Goal: Task Accomplishment & Management: Complete application form

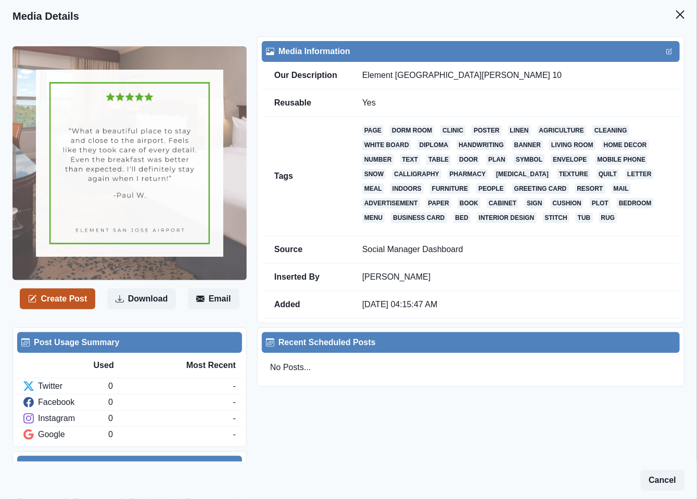
click at [52, 300] on button "Create Post" at bounding box center [57, 299] width 75 height 21
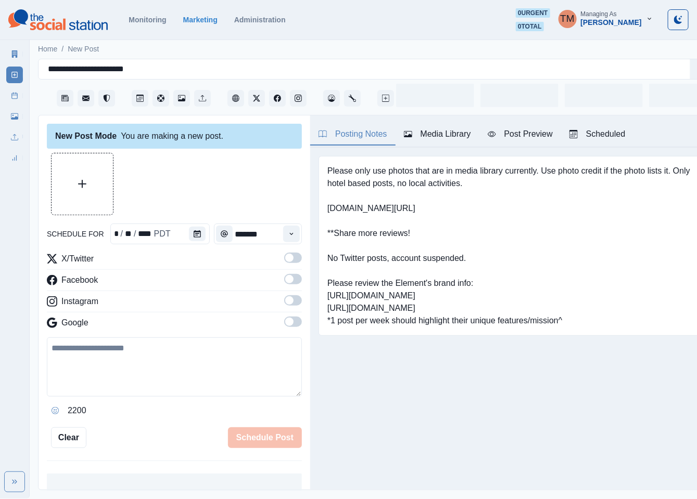
click at [52, 300] on icon at bounding box center [52, 302] width 10 height 10
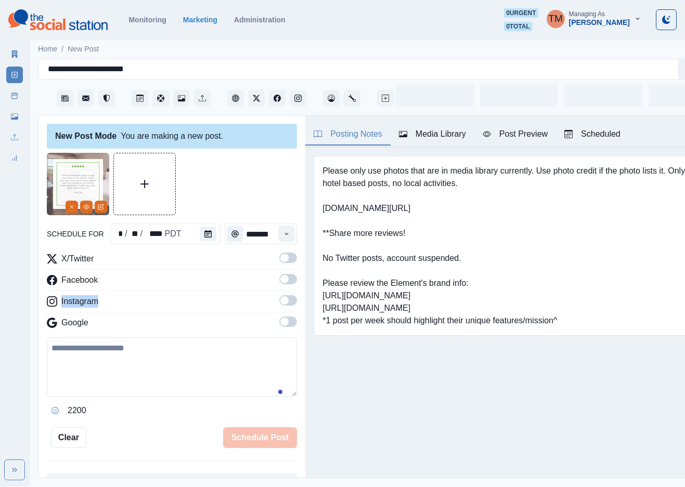
click at [204, 233] on icon "Calendar" at bounding box center [207, 233] width 7 height 7
click at [283, 237] on icon "Time" at bounding box center [286, 233] width 7 height 7
click at [200, 238] on button "Calendar" at bounding box center [208, 234] width 17 height 15
click at [180, 375] on textarea at bounding box center [172, 367] width 250 height 59
click at [204, 235] on icon "Calendar" at bounding box center [207, 233] width 7 height 7
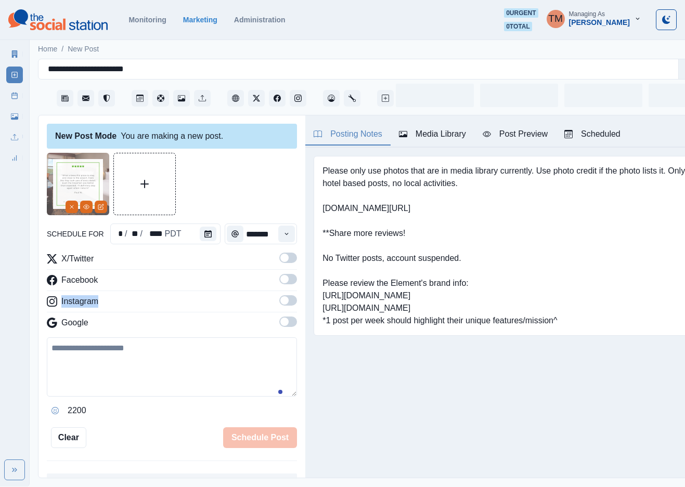
click at [204, 237] on icon "Calendar" at bounding box center [207, 233] width 7 height 7
click at [227, 191] on div at bounding box center [172, 184] width 250 height 62
click at [210, 228] on button "Calendar" at bounding box center [208, 234] width 17 height 15
click at [205, 234] on icon "Calendar" at bounding box center [207, 233] width 7 height 7
click at [200, 242] on div at bounding box center [210, 234] width 21 height 21
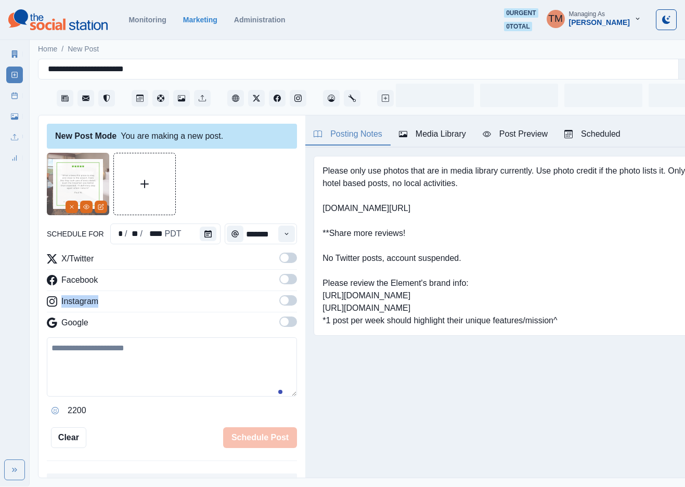
click at [208, 235] on button "Calendar" at bounding box center [208, 234] width 17 height 15
click at [286, 234] on div "New Post Mode You are making a new post. schedule for * / ** / **** PDT *******…" at bounding box center [171, 297] width 267 height 364
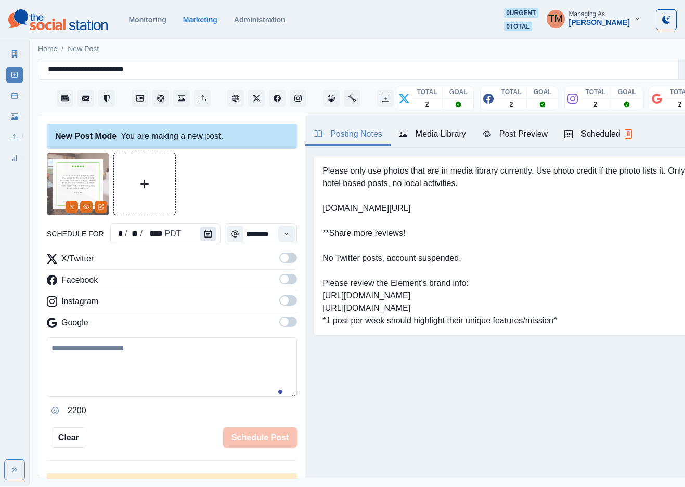
click at [204, 231] on icon "Calendar" at bounding box center [207, 233] width 7 height 7
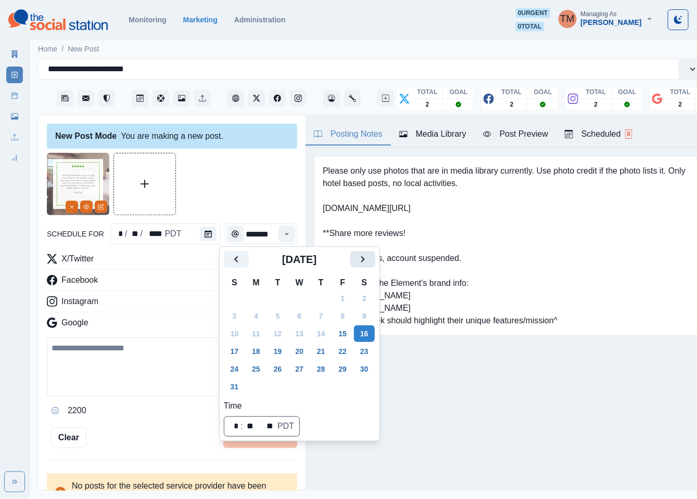
click at [359, 261] on icon "Next" at bounding box center [362, 259] width 12 height 12
click at [361, 261] on icon "Next" at bounding box center [362, 259] width 12 height 12
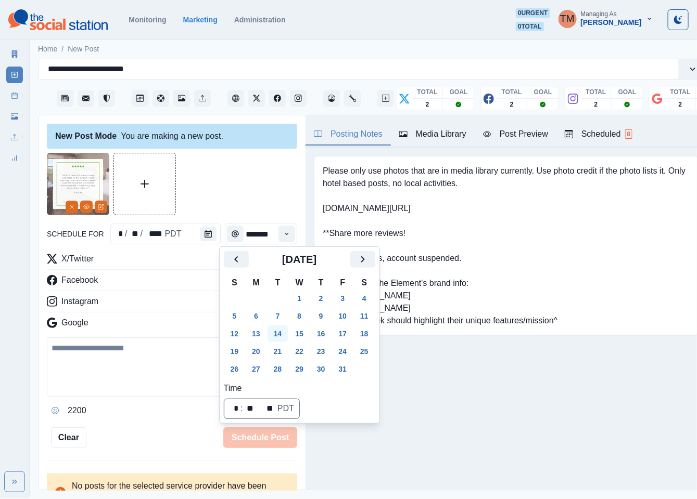
click at [282, 336] on button "14" at bounding box center [277, 334] width 21 height 17
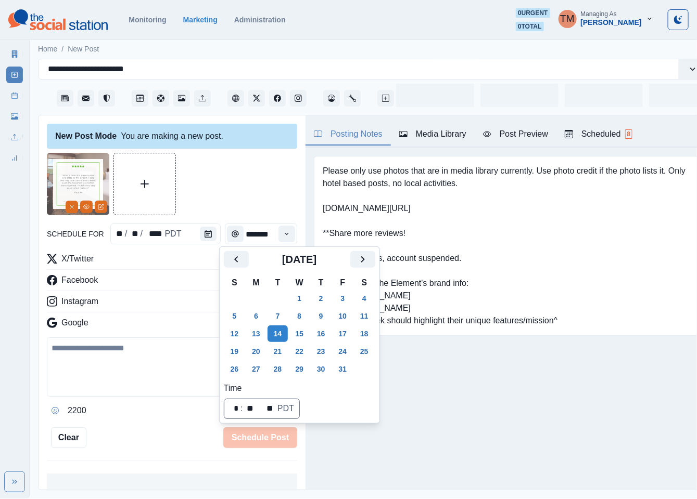
click at [236, 182] on div at bounding box center [172, 184] width 250 height 62
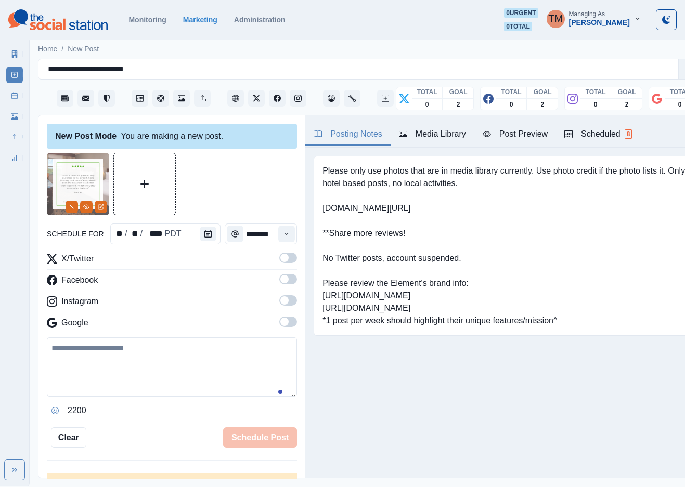
click at [279, 264] on label at bounding box center [288, 261] width 18 height 17
click at [279, 286] on label at bounding box center [288, 282] width 18 height 17
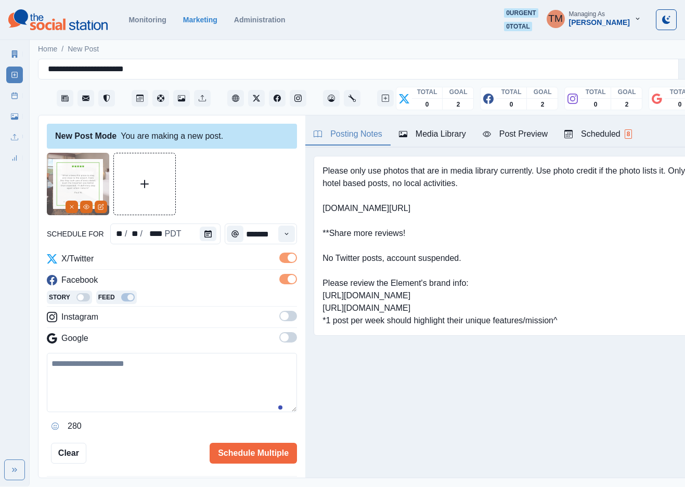
click at [277, 309] on div "X/Twitter Facebook Story Feed Instagram Google" at bounding box center [172, 301] width 250 height 96
click at [280, 318] on span at bounding box center [284, 316] width 8 height 8
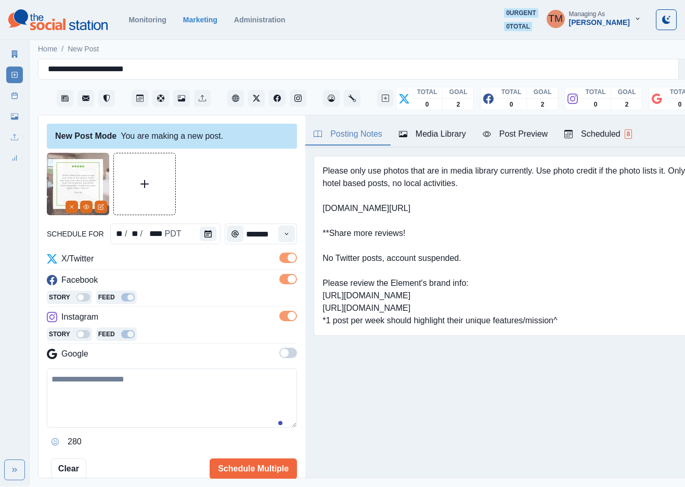
click at [279, 352] on span at bounding box center [288, 353] width 18 height 10
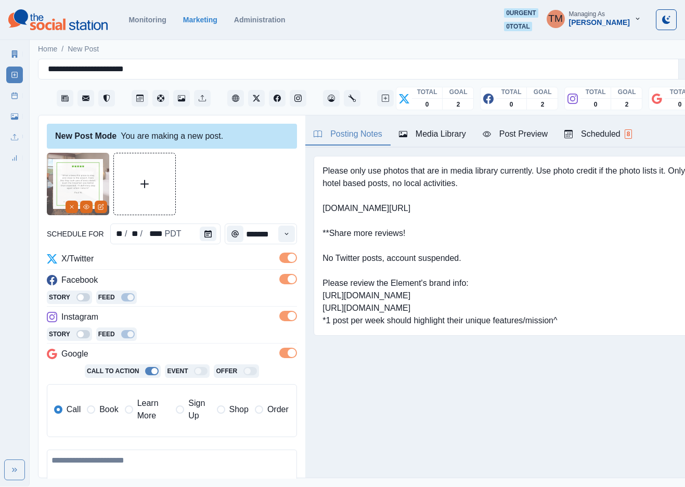
click at [105, 412] on span "Book" at bounding box center [108, 410] width 19 height 12
click at [283, 236] on icon "Time" at bounding box center [286, 233] width 7 height 7
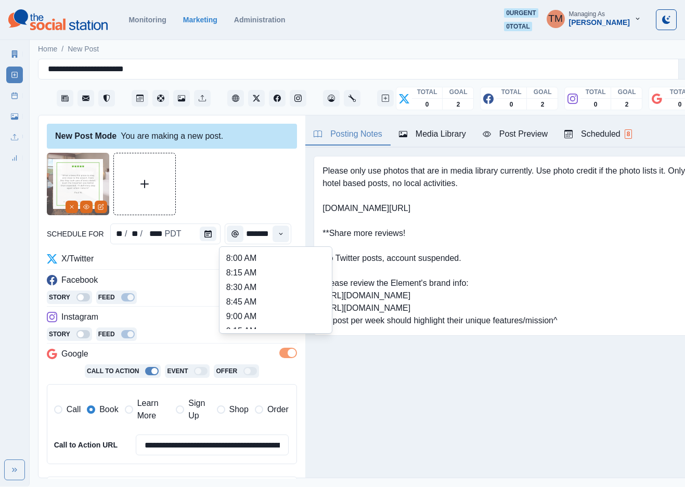
scroll to position [234, 0]
click at [236, 287] on li "12:30 PM" at bounding box center [276, 286] width 104 height 15
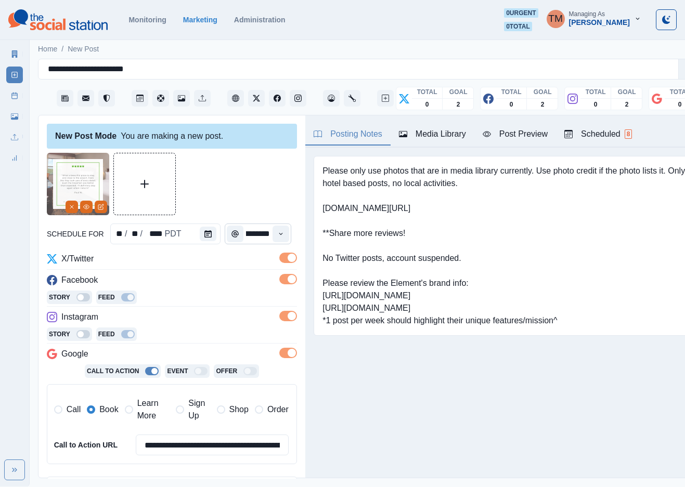
type input "********"
click at [247, 175] on div at bounding box center [172, 184] width 250 height 62
click at [503, 135] on div "Post Preview" at bounding box center [515, 134] width 65 height 12
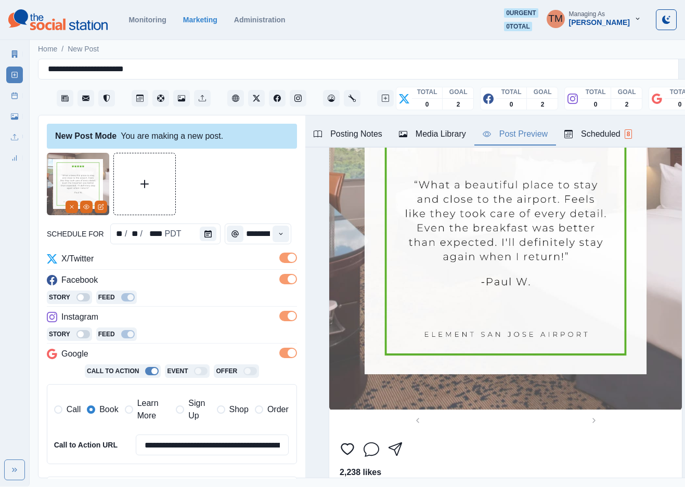
scroll to position [156, 0]
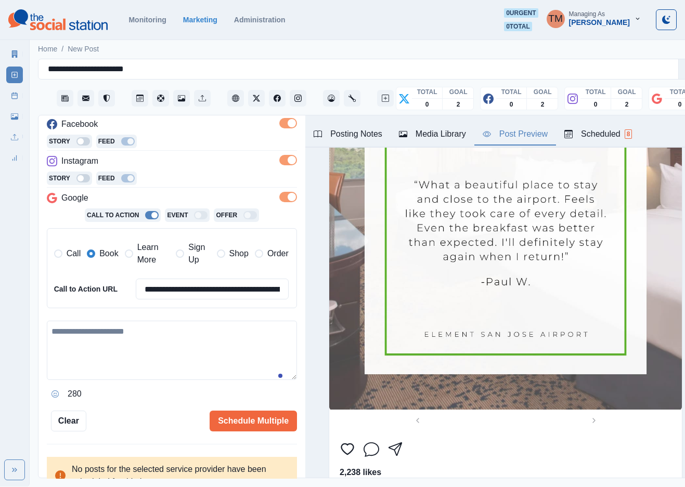
click at [213, 341] on textarea at bounding box center [172, 350] width 250 height 59
paste textarea "**********"
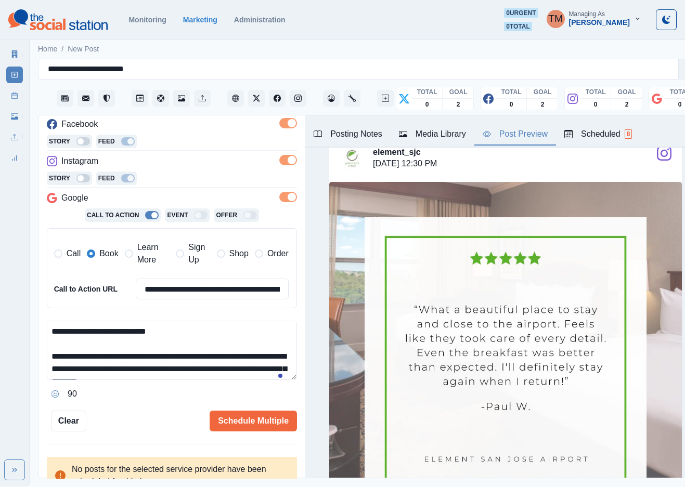
scroll to position [8, 0]
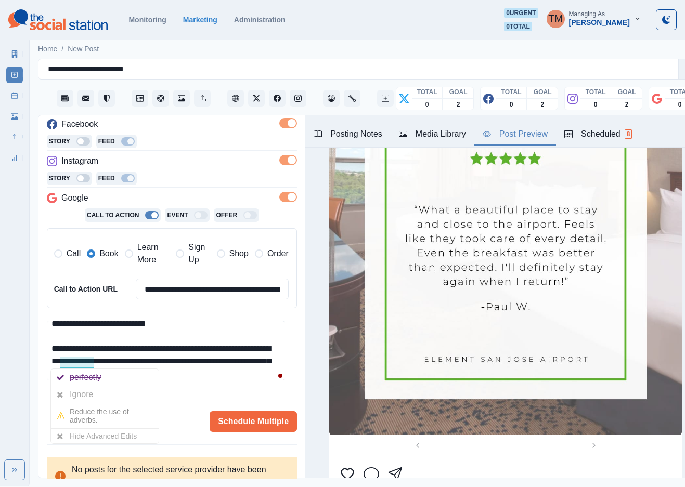
drag, startPoint x: 76, startPoint y: 395, endPoint x: 72, endPoint y: 400, distance: 6.3
click at [76, 395] on div "Ignore" at bounding box center [84, 395] width 28 height 17
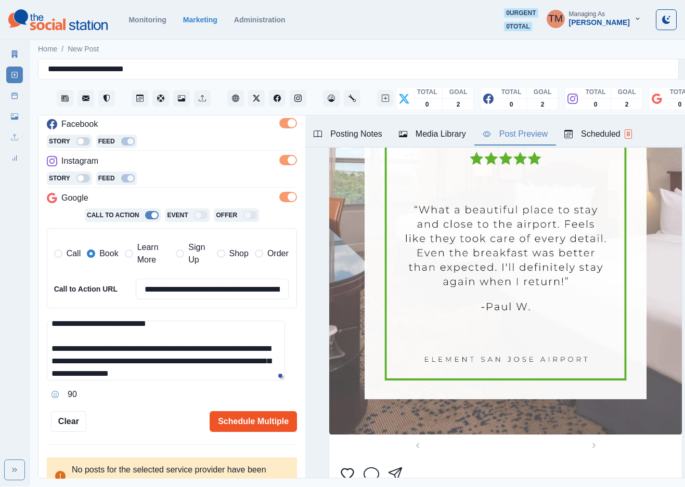
type textarea "**********"
drag, startPoint x: 228, startPoint y: 426, endPoint x: 183, endPoint y: 426, distance: 45.3
click at [183, 426] on div "Schedule Multiple" at bounding box center [191, 421] width 211 height 21
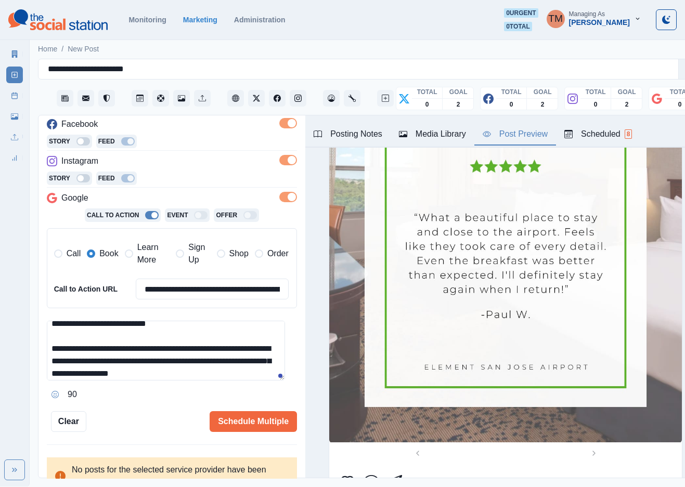
scroll to position [1036, 0]
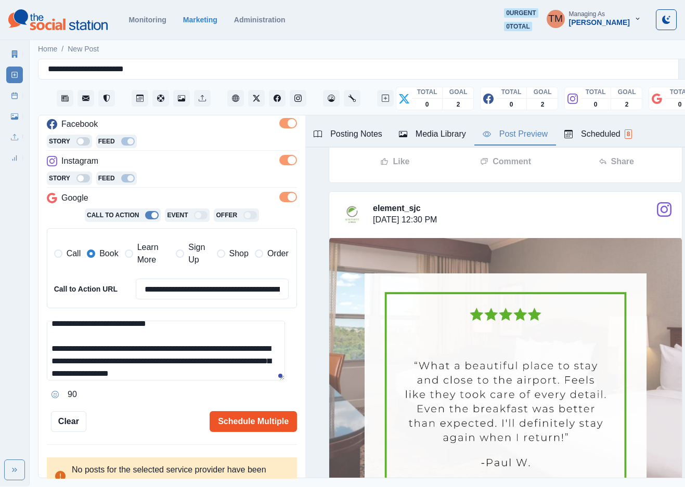
click at [250, 420] on button "Schedule Multiple" at bounding box center [253, 421] width 87 height 21
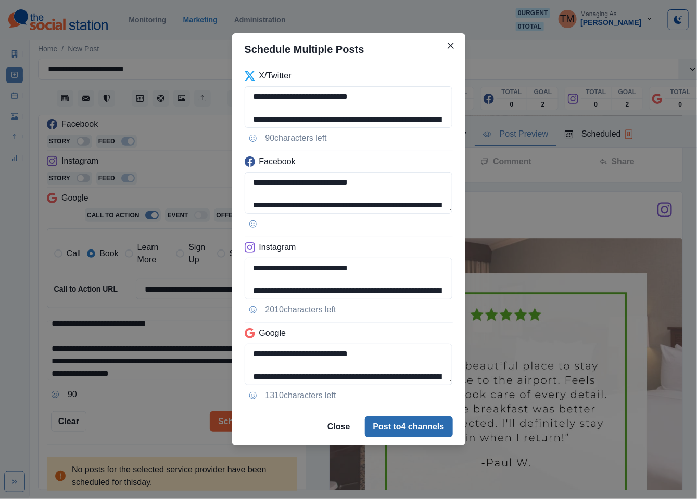
click at [395, 431] on button "Post to 4 channels" at bounding box center [409, 427] width 88 height 21
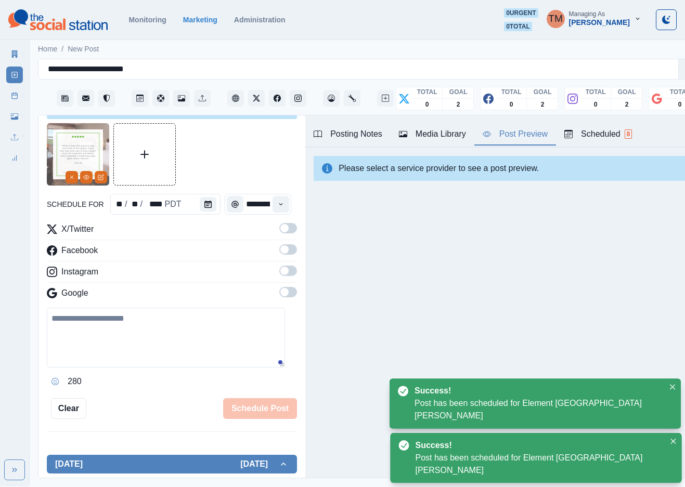
scroll to position [0, 0]
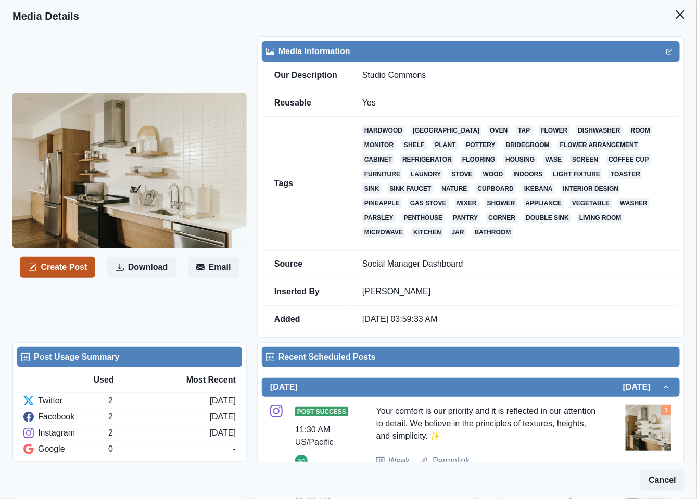
click at [59, 261] on button "Create Post" at bounding box center [57, 267] width 75 height 21
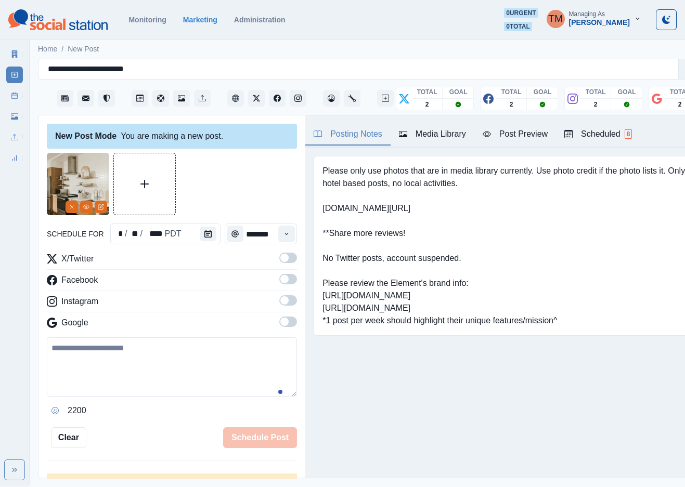
click at [126, 393] on textarea at bounding box center [172, 367] width 250 height 59
paste textarea "**********"
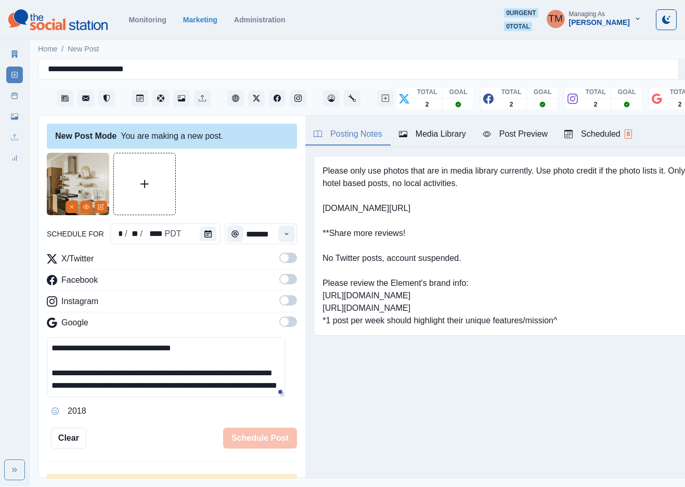
scroll to position [8, 0]
type textarea "**********"
click at [204, 235] on icon "Calendar" at bounding box center [207, 233] width 7 height 7
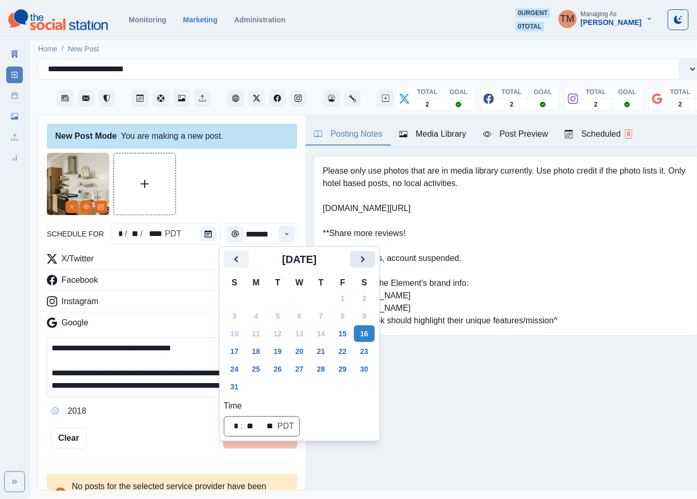
click at [366, 259] on icon "Next" at bounding box center [362, 259] width 12 height 12
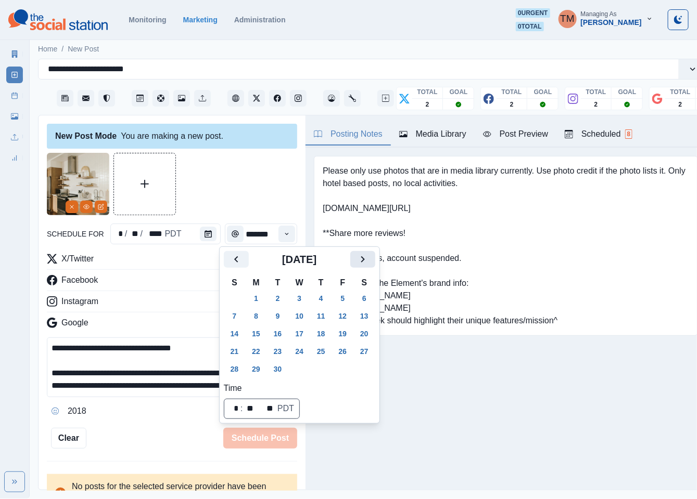
click at [366, 259] on icon "Next" at bounding box center [362, 259] width 12 height 12
click at [344, 337] on button "17" at bounding box center [342, 334] width 21 height 17
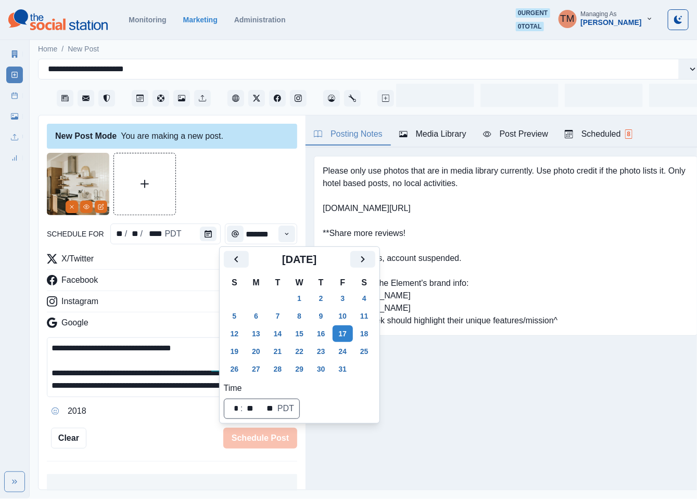
click at [239, 207] on div at bounding box center [172, 184] width 250 height 62
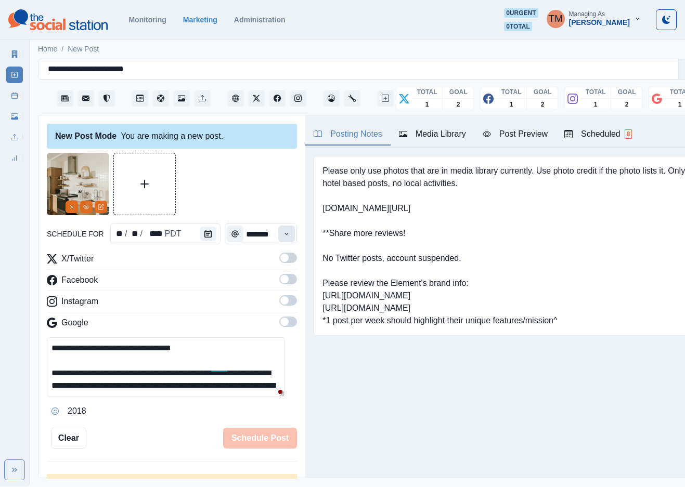
click at [278, 239] on button "Time" at bounding box center [286, 234] width 17 height 17
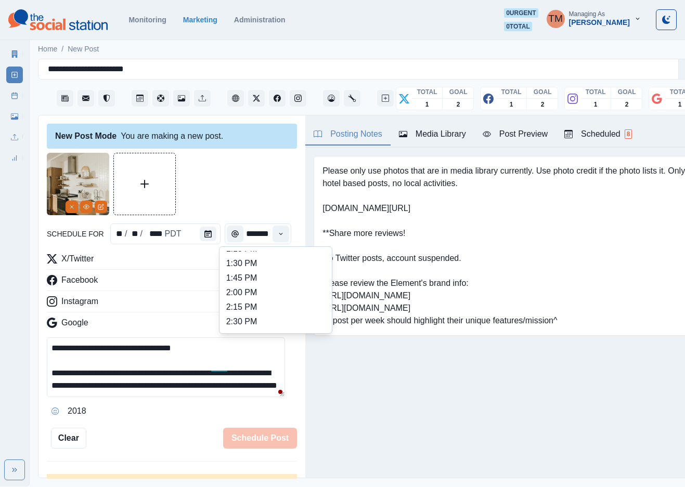
scroll to position [359, 0]
click at [261, 313] on li "3:00 PM" at bounding box center [276, 307] width 104 height 15
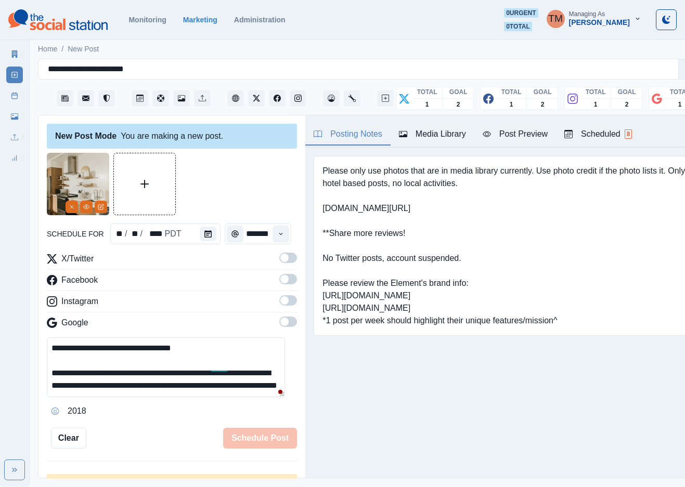
type input "*******"
click at [279, 264] on label at bounding box center [288, 261] width 18 height 17
click at [275, 292] on div "X/Twitter Facebook Instagram Google" at bounding box center [172, 293] width 250 height 81
click at [279, 303] on span at bounding box center [288, 300] width 18 height 10
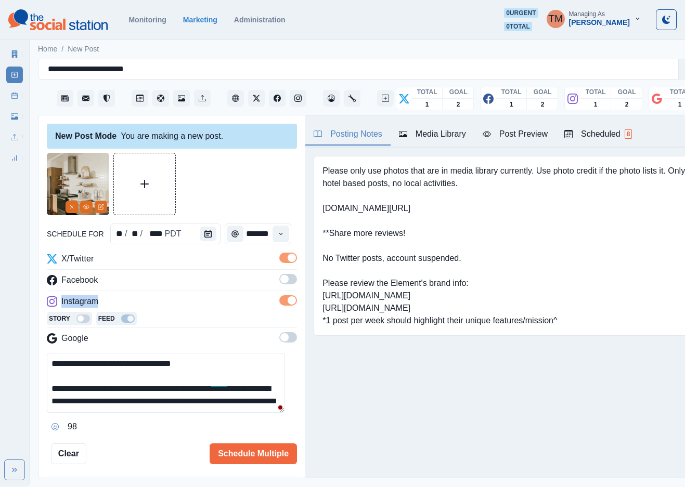
click at [279, 336] on div "X/Twitter Facebook Instagram Story Feed Google" at bounding box center [172, 301] width 250 height 96
click at [279, 336] on span at bounding box center [288, 337] width 18 height 10
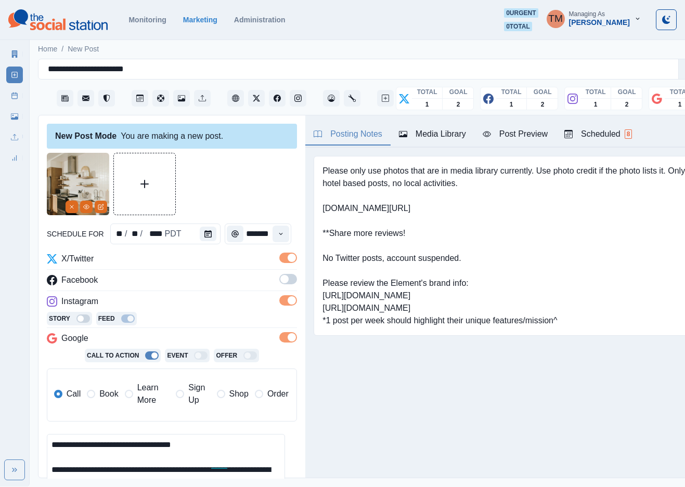
click at [279, 275] on span at bounding box center [288, 279] width 18 height 10
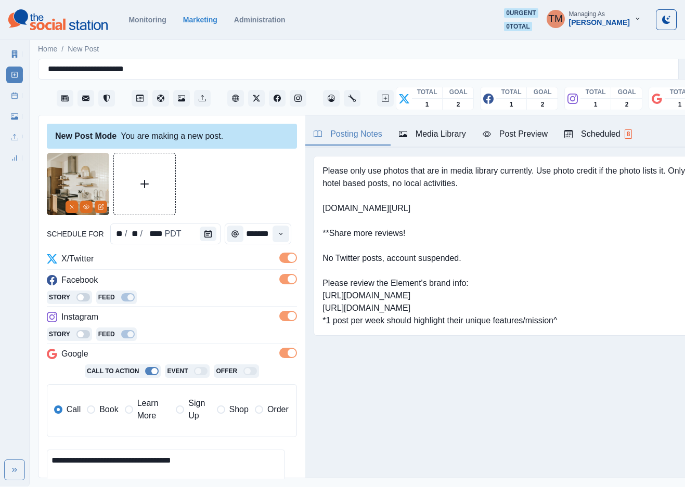
click at [110, 414] on span "Book" at bounding box center [108, 410] width 19 height 12
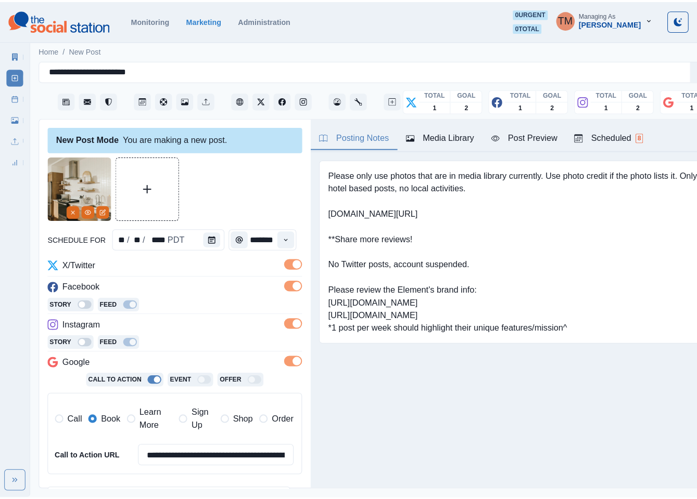
scroll to position [169, 0]
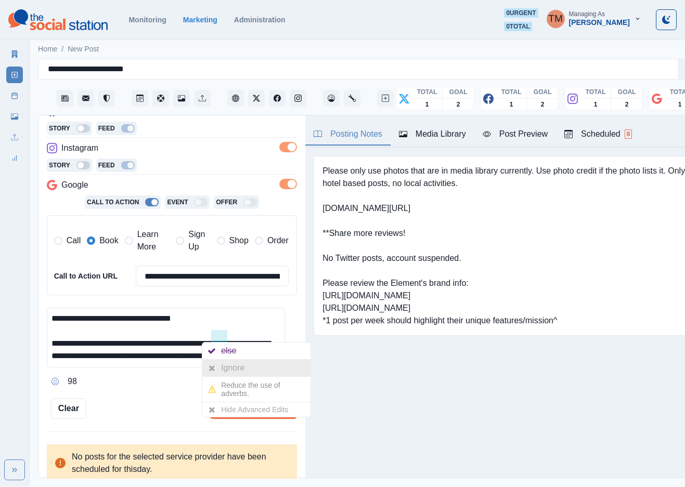
click at [224, 364] on div "Ignore" at bounding box center [235, 368] width 28 height 17
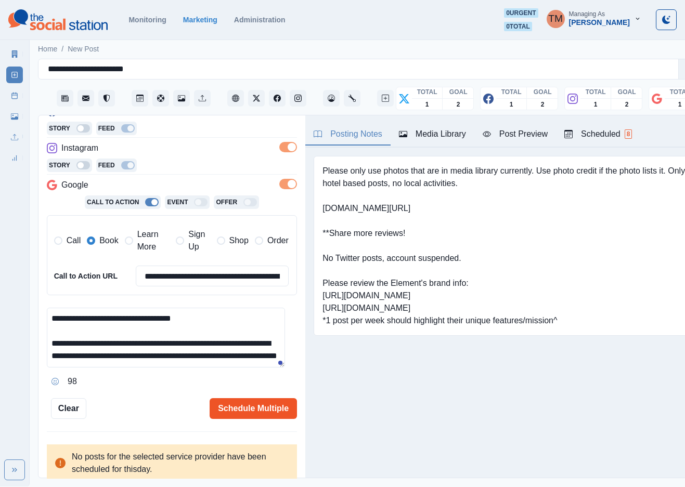
click at [211, 409] on button "Schedule Multiple" at bounding box center [253, 408] width 87 height 21
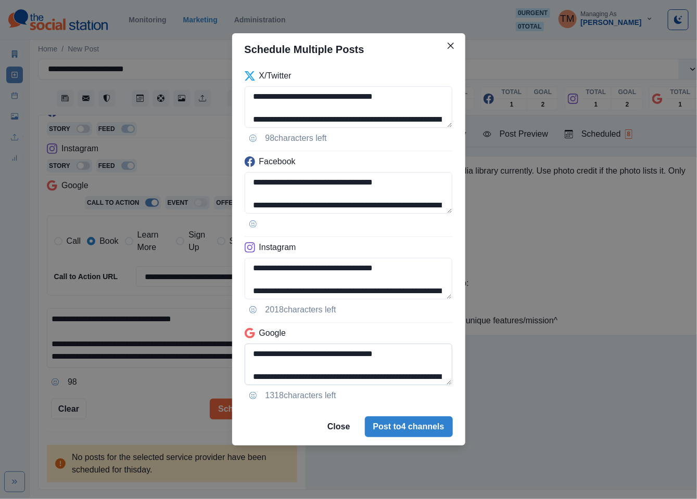
scroll to position [36, 0]
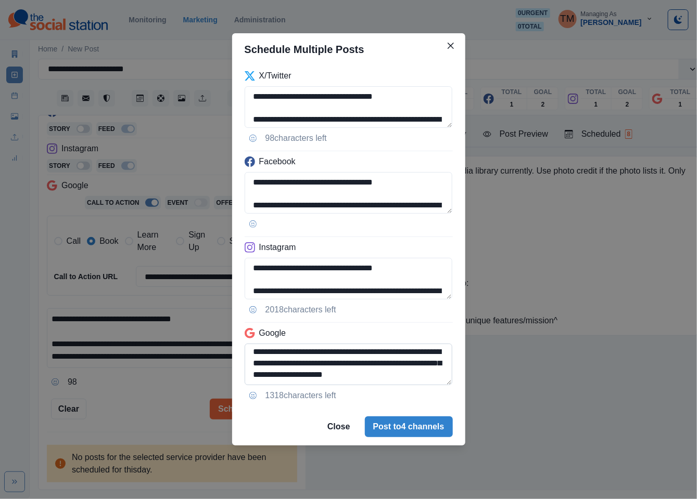
drag, startPoint x: 345, startPoint y: 365, endPoint x: 345, endPoint y: 378, distance: 12.5
click at [345, 378] on textarea "**********" at bounding box center [348, 365] width 208 height 42
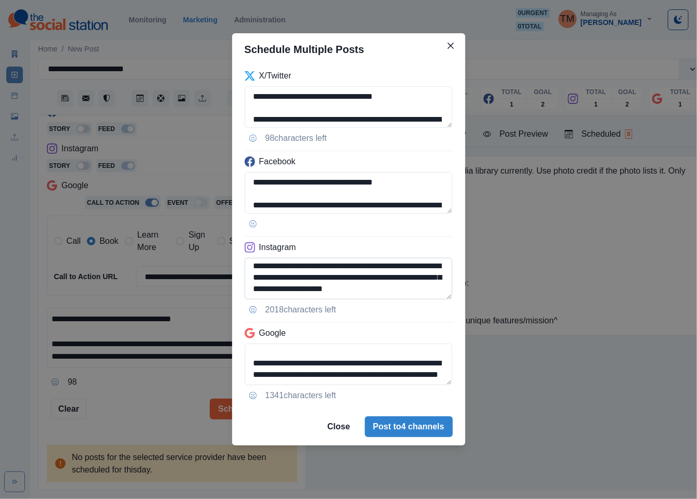
type textarea "**********"
drag, startPoint x: 344, startPoint y: 279, endPoint x: 349, endPoint y: 295, distance: 16.8
click at [349, 295] on textarea "**********" at bounding box center [348, 279] width 208 height 42
click at [363, 286] on textarea "**********" at bounding box center [348, 279] width 208 height 42
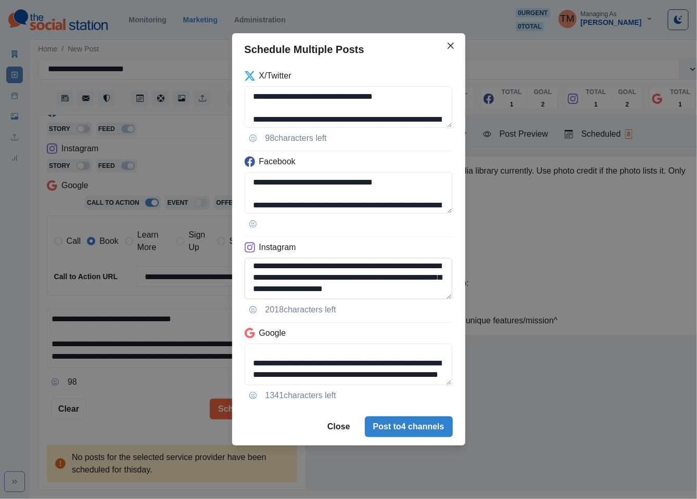
drag, startPoint x: 346, startPoint y: 277, endPoint x: 352, endPoint y: 295, distance: 19.4
click at [352, 295] on textarea "**********" at bounding box center [348, 279] width 208 height 42
click at [361, 280] on textarea "**********" at bounding box center [348, 279] width 208 height 42
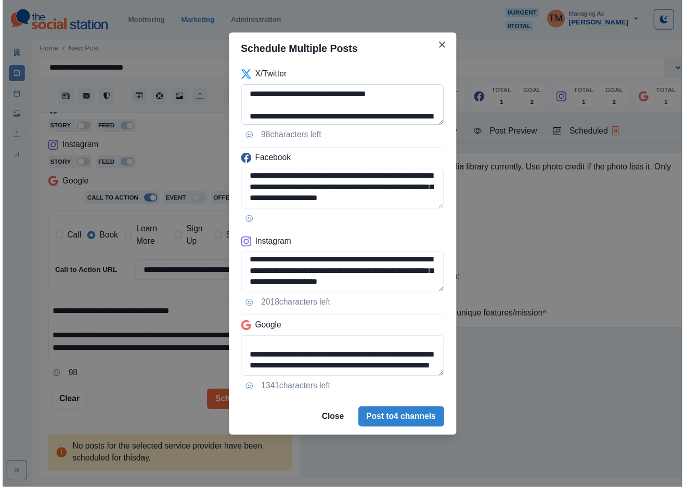
scroll to position [36, 0]
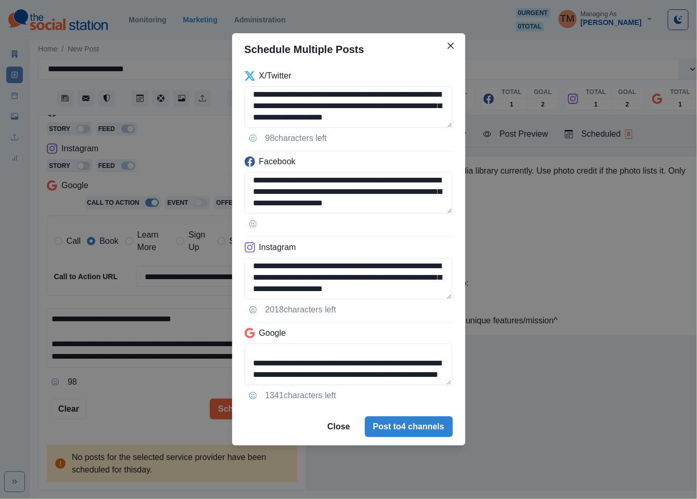
type textarea "**********"
click at [142, 401] on div "**********" at bounding box center [348, 249] width 697 height 499
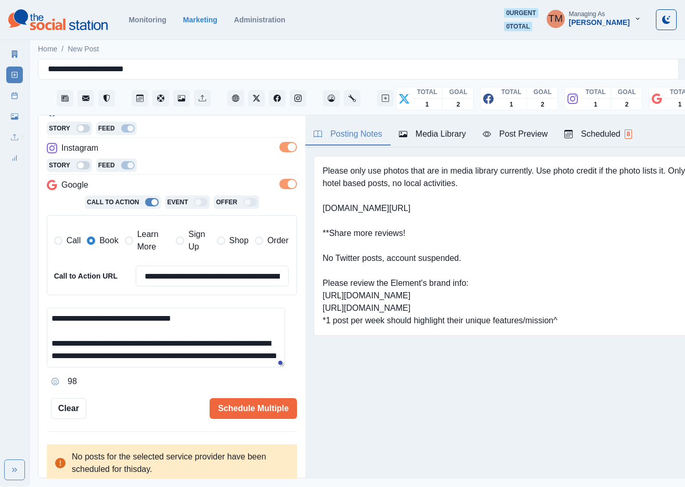
click at [522, 136] on div "Post Preview" at bounding box center [515, 134] width 65 height 12
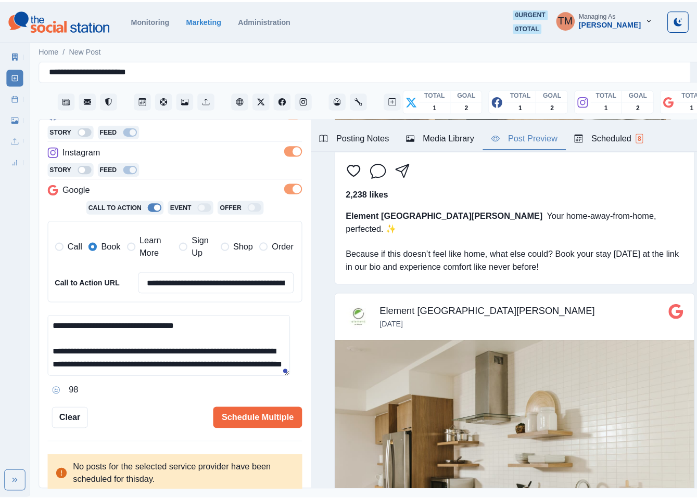
scroll to position [1294, 0]
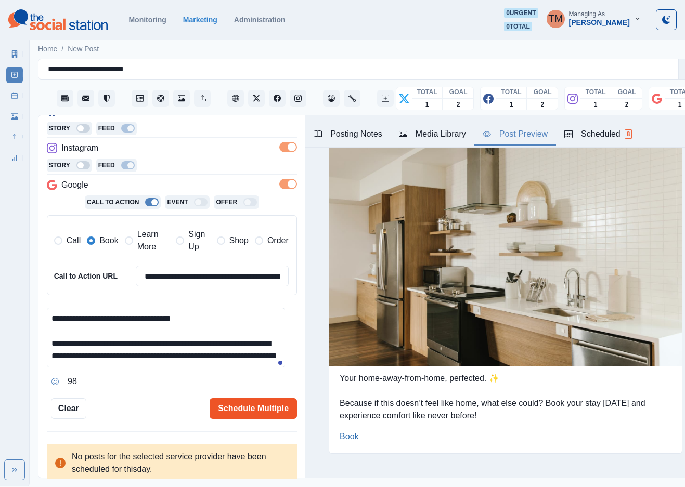
click at [252, 411] on button "Schedule Multiple" at bounding box center [253, 408] width 87 height 21
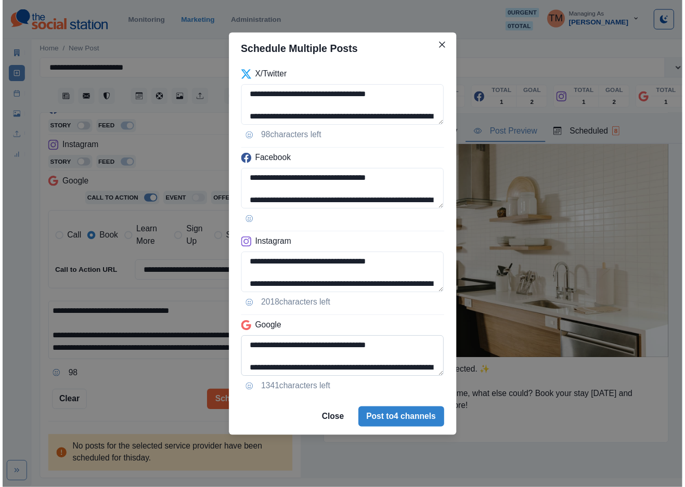
scroll to position [25, 0]
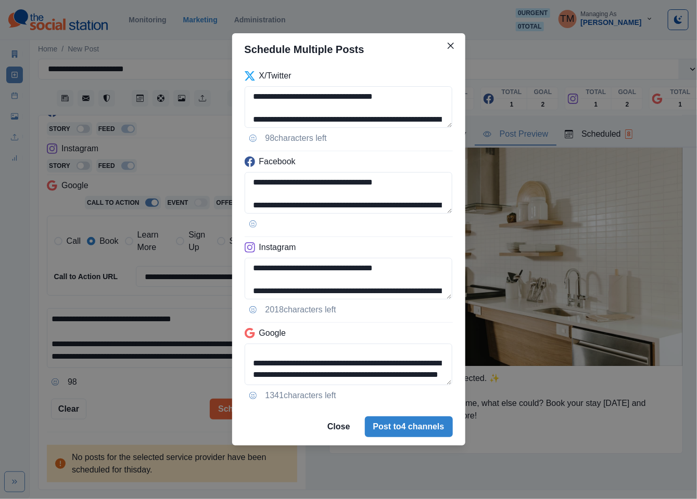
click at [140, 403] on div "**********" at bounding box center [348, 249] width 697 height 499
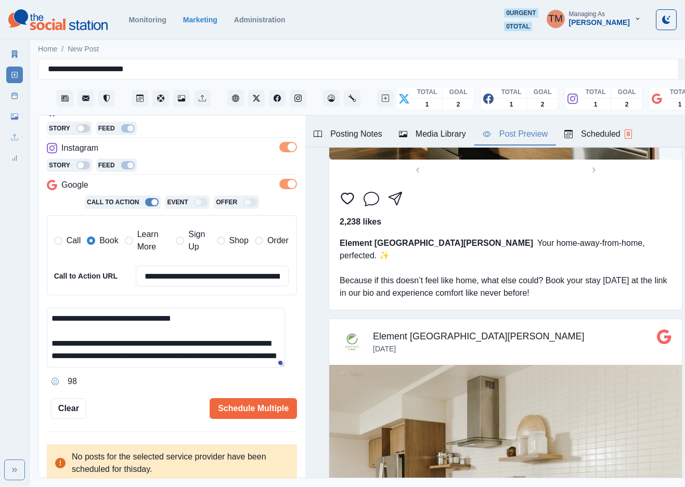
scroll to position [748, 0]
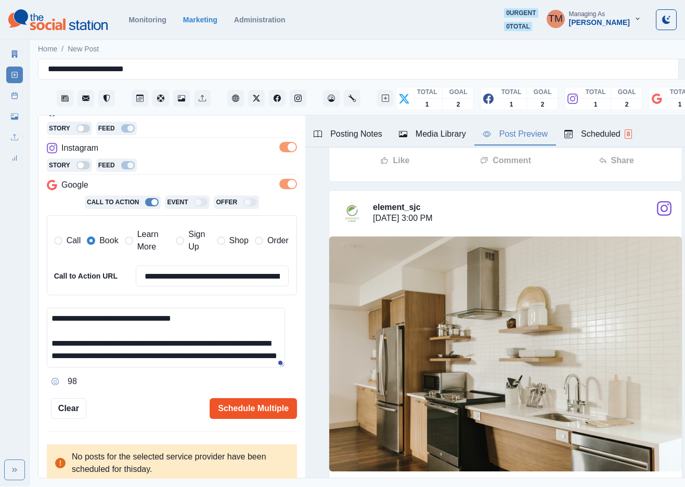
click at [261, 411] on button "Schedule Multiple" at bounding box center [253, 408] width 87 height 21
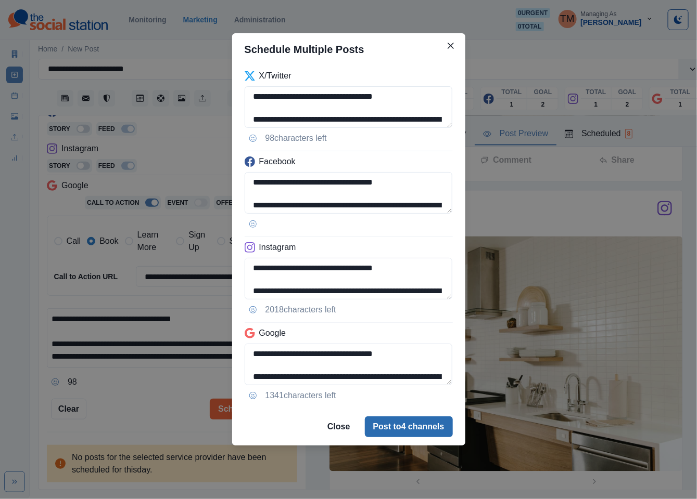
click at [396, 429] on button "Post to 4 channels" at bounding box center [409, 427] width 88 height 21
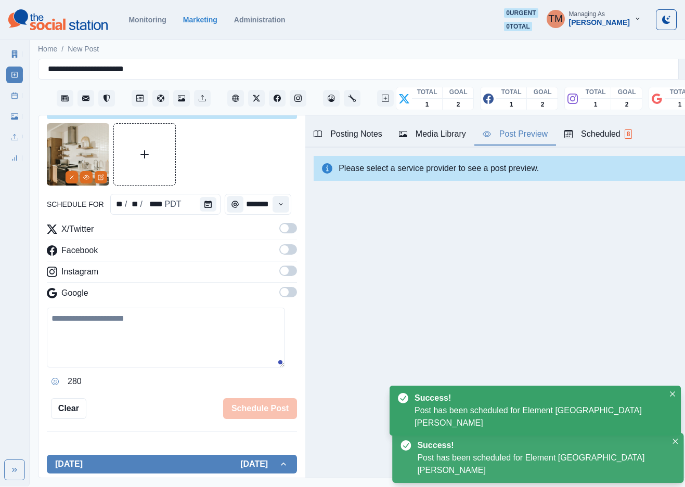
scroll to position [0, 0]
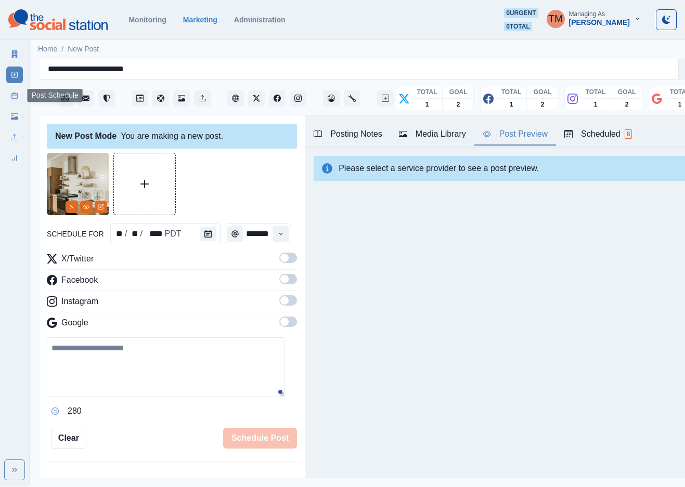
click at [5, 89] on div "Marketing Summary New Post Post Schedule Media Library Uploads Review Summary" at bounding box center [14, 104] width 29 height 125
click at [9, 97] on link "Post Schedule" at bounding box center [14, 95] width 17 height 17
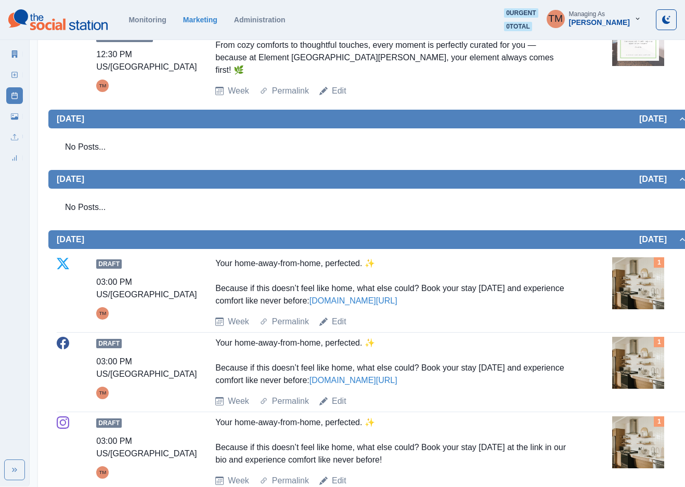
scroll to position [702, 0]
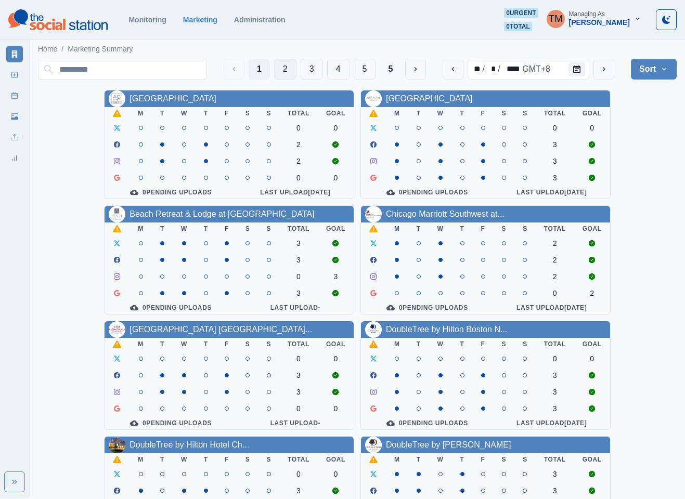
click at [286, 74] on button "2" at bounding box center [285, 69] width 22 height 21
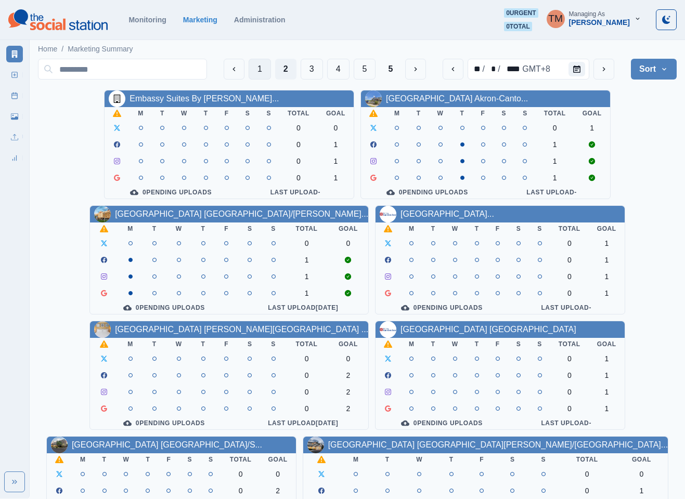
click at [252, 75] on button "1" at bounding box center [260, 69] width 22 height 21
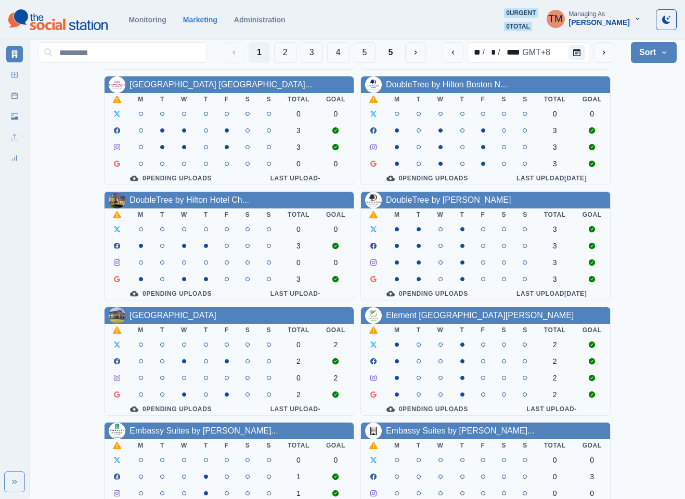
scroll to position [312, 0]
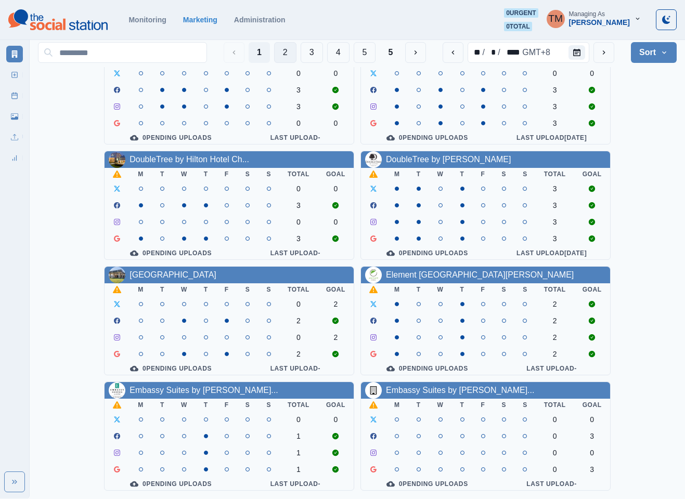
click at [284, 50] on button "2" at bounding box center [285, 52] width 22 height 21
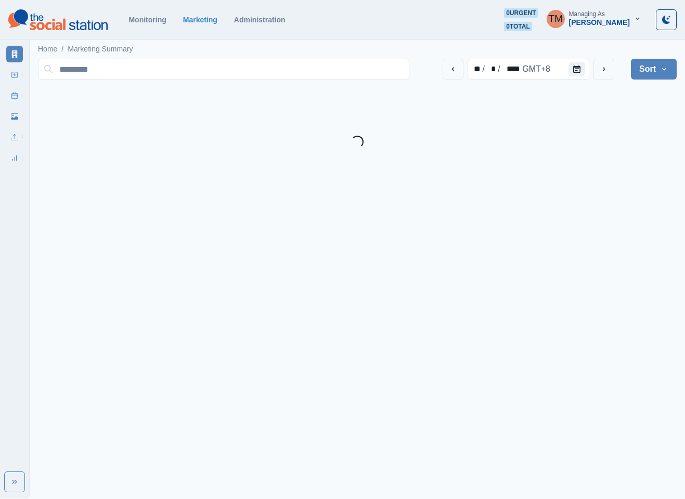
scroll to position [0, 0]
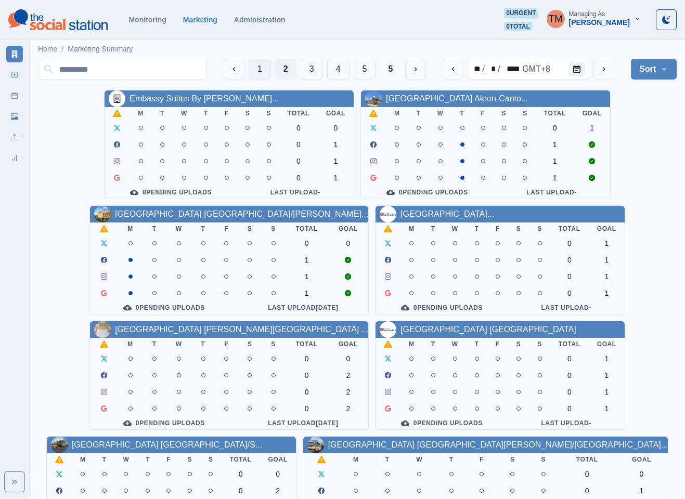
click at [250, 72] on button "1" at bounding box center [260, 69] width 22 height 21
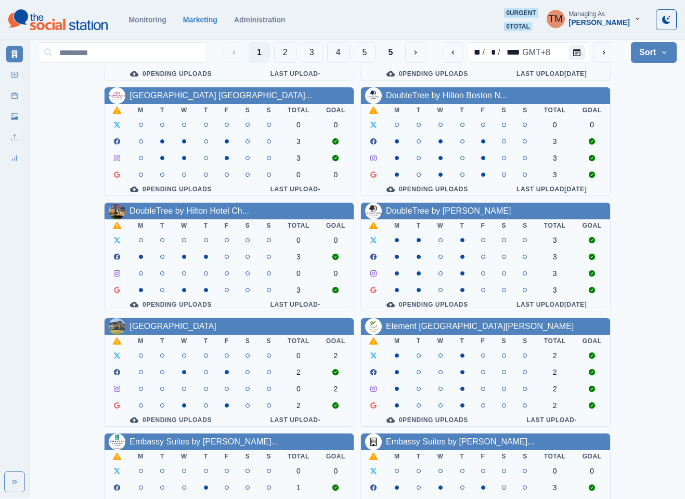
scroll to position [312, 0]
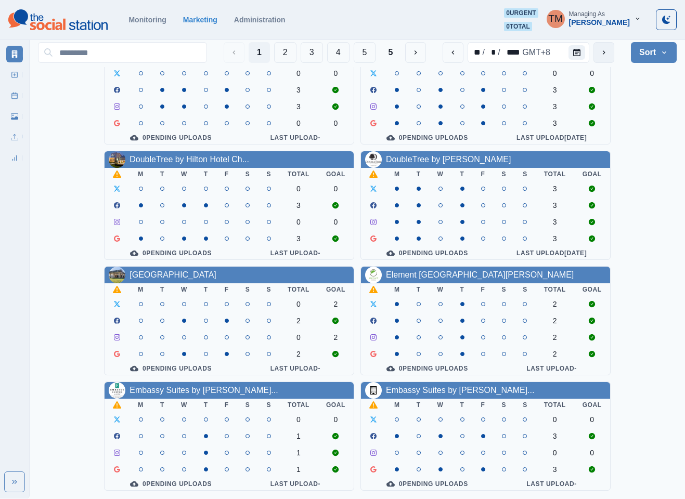
click at [604, 56] on icon "next" at bounding box center [604, 52] width 8 height 8
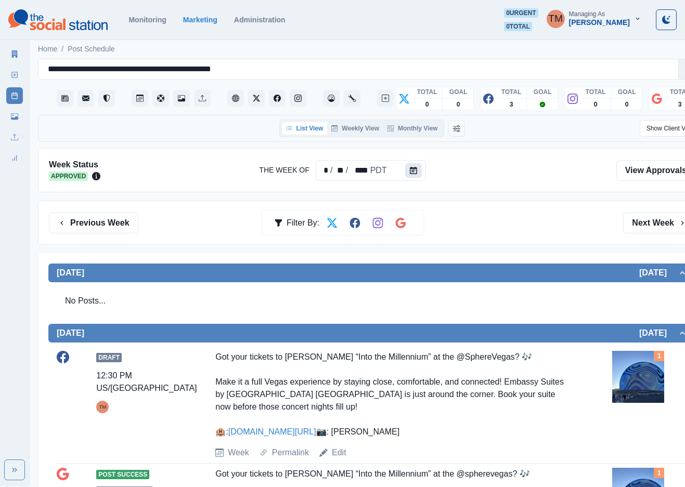
click at [416, 171] on button "Calendar" at bounding box center [413, 170] width 17 height 15
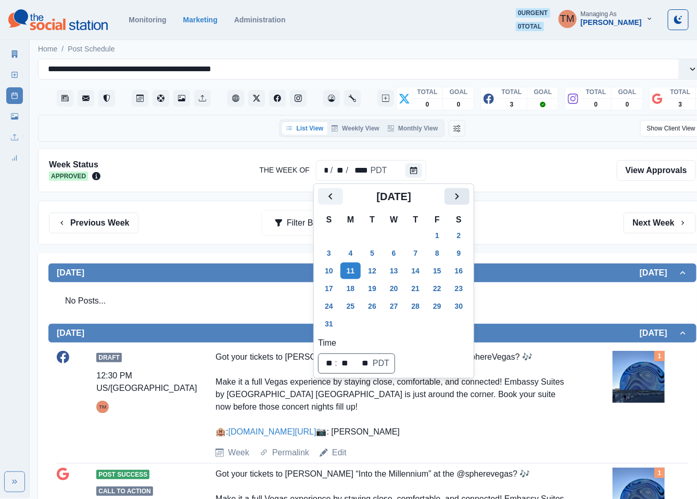
click at [451, 195] on icon "Next" at bounding box center [457, 196] width 12 height 12
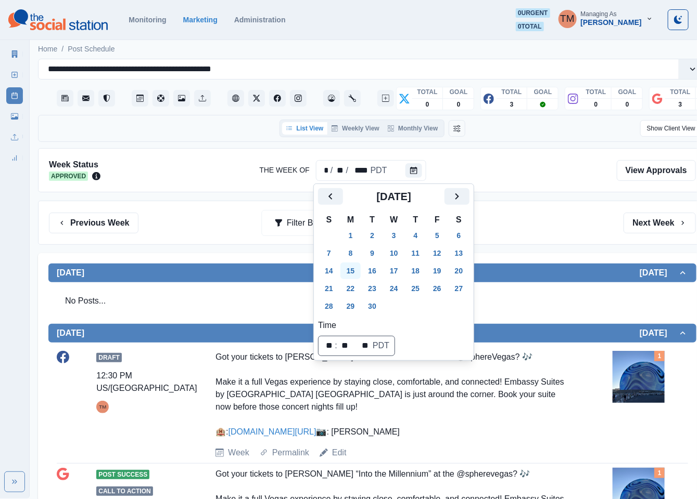
click at [352, 273] on button "15" at bounding box center [350, 271] width 21 height 17
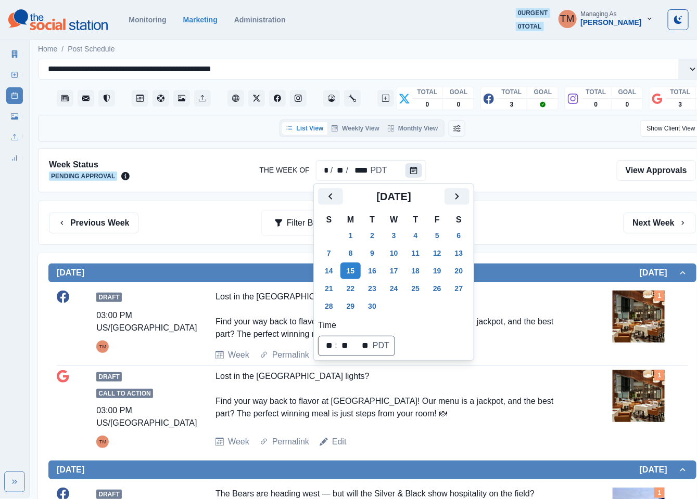
click at [414, 173] on icon "Calendar" at bounding box center [413, 170] width 7 height 7
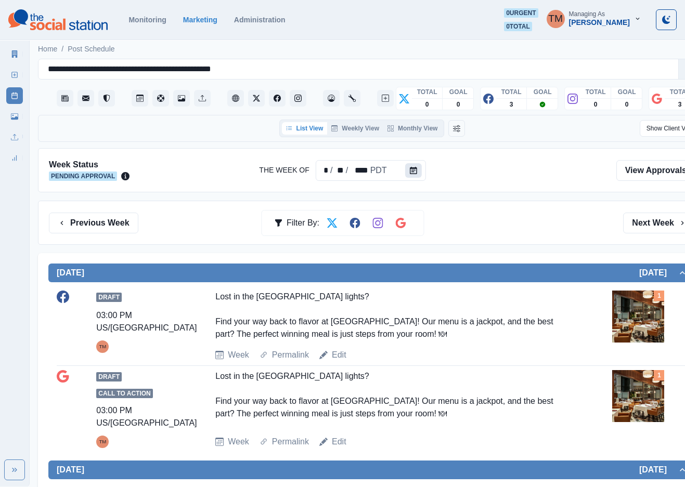
click at [406, 174] on button "Calendar" at bounding box center [413, 170] width 17 height 15
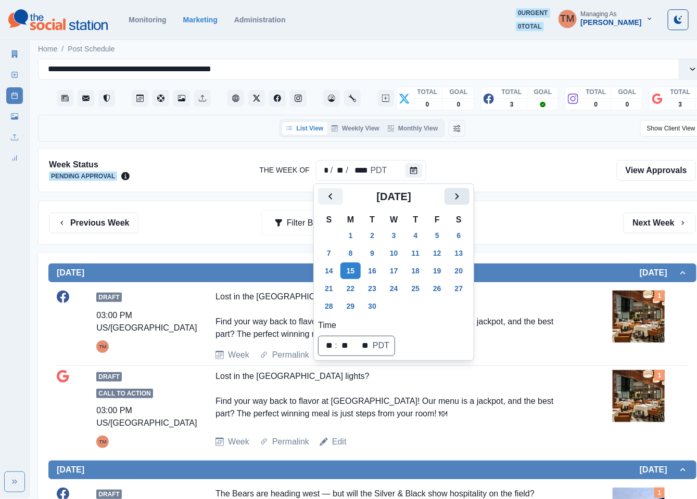
click at [460, 194] on icon "Next" at bounding box center [457, 196] width 12 height 12
click at [353, 253] on button "6" at bounding box center [350, 253] width 21 height 17
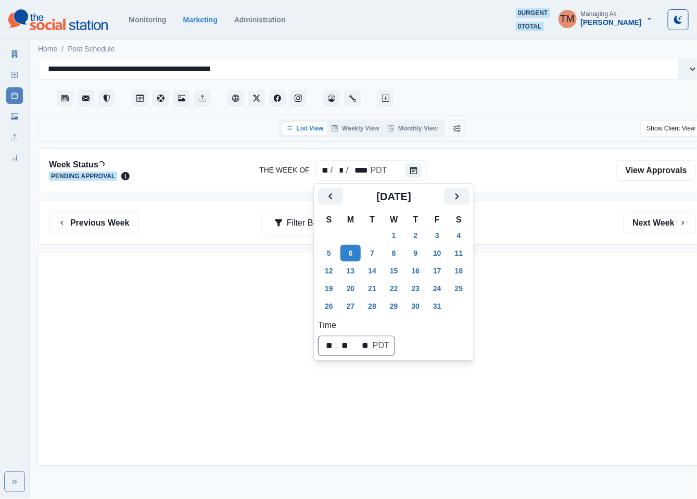
click at [528, 242] on div "Previous Week Filter By: Next Week" at bounding box center [372, 223] width 668 height 44
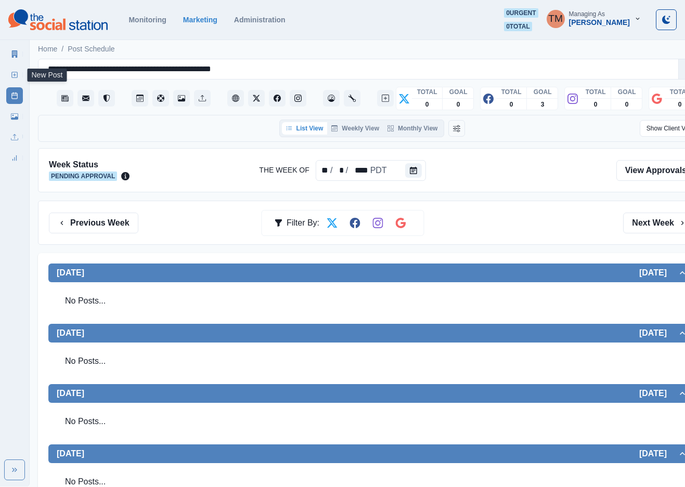
click at [15, 76] on icon at bounding box center [14, 74] width 7 height 7
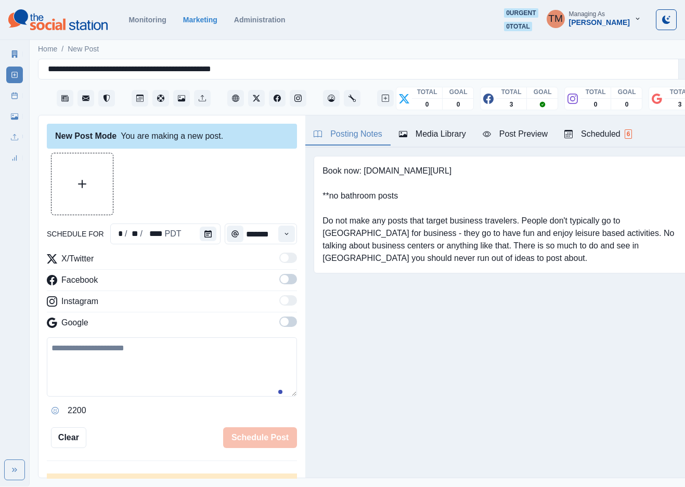
click at [206, 381] on textarea at bounding box center [172, 367] width 250 height 59
paste textarea "**********"
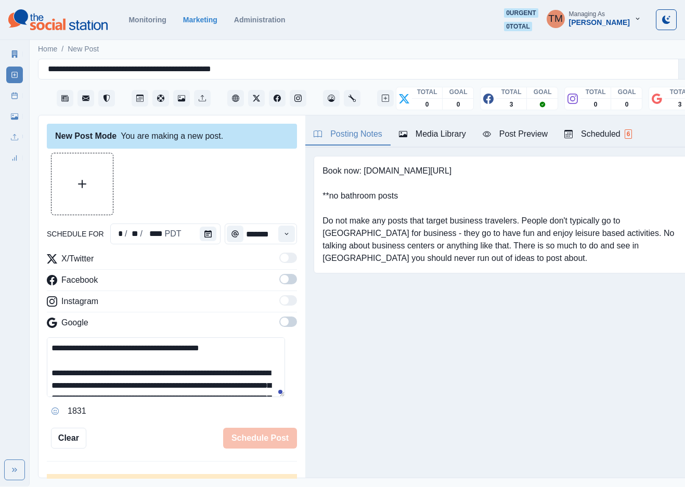
scroll to position [71, 0]
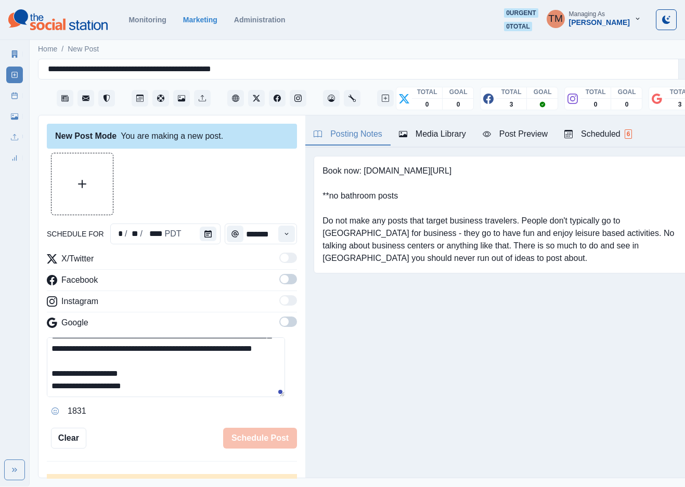
type textarea "**********"
drag, startPoint x: 273, startPoint y: 279, endPoint x: 277, endPoint y: 334, distance: 54.7
click at [279, 284] on span at bounding box center [288, 279] width 18 height 10
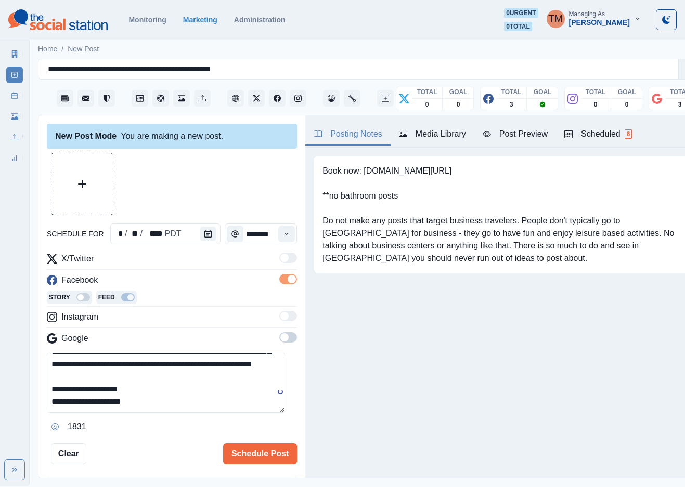
click at [280, 341] on span at bounding box center [284, 337] width 8 height 8
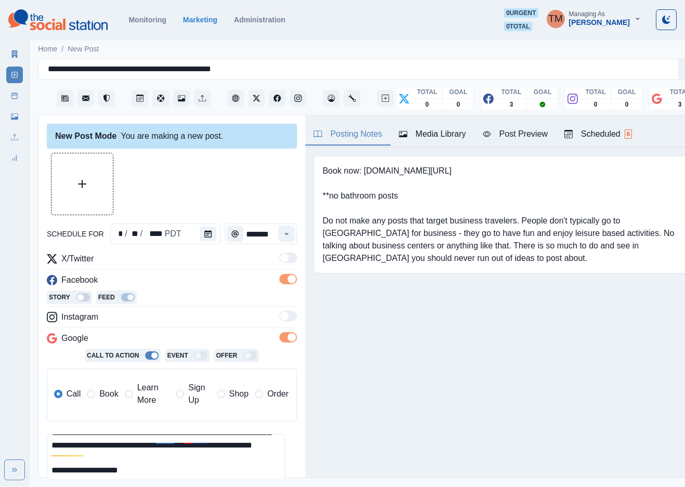
click at [102, 398] on span "Book" at bounding box center [108, 394] width 19 height 12
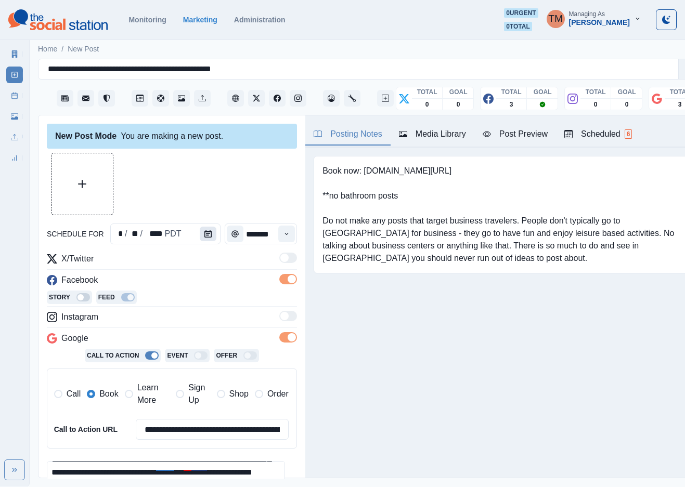
click at [204, 236] on icon "Calendar" at bounding box center [207, 233] width 7 height 7
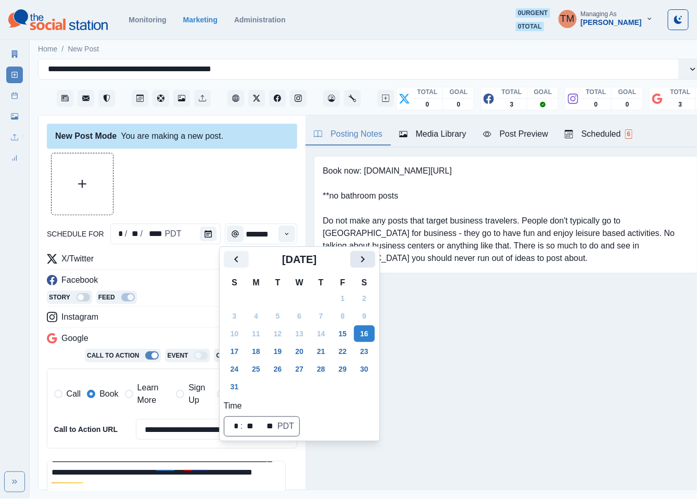
click at [356, 260] on icon "Next" at bounding box center [362, 259] width 12 height 12
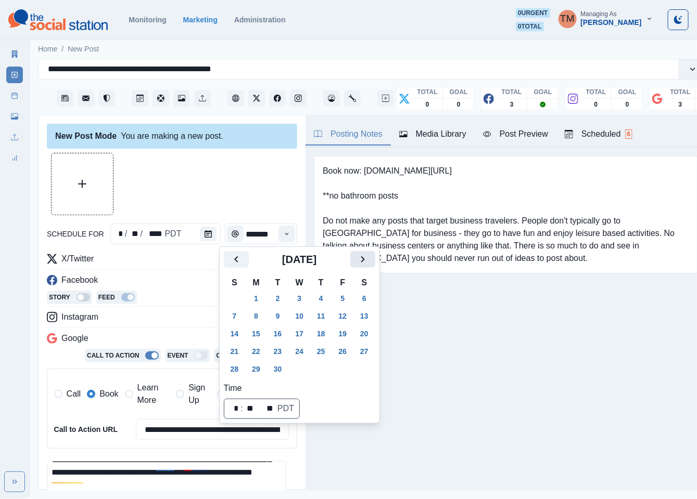
click at [356, 260] on icon "Next" at bounding box center [362, 259] width 12 height 12
click at [253, 319] on button "6" at bounding box center [256, 316] width 21 height 17
click at [189, 179] on div at bounding box center [172, 184] width 250 height 62
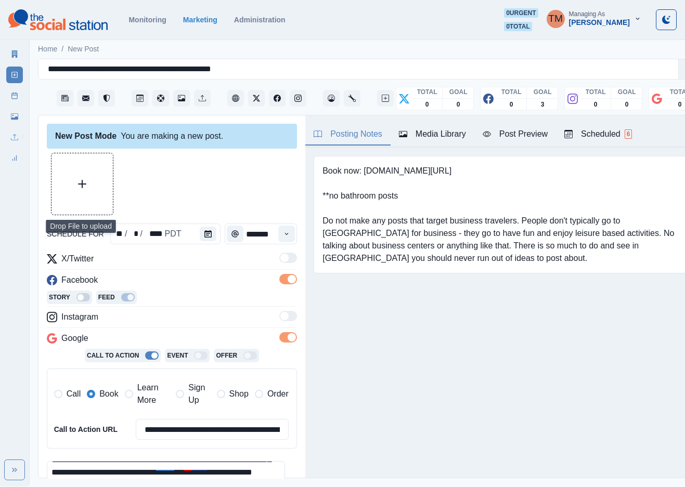
drag, startPoint x: 89, startPoint y: 189, endPoint x: 76, endPoint y: 192, distance: 13.3
click at [89, 189] on button "Upload Media" at bounding box center [82, 183] width 61 height 61
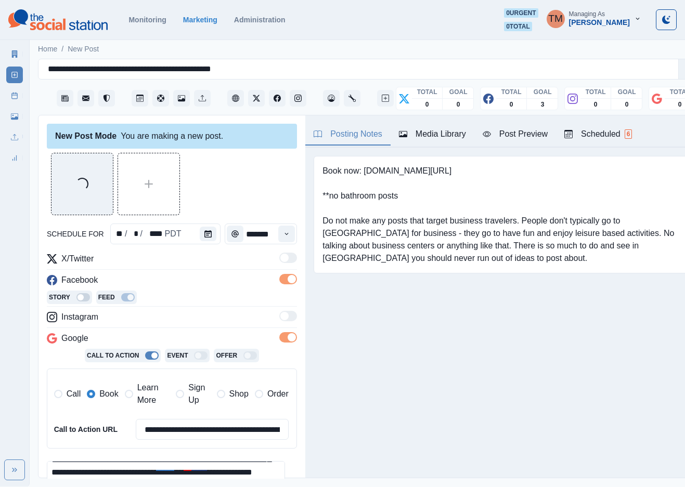
drag, startPoint x: 214, startPoint y: 198, endPoint x: 217, endPoint y: 203, distance: 6.1
click at [214, 198] on div "Loading..." at bounding box center [172, 184] width 250 height 62
click at [526, 133] on div "Post Preview" at bounding box center [515, 134] width 65 height 12
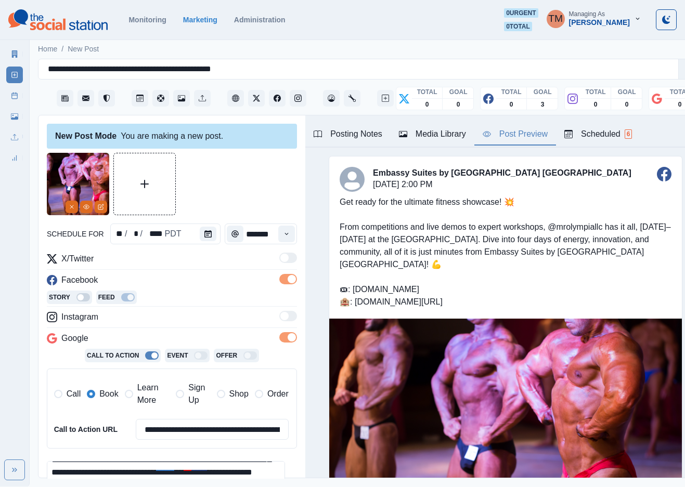
scroll to position [153, 0]
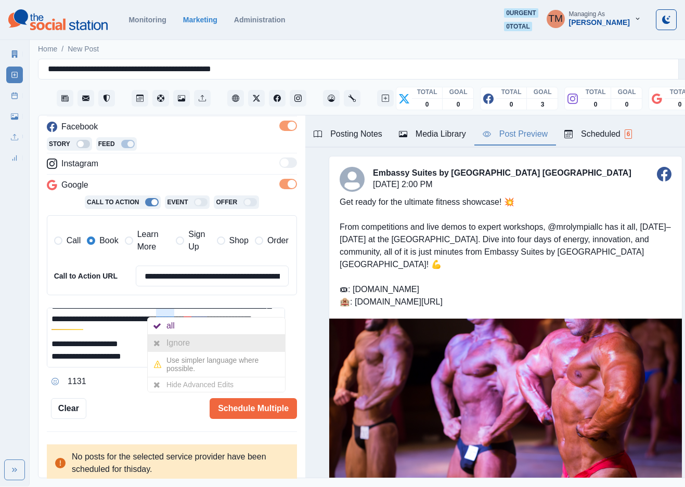
click at [167, 339] on div "Ignore" at bounding box center [180, 343] width 28 height 17
click at [197, 339] on div at bounding box center [192, 343] width 19 height 17
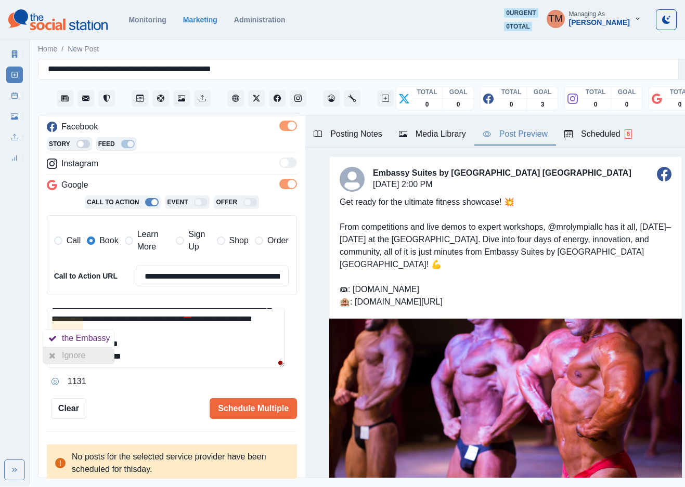
click at [69, 359] on div "Ignore" at bounding box center [76, 356] width 28 height 17
drag, startPoint x: 187, startPoint y: 346, endPoint x: 174, endPoint y: 352, distance: 14.5
click at [187, 347] on icon at bounding box center [184, 343] width 7 height 8
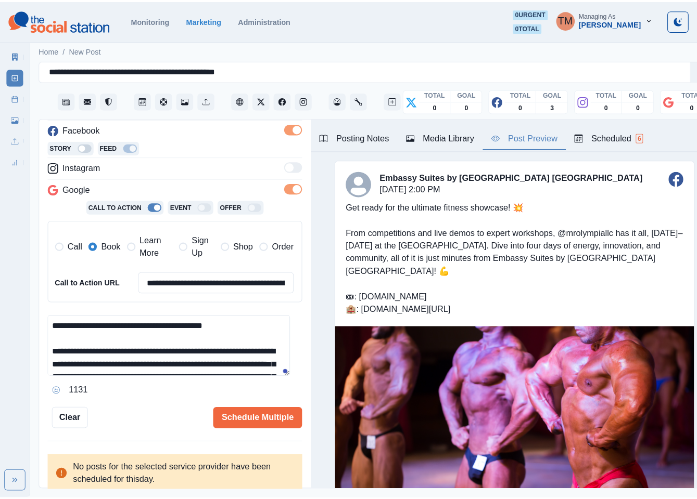
scroll to position [74, 0]
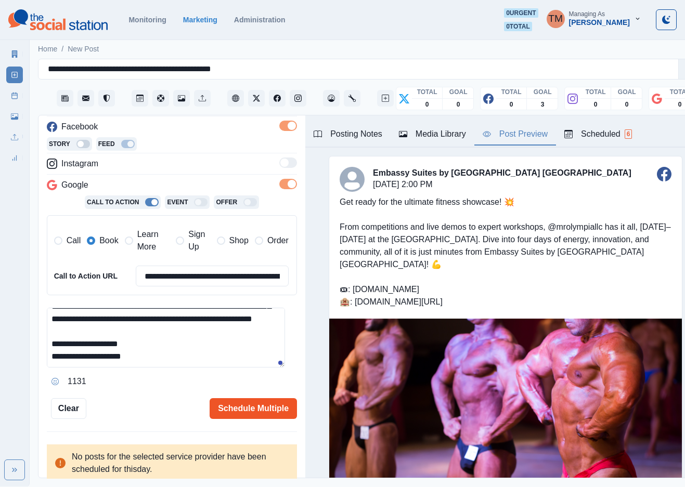
click at [247, 406] on button "Schedule Multiple" at bounding box center [253, 408] width 87 height 21
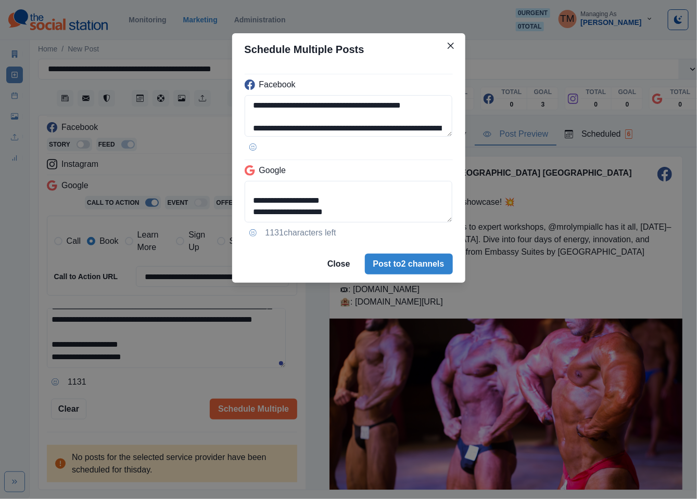
scroll to position [106, 0]
drag, startPoint x: 264, startPoint y: 188, endPoint x: 349, endPoint y: 224, distance: 91.6
click at [349, 224] on div "**********" at bounding box center [348, 156] width 233 height 180
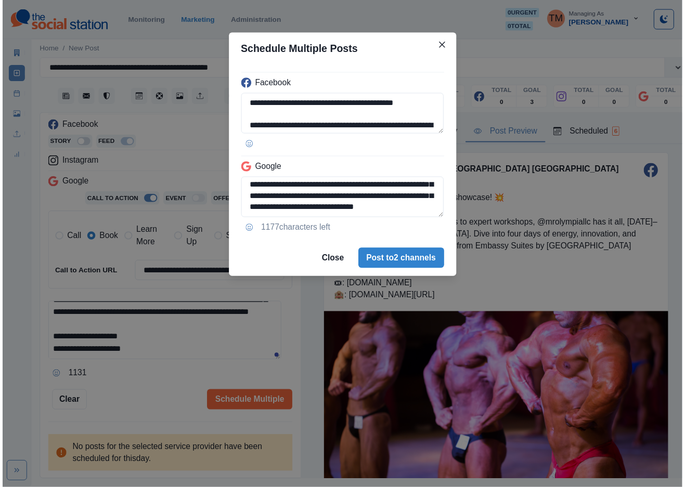
scroll to position [72, 0]
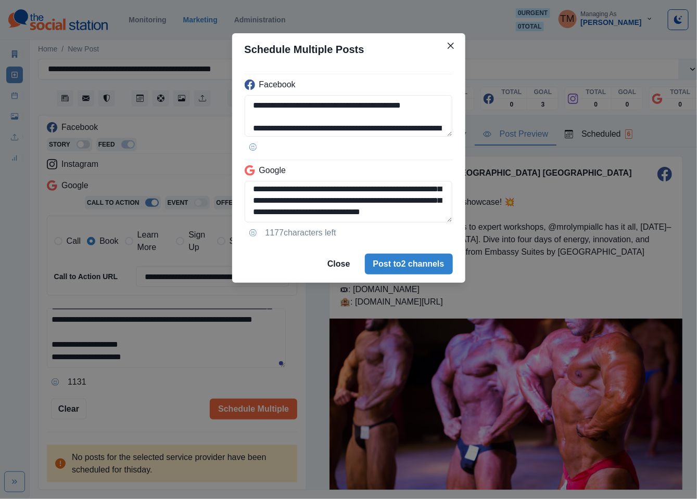
type textarea "**********"
click at [116, 398] on div "**********" at bounding box center [348, 249] width 697 height 499
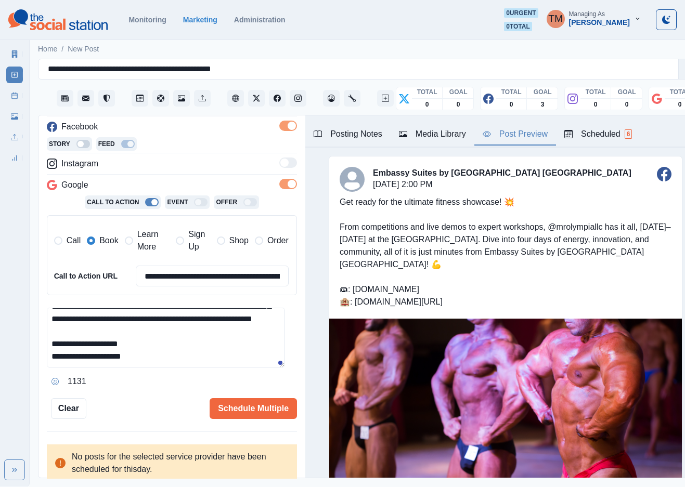
scroll to position [74, 0]
click at [240, 409] on button "Schedule Multiple" at bounding box center [253, 408] width 87 height 21
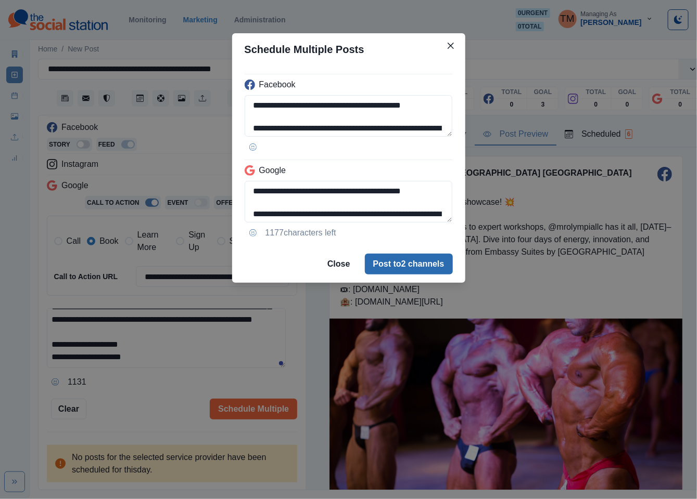
click at [392, 269] on button "Post to 2 channels" at bounding box center [409, 264] width 88 height 21
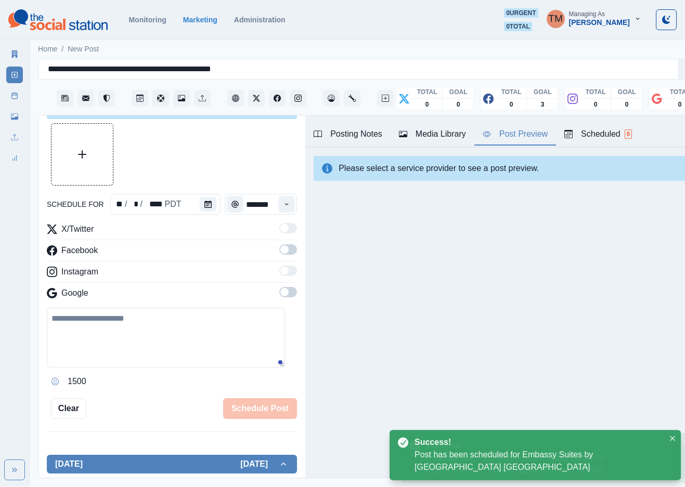
scroll to position [153, 0]
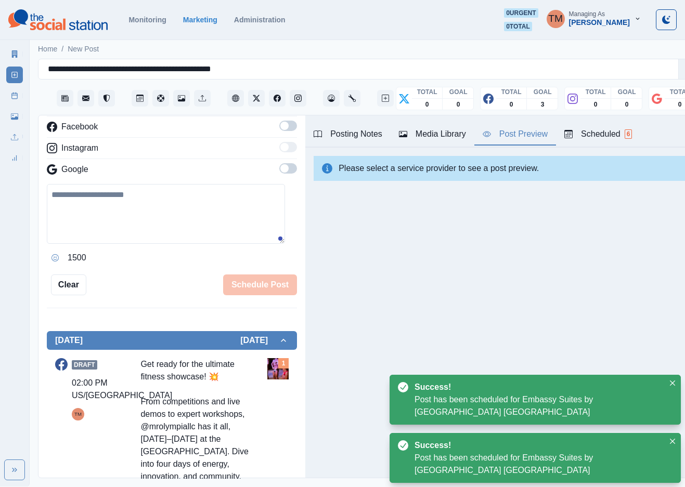
click at [13, 97] on icon at bounding box center [14, 95] width 7 height 7
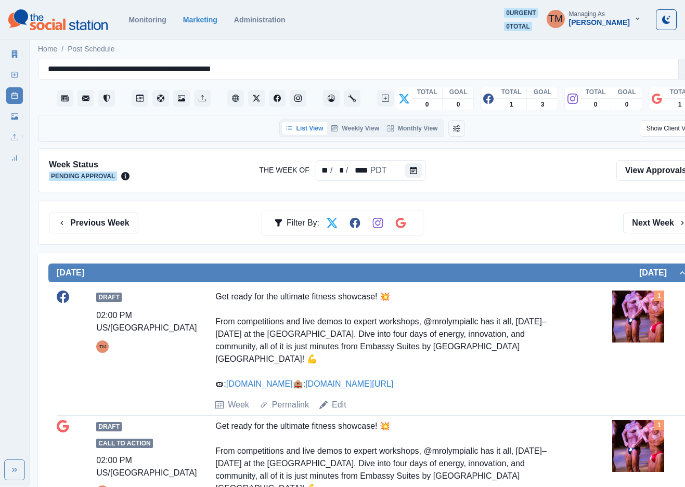
scroll to position [78, 0]
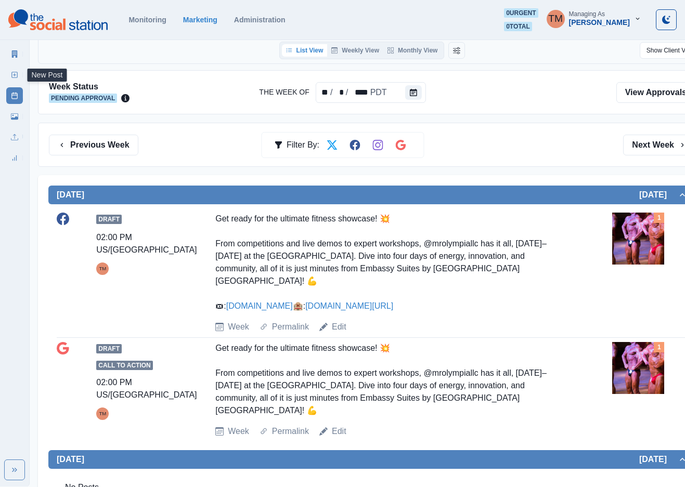
click at [10, 72] on link "New Post" at bounding box center [14, 75] width 17 height 17
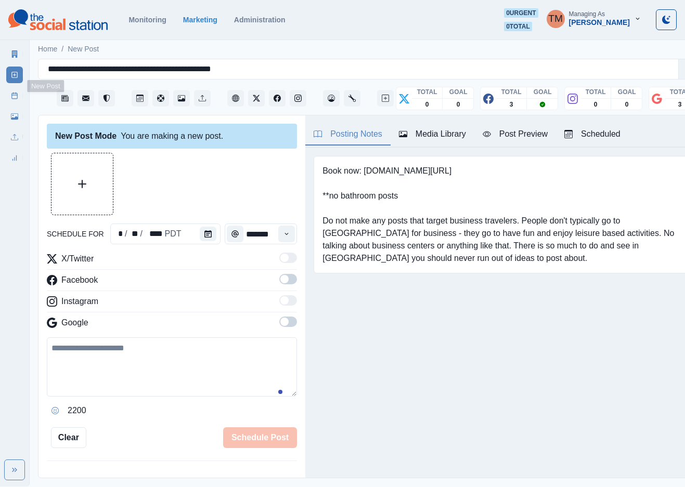
scroll to position [11, 0]
click at [200, 227] on button "Calendar" at bounding box center [208, 234] width 17 height 15
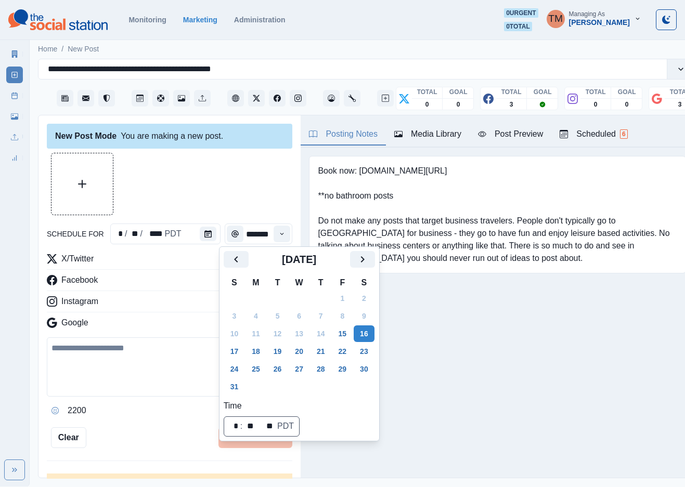
scroll to position [0, 0]
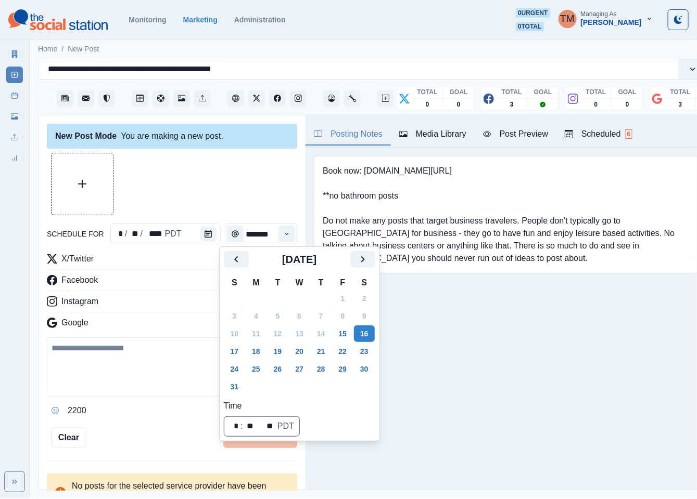
click at [373, 270] on div "[DATE]" at bounding box center [299, 263] width 151 height 25
click at [370, 265] on button "Next" at bounding box center [362, 259] width 25 height 17
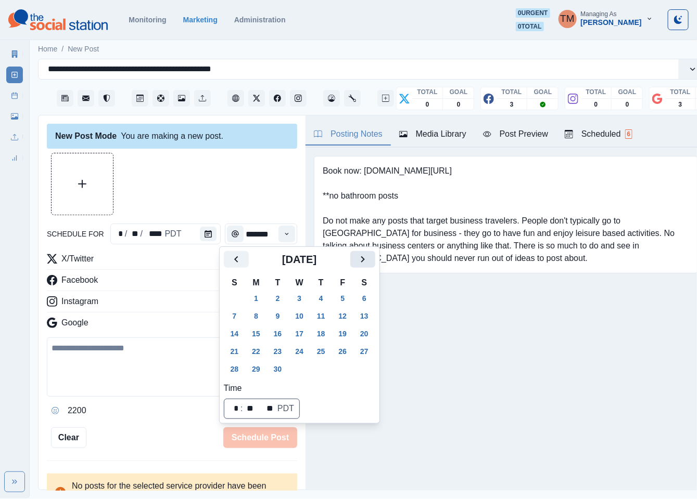
click at [370, 265] on button "Next" at bounding box center [362, 259] width 25 height 17
click at [342, 317] on button "10" at bounding box center [342, 316] width 21 height 17
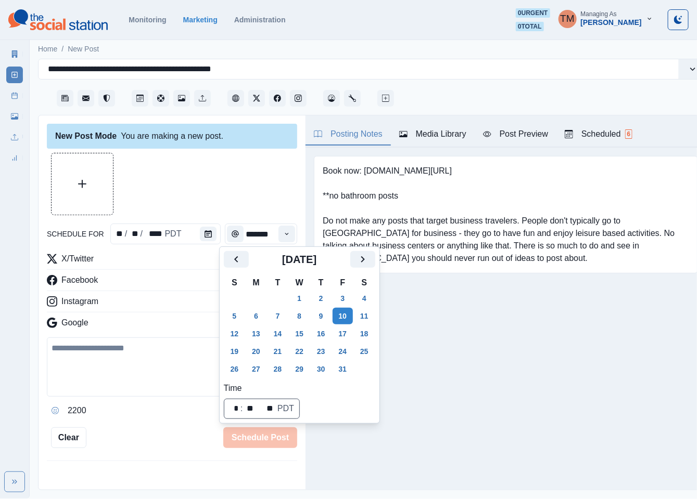
click at [189, 188] on div at bounding box center [172, 184] width 250 height 62
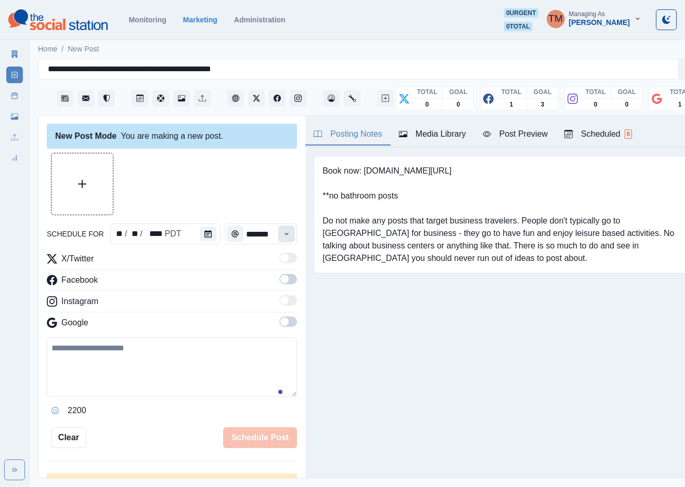
click at [283, 233] on icon "Time" at bounding box center [286, 233] width 7 height 7
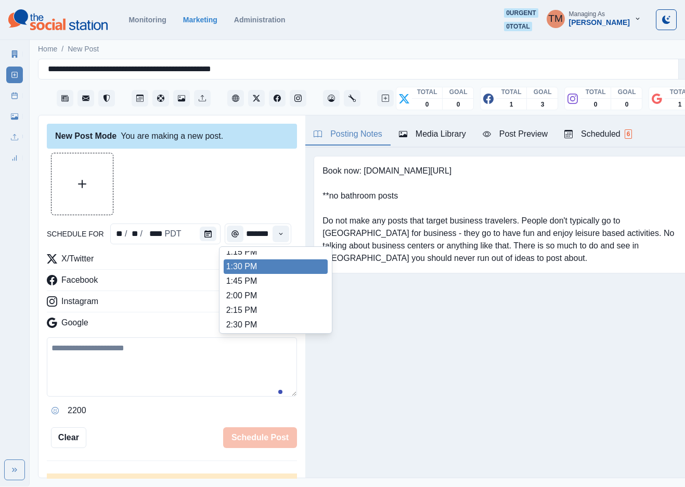
scroll to position [234, 0]
click at [275, 271] on li "12:15 PM" at bounding box center [276, 272] width 104 height 15
type input "********"
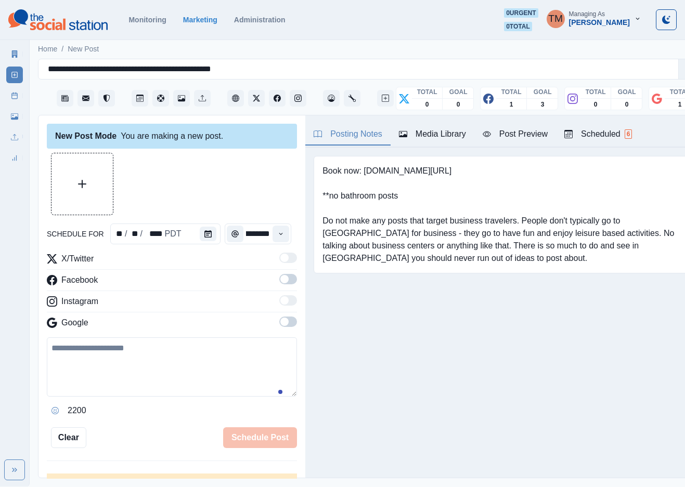
drag, startPoint x: 278, startPoint y: 279, endPoint x: 285, endPoint y: 321, distance: 42.7
click at [280, 286] on label at bounding box center [288, 282] width 18 height 17
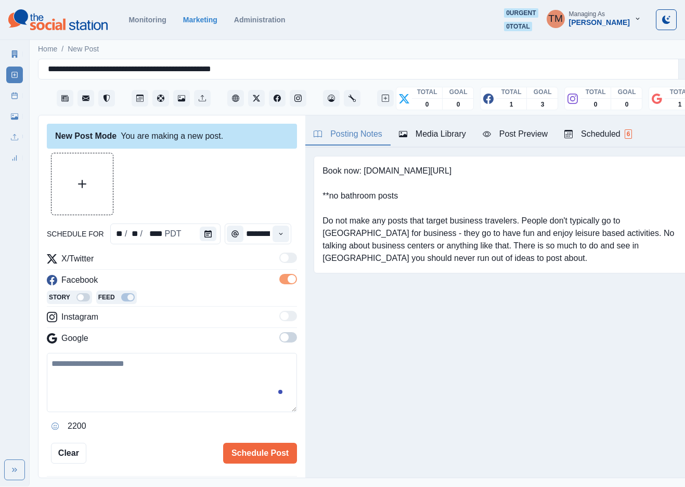
click at [279, 338] on span at bounding box center [288, 337] width 18 height 10
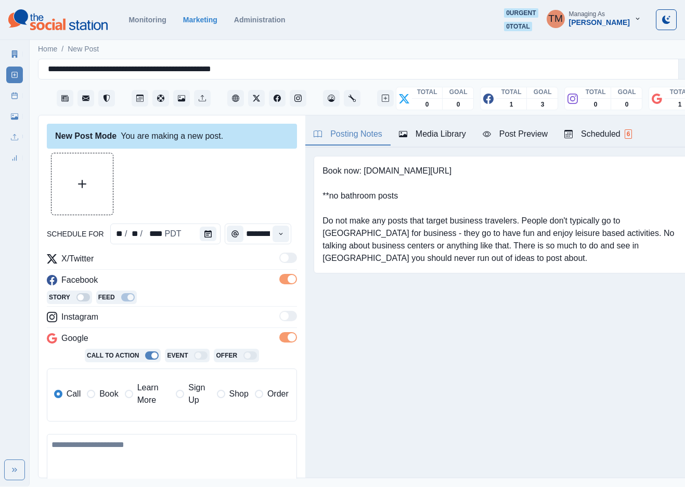
click at [145, 401] on span "Learn More" at bounding box center [153, 394] width 33 height 25
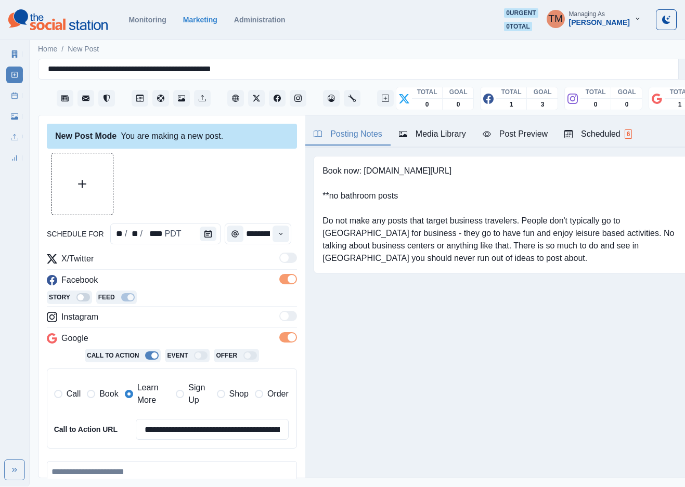
click at [111, 398] on span "Book" at bounding box center [108, 394] width 19 height 12
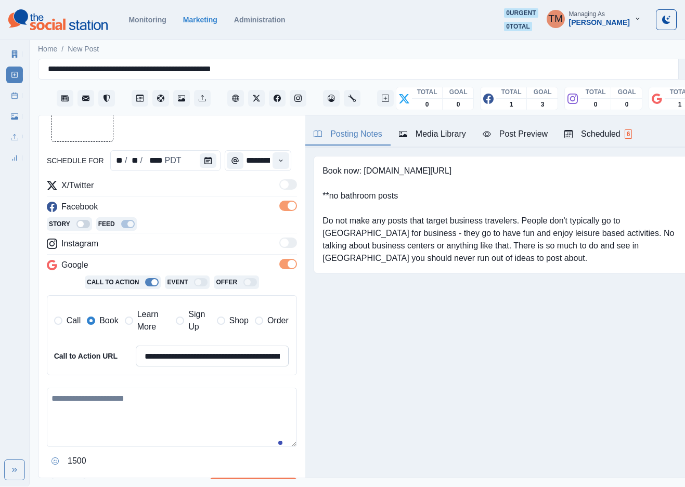
scroll to position [78, 0]
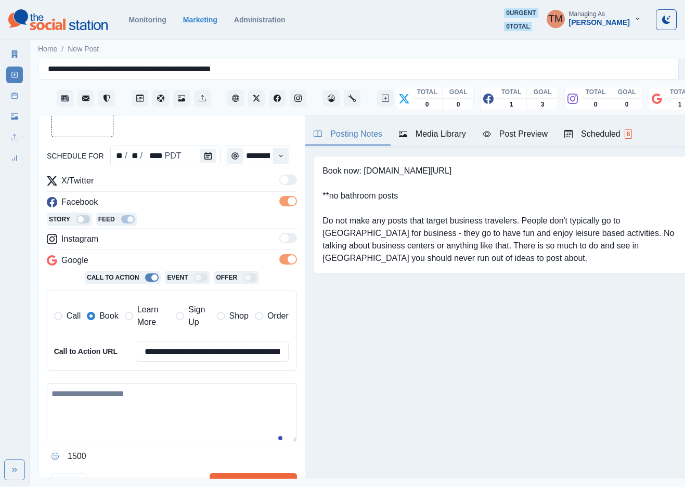
drag, startPoint x: 87, startPoint y: 424, endPoint x: 105, endPoint y: 414, distance: 20.1
click at [93, 420] on textarea at bounding box center [172, 412] width 250 height 59
paste textarea "**********"
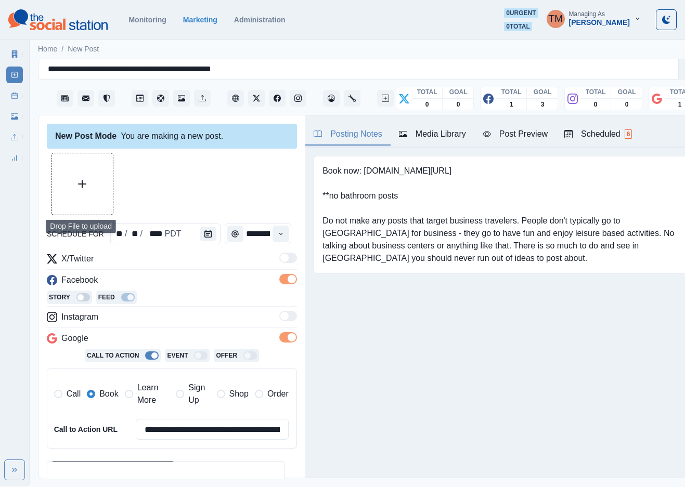
type textarea "**********"
click at [91, 194] on button "Upload Media" at bounding box center [82, 183] width 61 height 61
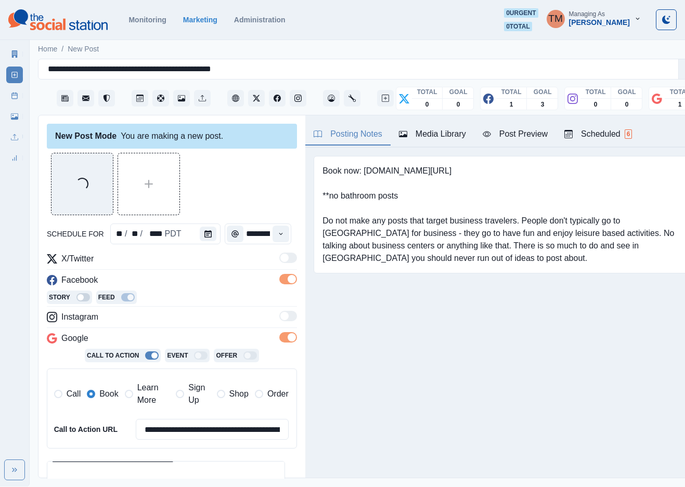
click at [521, 136] on div "Post Preview" at bounding box center [515, 134] width 65 height 12
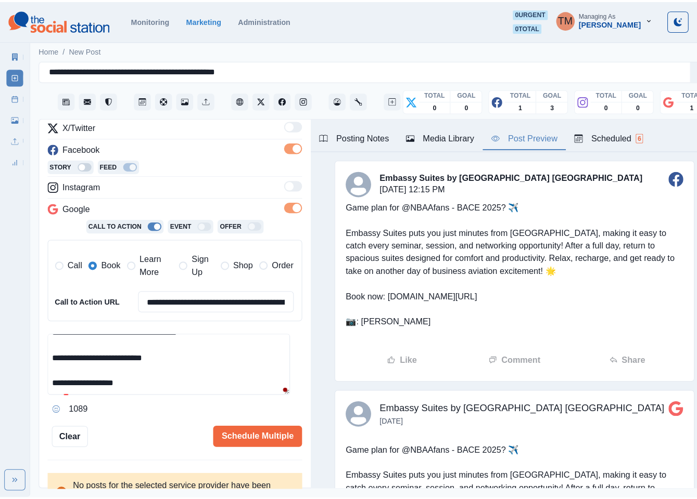
scroll to position [153, 0]
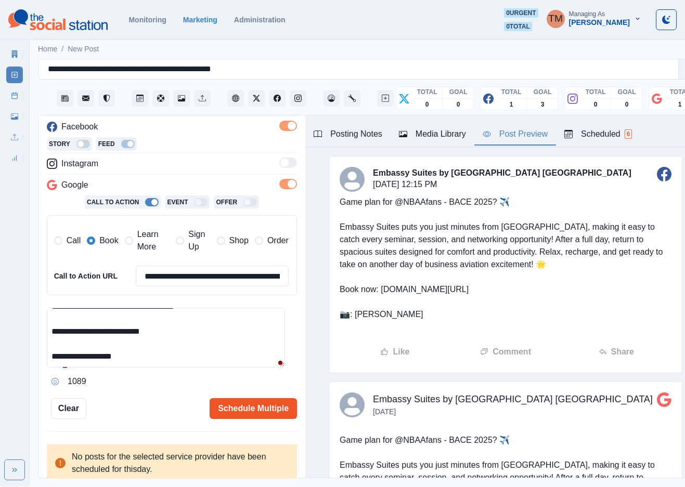
click at [216, 409] on button "Schedule Multiple" at bounding box center [253, 408] width 87 height 21
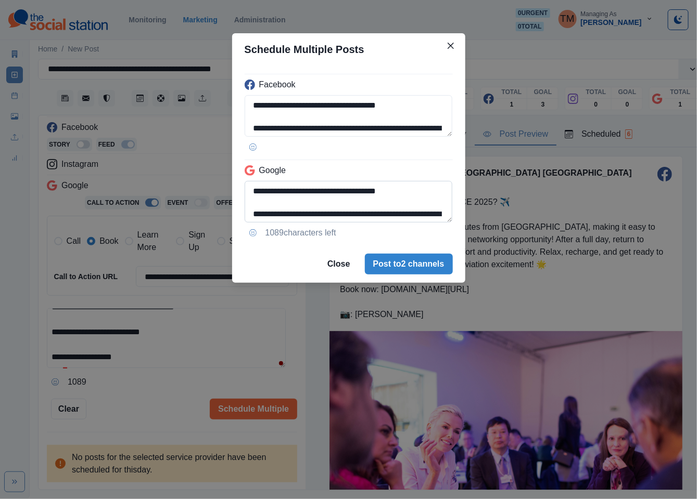
scroll to position [117, 0]
click at [251, 191] on textarea "**********" at bounding box center [348, 202] width 208 height 42
drag, startPoint x: 352, startPoint y: 194, endPoint x: 311, endPoint y: 190, distance: 41.2
click at [311, 190] on textarea "**********" at bounding box center [348, 202] width 208 height 42
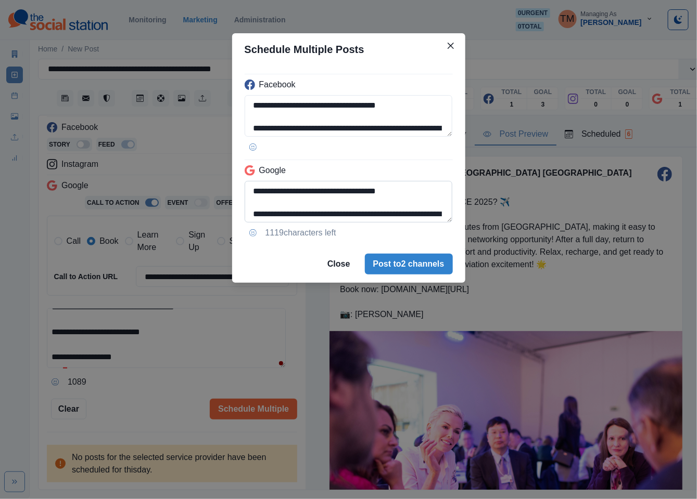
paste textarea "**"
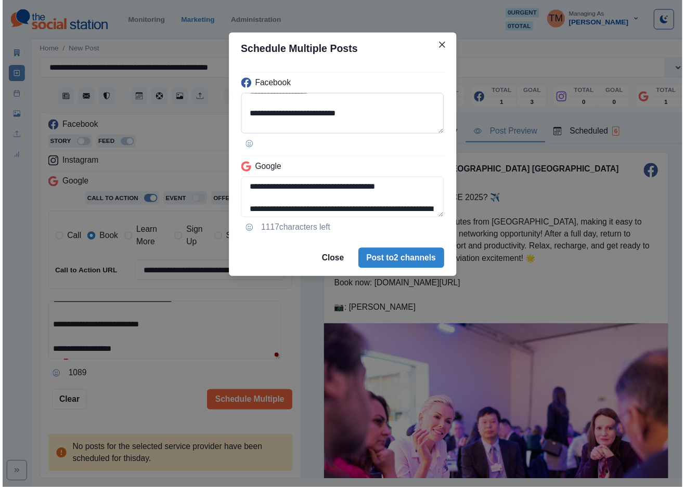
scroll to position [117, 0]
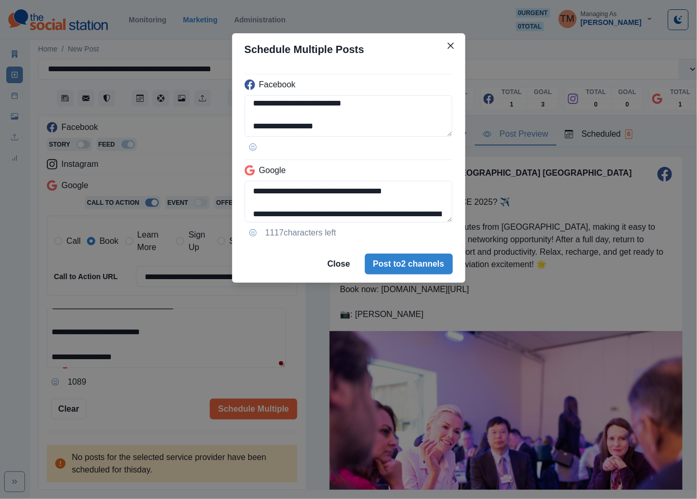
type textarea "**********"
click at [178, 395] on div "**********" at bounding box center [348, 249] width 697 height 499
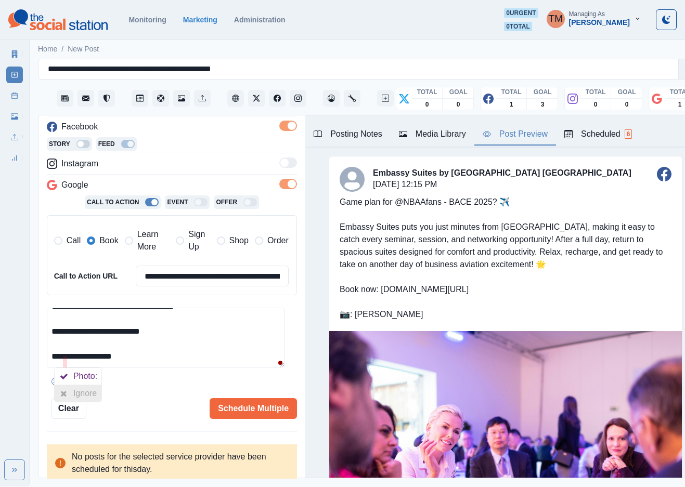
click at [65, 391] on icon at bounding box center [63, 394] width 7 height 8
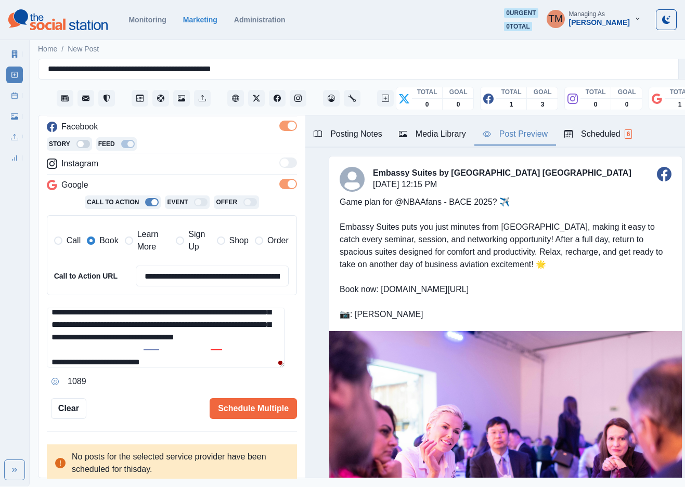
scroll to position [0, 0]
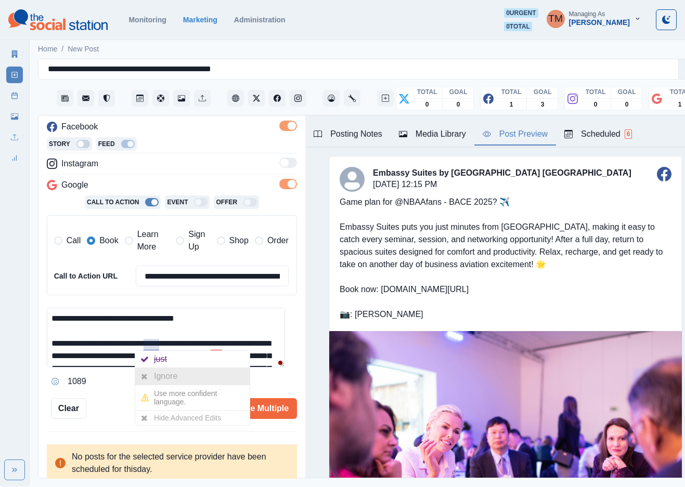
drag, startPoint x: 151, startPoint y: 370, endPoint x: 168, endPoint y: 365, distance: 16.9
click at [152, 370] on div at bounding box center [144, 376] width 19 height 17
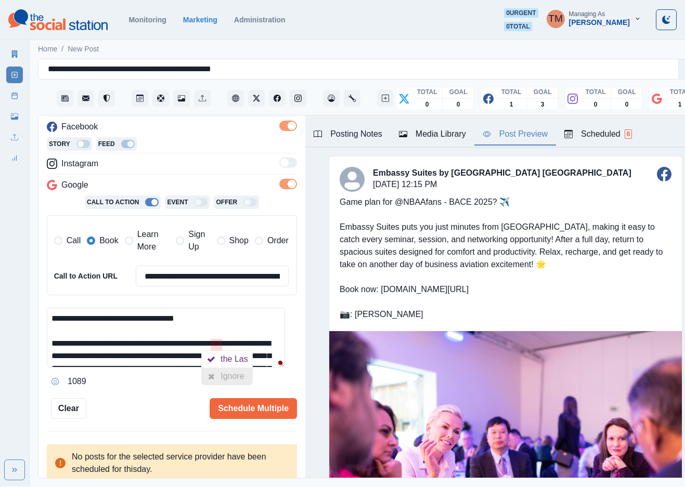
click at [215, 380] on div at bounding box center [211, 376] width 19 height 17
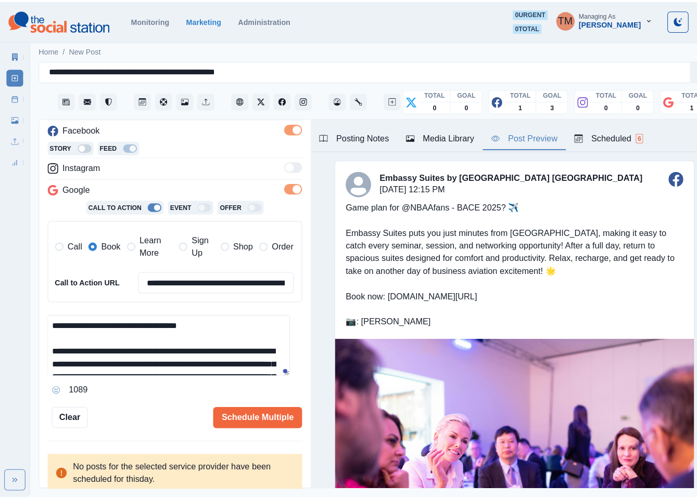
scroll to position [99, 0]
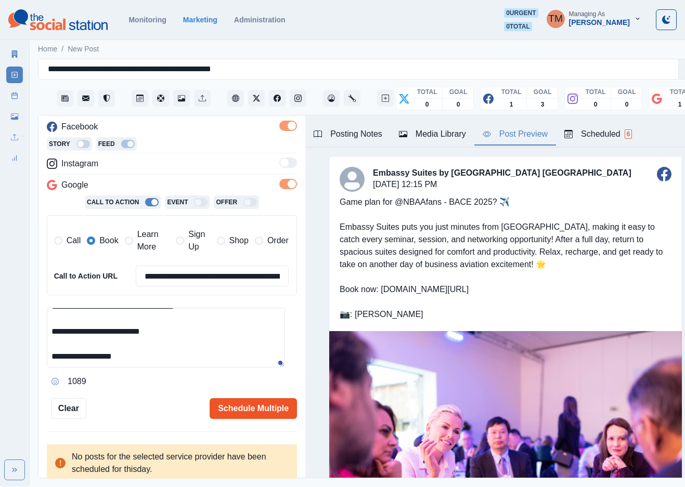
click at [255, 414] on button "Schedule Multiple" at bounding box center [253, 408] width 87 height 21
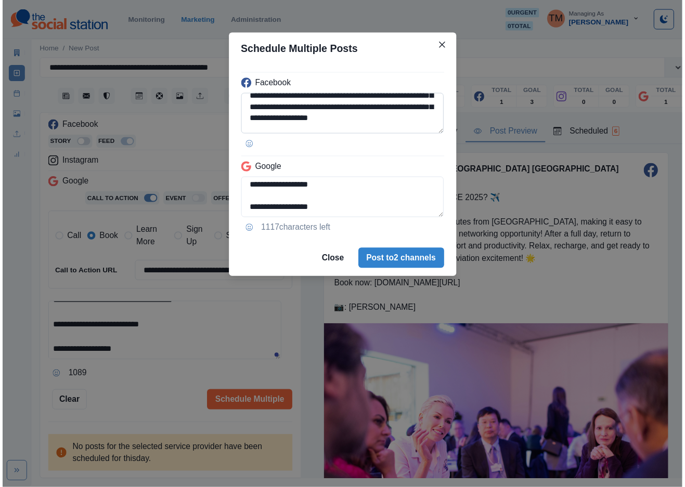
scroll to position [117, 0]
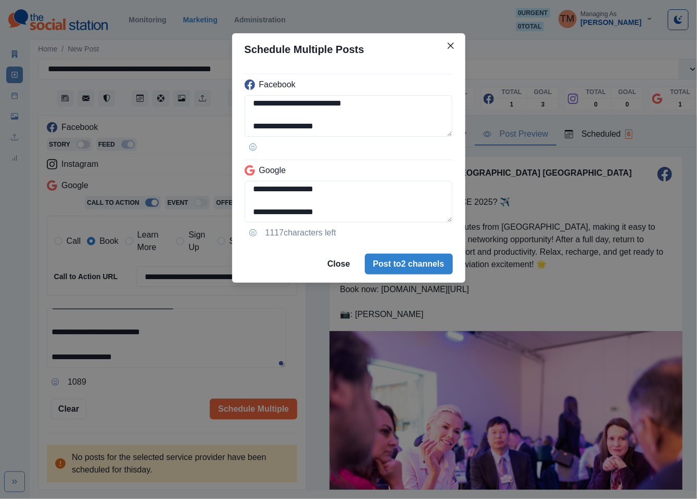
drag, startPoint x: 415, startPoint y: 273, endPoint x: 159, endPoint y: 400, distance: 285.7
click at [190, 400] on div "**********" at bounding box center [348, 249] width 697 height 499
click at [155, 401] on div "**********" at bounding box center [348, 249] width 697 height 499
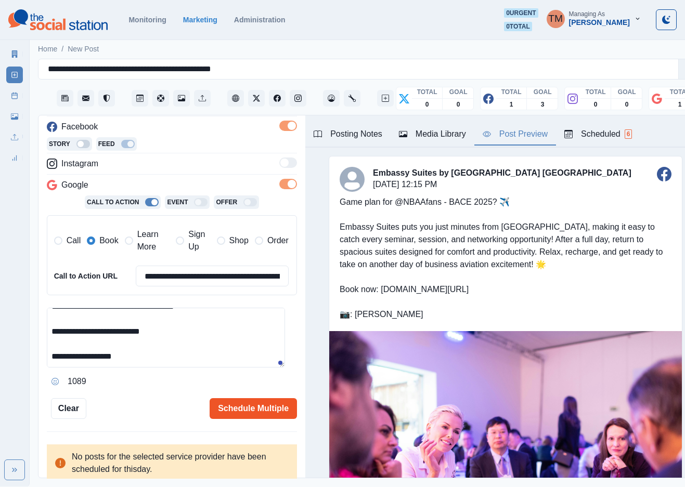
click at [222, 401] on button "Schedule Multiple" at bounding box center [253, 408] width 87 height 21
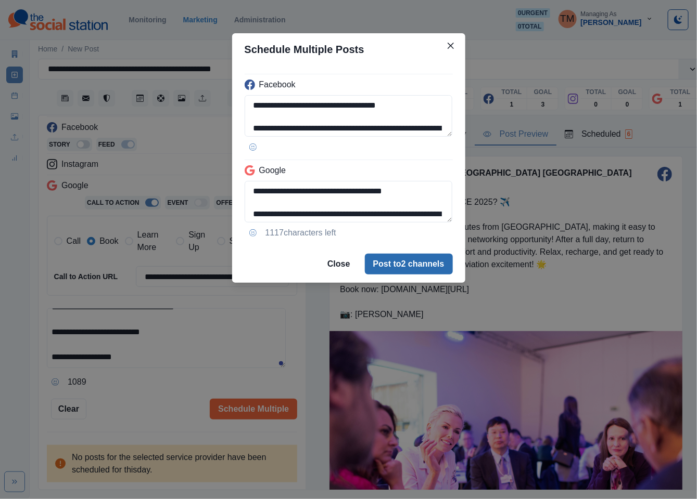
click at [413, 264] on button "Post to 2 channels" at bounding box center [409, 264] width 88 height 21
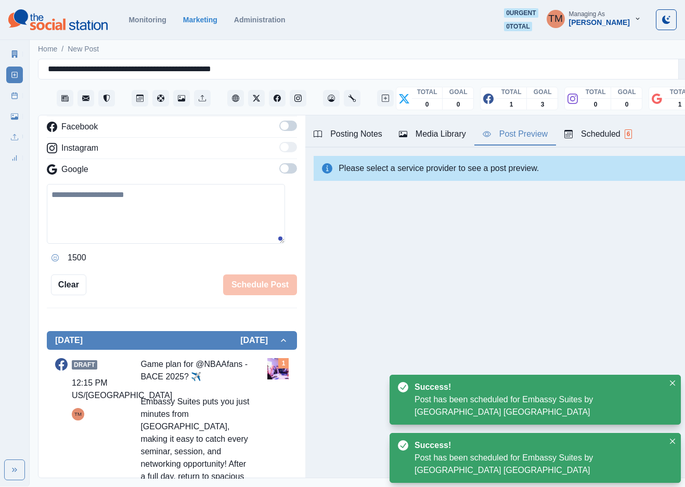
scroll to position [388, 0]
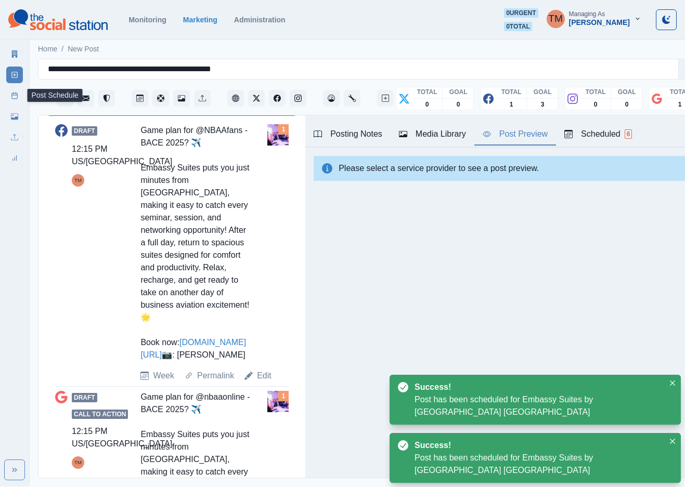
click at [14, 93] on line at bounding box center [14, 93] width 0 height 1
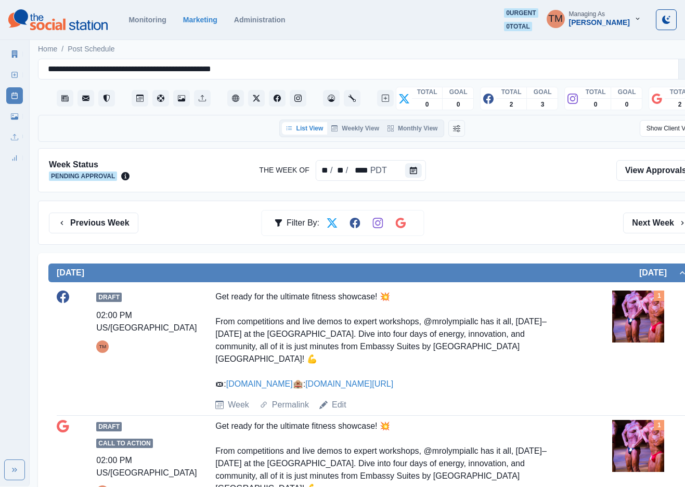
click at [586, 383] on div "Draft 02:00 PM US/Pacific TM Get ready for the ultimate fitness showcase! 💥 Fro…" at bounding box center [372, 351] width 631 height 121
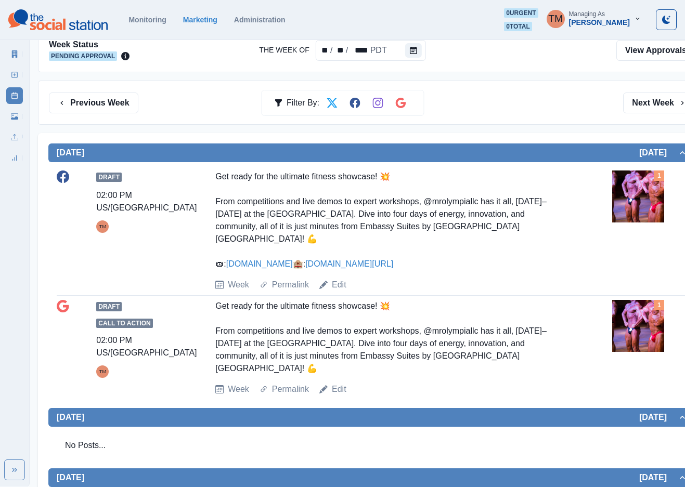
scroll to position [119, 0]
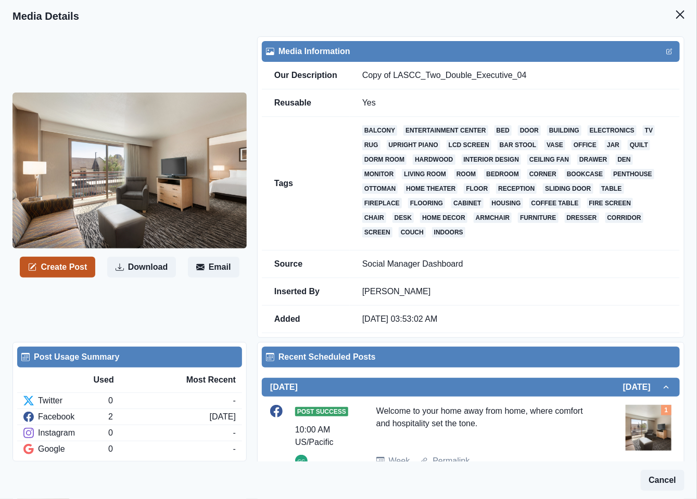
click at [73, 268] on button "Create Post" at bounding box center [57, 267] width 75 height 21
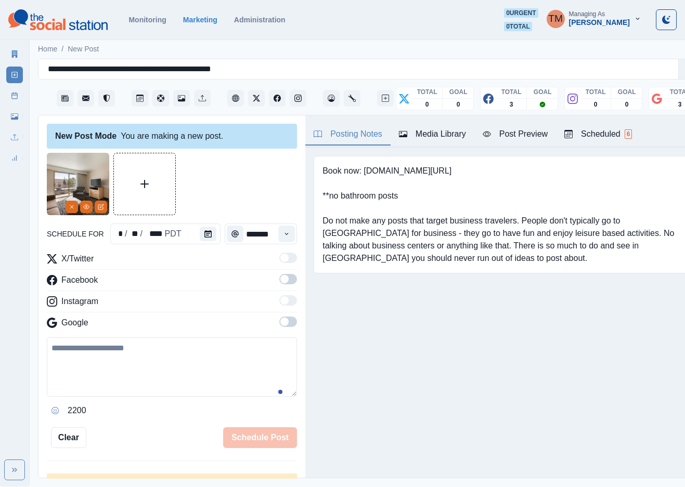
click at [132, 381] on textarea at bounding box center [172, 367] width 250 height 59
paste textarea "**********"
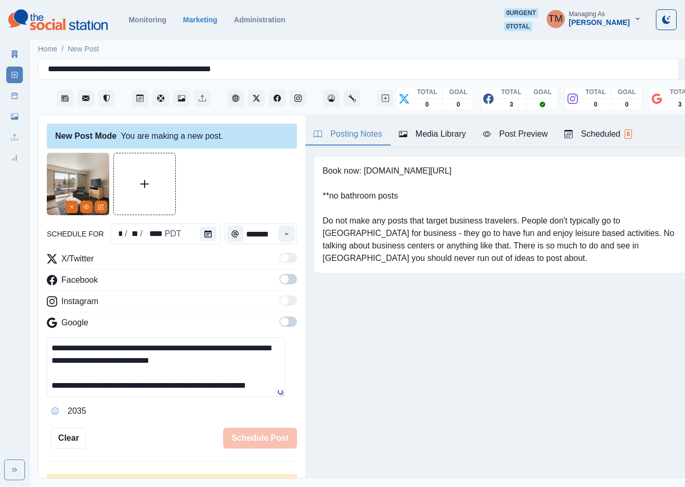
type textarea "**********"
click at [279, 281] on span at bounding box center [288, 279] width 18 height 10
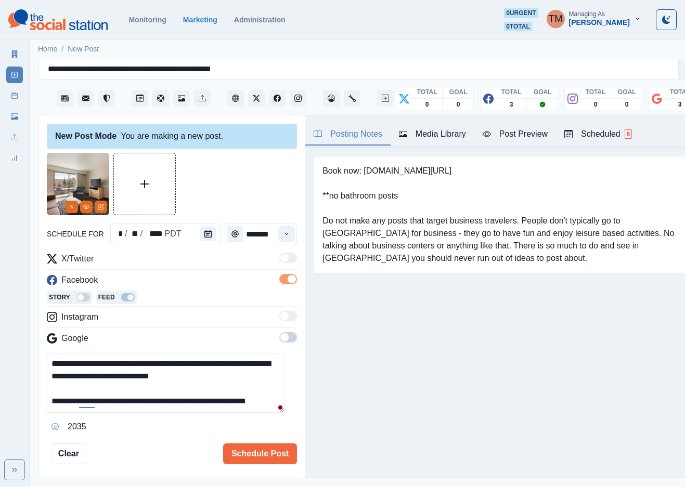
click at [279, 342] on span at bounding box center [288, 337] width 18 height 10
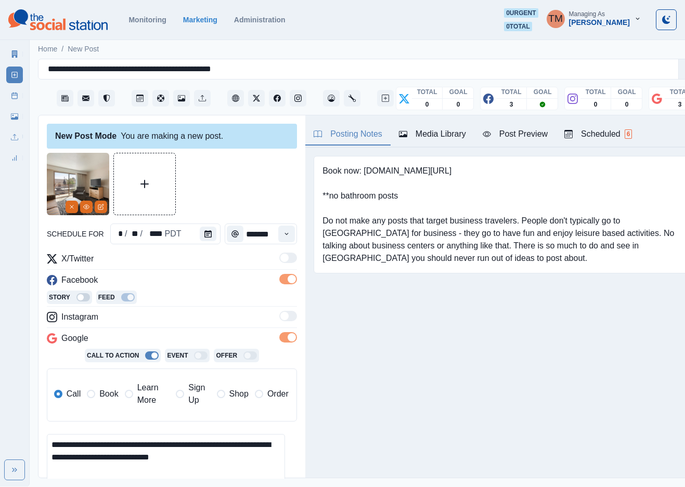
click at [89, 395] on span at bounding box center [91, 394] width 8 height 8
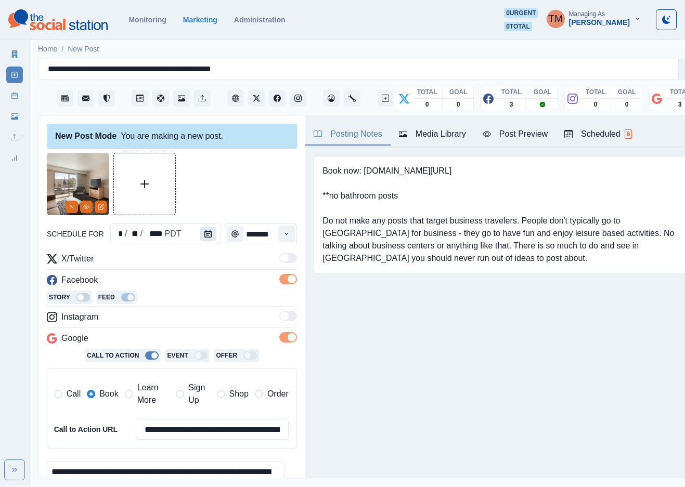
click at [201, 228] on button "Calendar" at bounding box center [208, 234] width 17 height 15
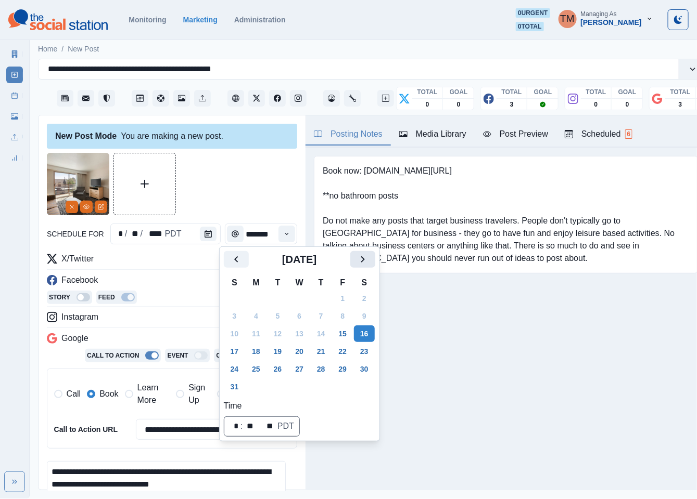
click at [356, 262] on icon "Next" at bounding box center [362, 259] width 12 height 12
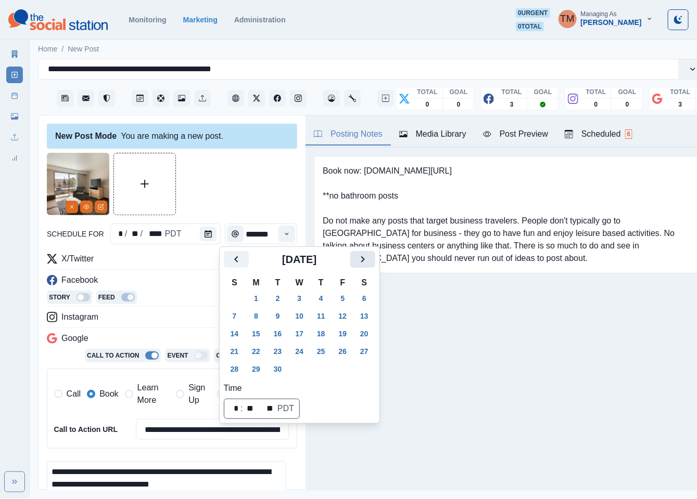
click at [363, 263] on icon "Next" at bounding box center [362, 259] width 12 height 12
click at [298, 317] on button "8" at bounding box center [299, 316] width 21 height 17
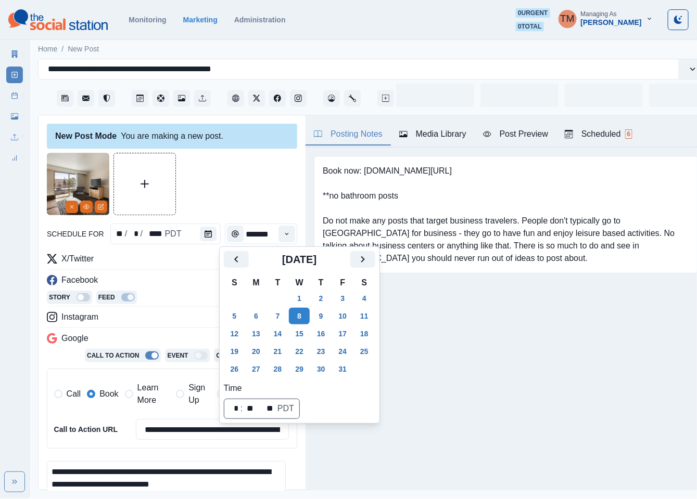
click at [242, 195] on div at bounding box center [172, 184] width 250 height 62
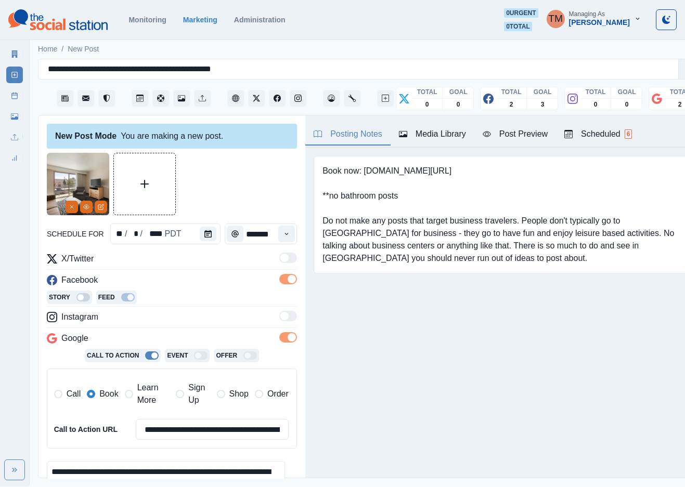
click at [276, 242] on div "Time" at bounding box center [286, 234] width 21 height 21
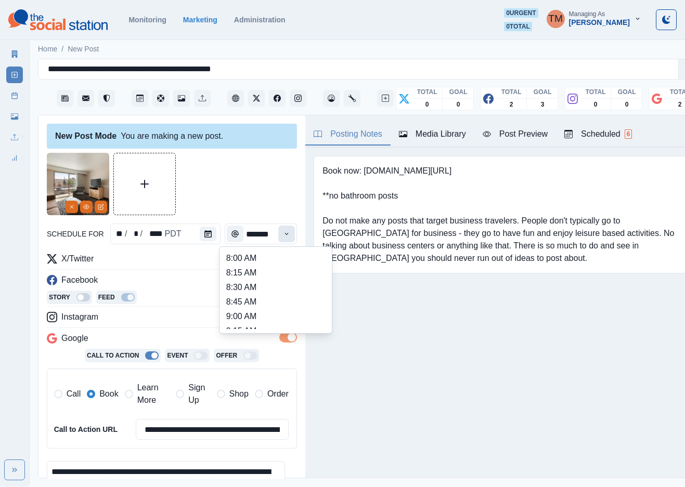
click at [278, 233] on button "Time" at bounding box center [286, 234] width 17 height 17
click at [282, 303] on li "2:15 PM" at bounding box center [276, 310] width 104 height 15
click at [253, 186] on div at bounding box center [172, 184] width 250 height 62
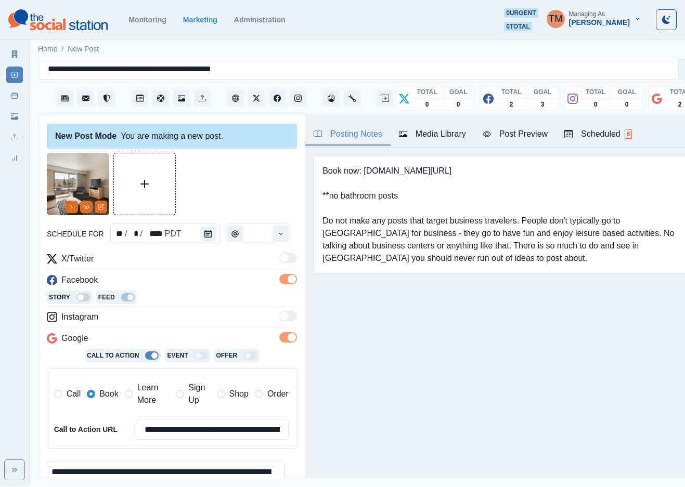
scroll to position [0, 0]
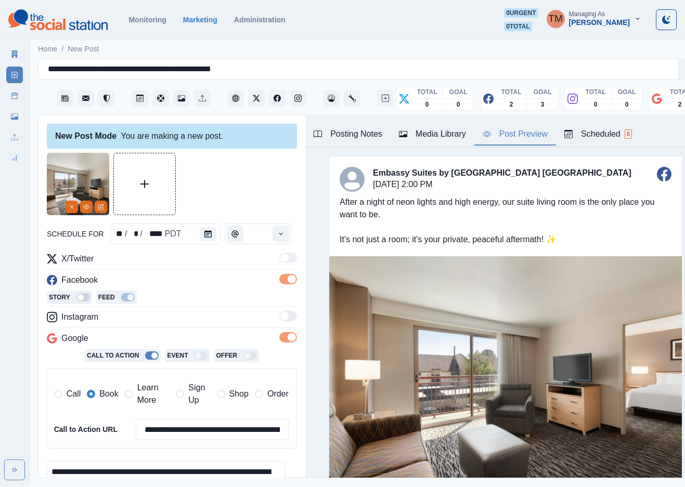
click at [512, 133] on div "Post Preview" at bounding box center [515, 134] width 65 height 12
click at [275, 227] on button "Time" at bounding box center [281, 234] width 17 height 17
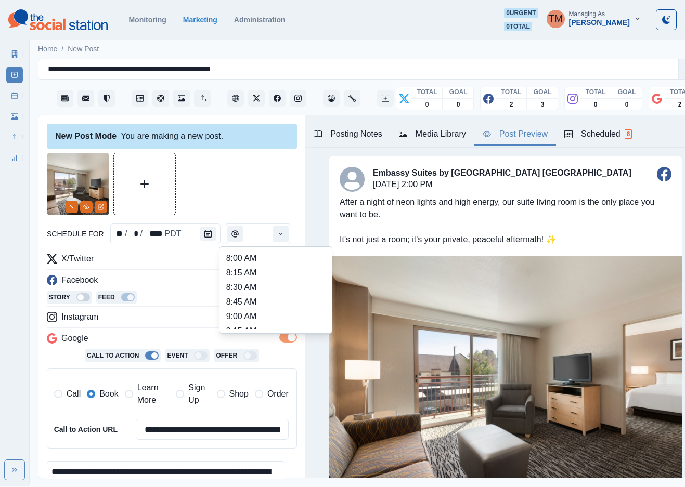
scroll to position [330, 0]
click at [264, 297] on li "2:15 PM" at bounding box center [276, 293] width 104 height 15
type input "*******"
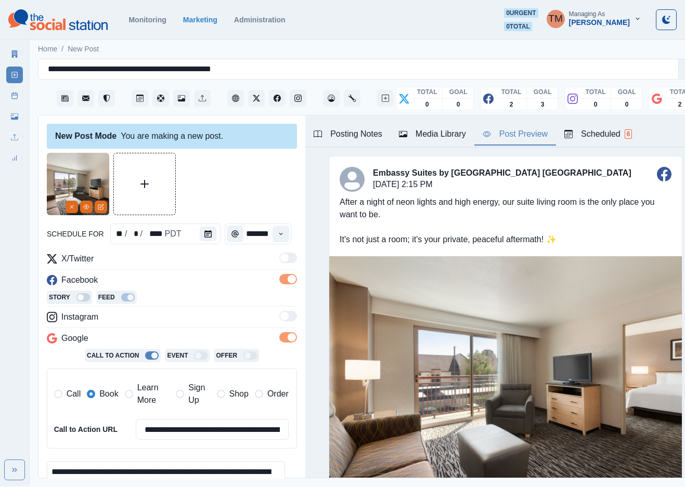
click at [261, 203] on div at bounding box center [172, 184] width 250 height 62
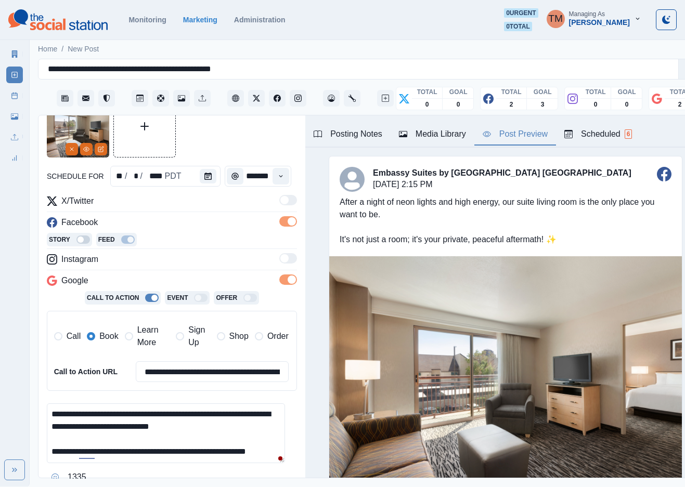
scroll to position [153, 0]
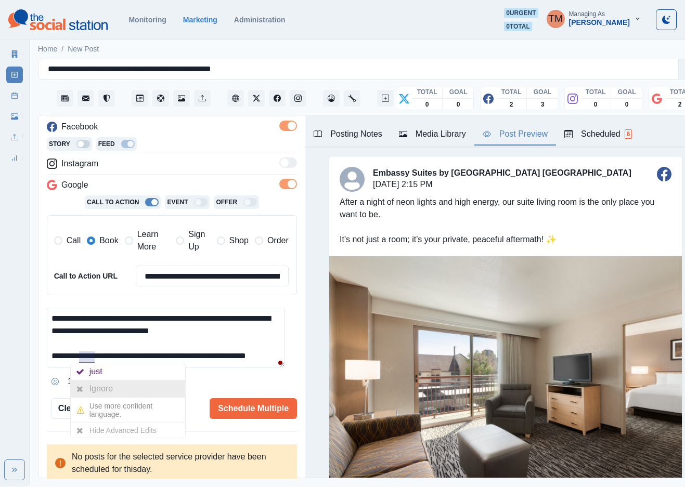
click at [97, 389] on div "Ignore" at bounding box center [103, 389] width 28 height 17
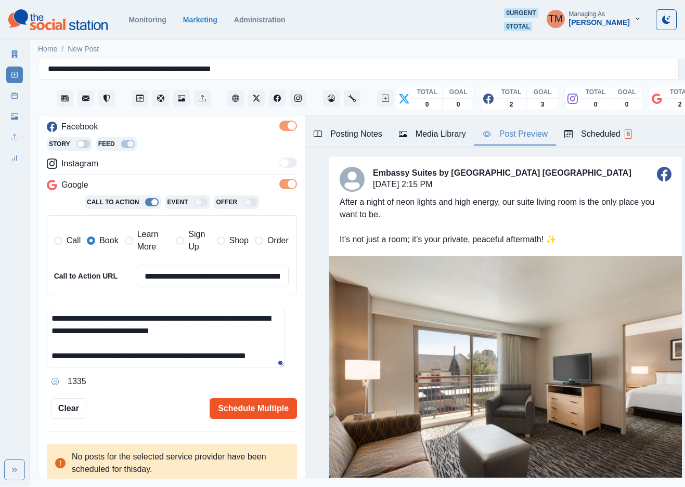
click at [213, 401] on button "Schedule Multiple" at bounding box center [253, 408] width 87 height 21
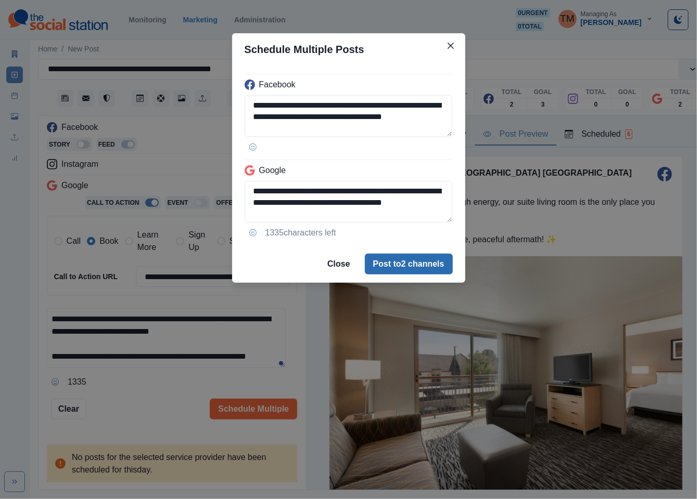
drag, startPoint x: 419, startPoint y: 283, endPoint x: 428, endPoint y: 273, distance: 13.6
click at [421, 281] on footer "Close Post to 2 channels" at bounding box center [348, 264] width 233 height 37
click at [429, 272] on footer "Close Post to 2 channels" at bounding box center [348, 264] width 233 height 37
click at [429, 272] on button "Post to 2 channels" at bounding box center [409, 264] width 88 height 21
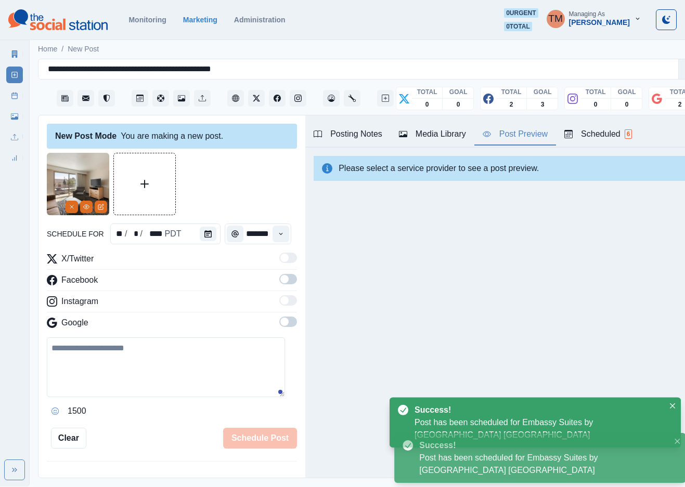
scroll to position [0, 0]
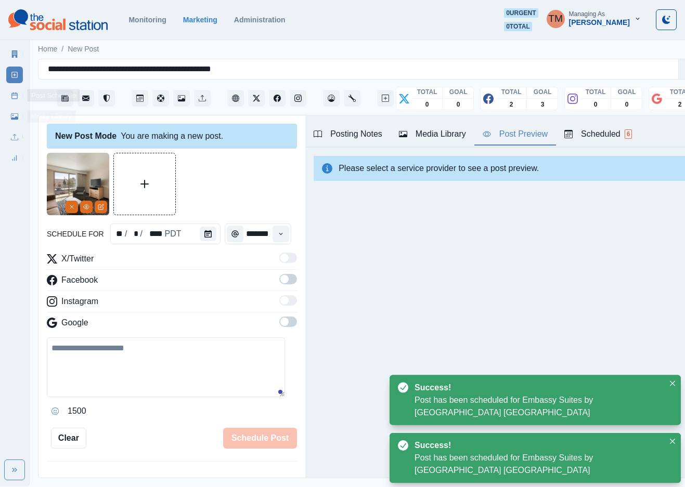
click at [16, 98] on icon at bounding box center [14, 95] width 7 height 7
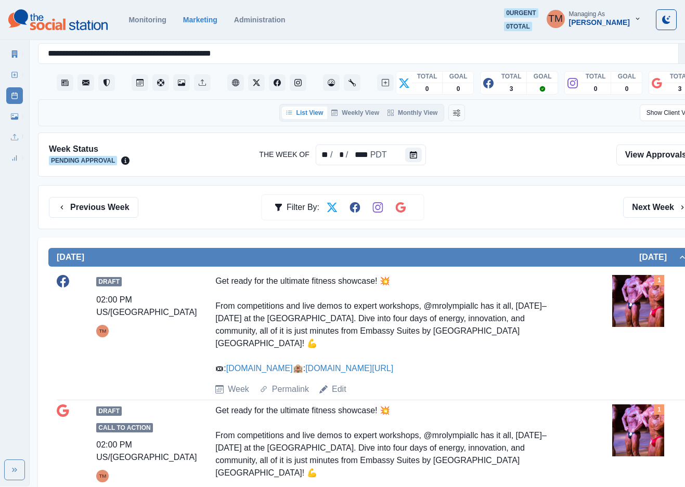
scroll to position [15, 0]
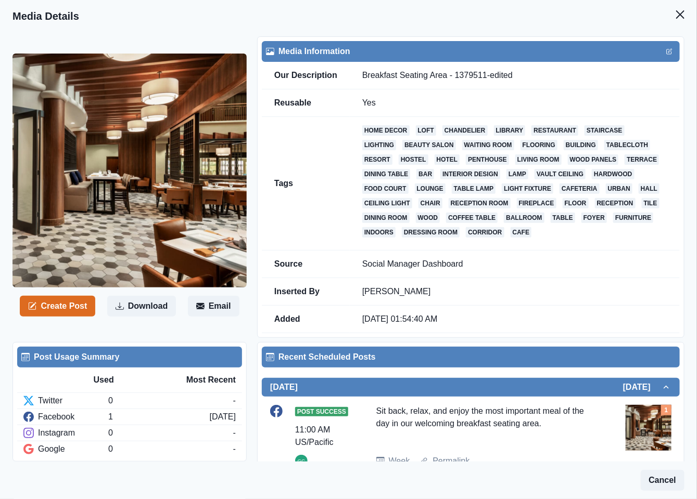
click at [35, 306] on icon "button" at bounding box center [33, 305] width 6 height 6
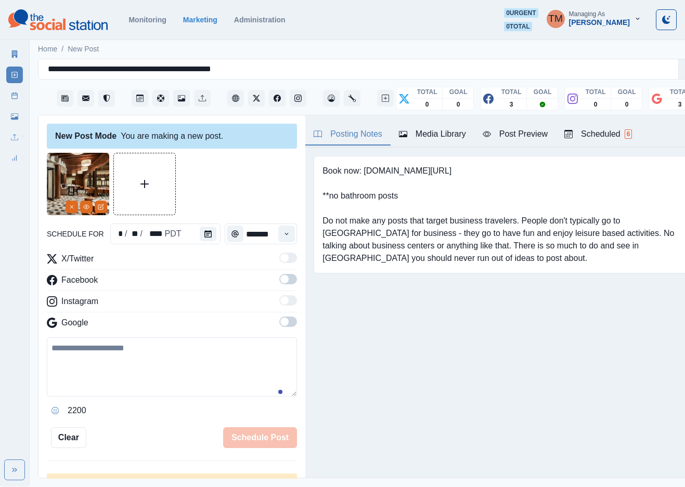
click at [110, 362] on textarea at bounding box center [172, 367] width 250 height 59
paste textarea "**********"
type textarea "**********"
click at [202, 228] on button "Calendar" at bounding box center [208, 234] width 17 height 15
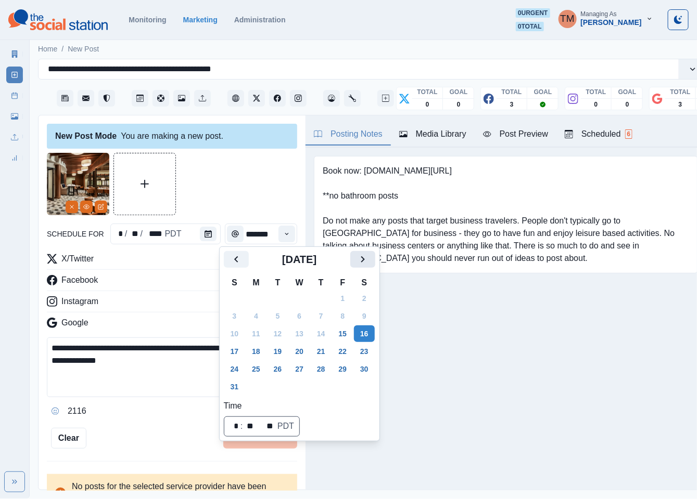
click at [357, 263] on icon "Next" at bounding box center [362, 259] width 12 height 12
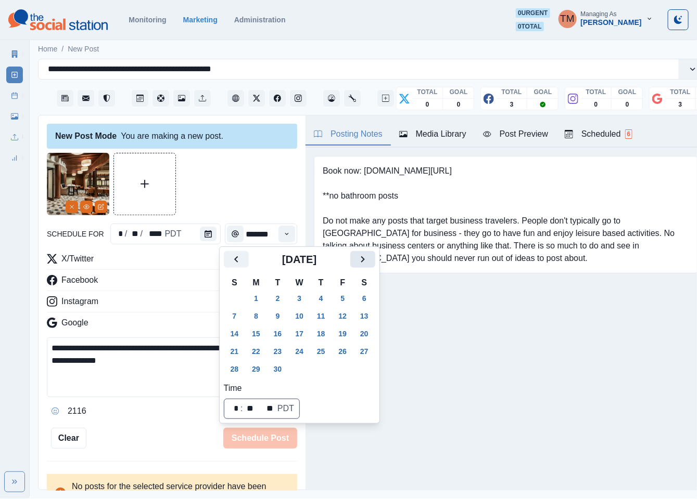
click at [357, 263] on icon "Next" at bounding box center [362, 259] width 12 height 12
click at [254, 333] on button "13" at bounding box center [256, 334] width 21 height 17
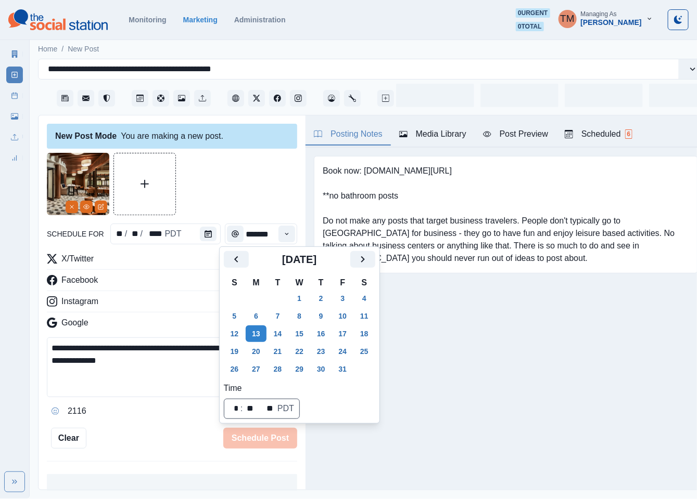
click at [247, 192] on div at bounding box center [172, 184] width 250 height 62
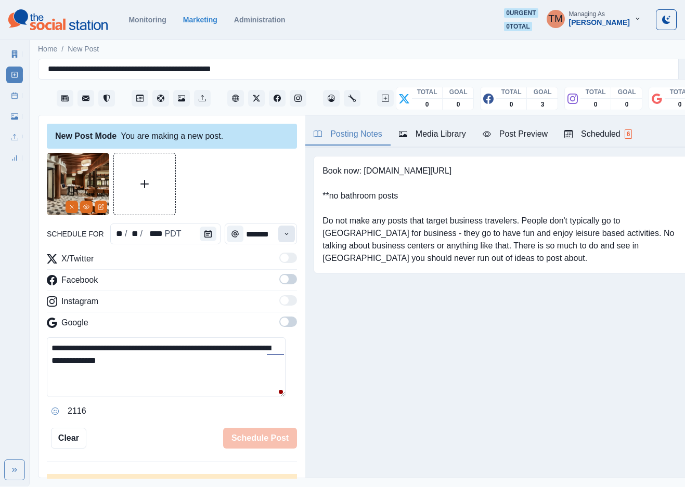
click at [283, 231] on icon "Time" at bounding box center [286, 233] width 7 height 7
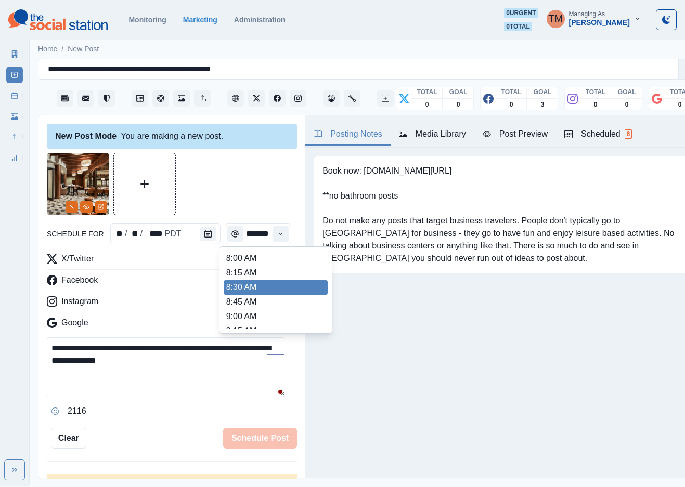
click at [277, 291] on li "8:30 AM" at bounding box center [276, 287] width 104 height 15
type input "*******"
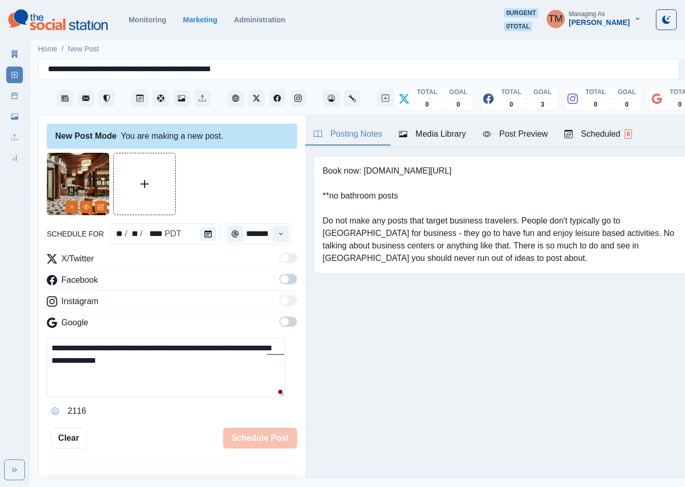
click at [280, 261] on span at bounding box center [288, 258] width 18 height 10
click at [280, 281] on span at bounding box center [288, 279] width 18 height 10
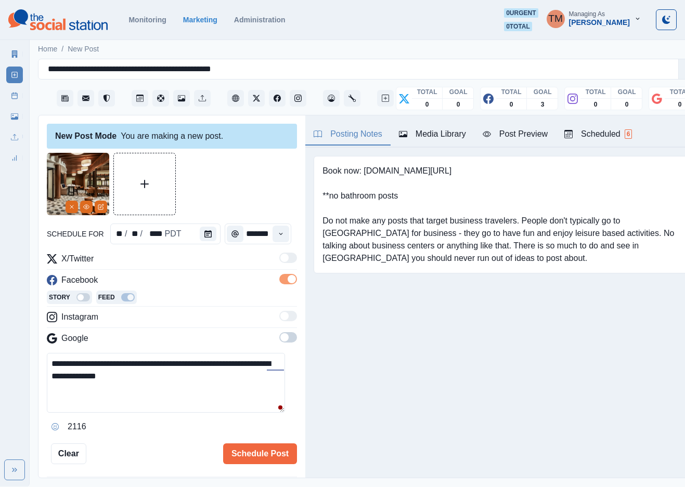
click at [281, 339] on span at bounding box center [288, 337] width 18 height 10
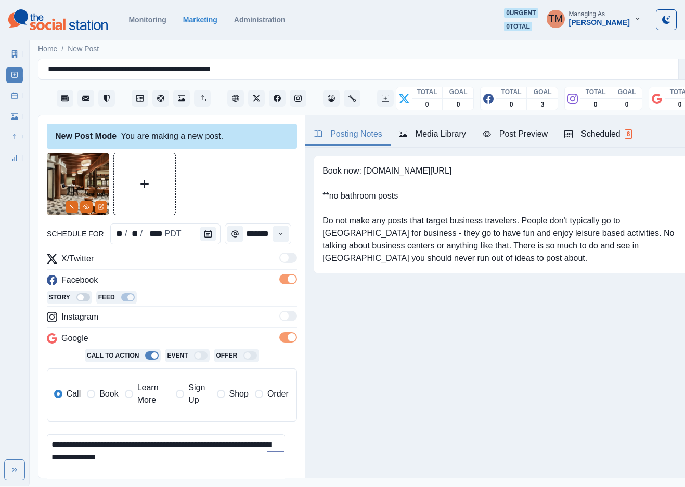
click at [100, 398] on span "Book" at bounding box center [108, 394] width 19 height 12
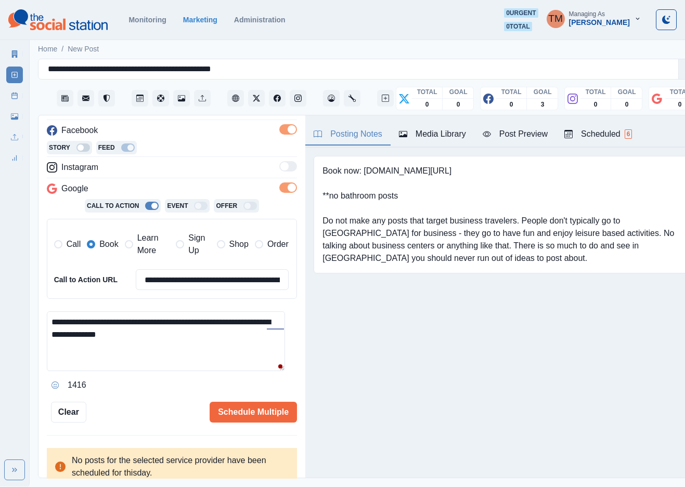
scroll to position [153, 0]
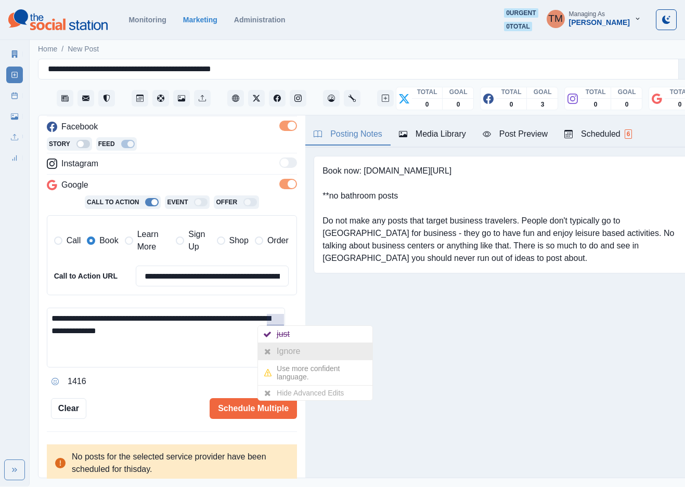
click at [273, 348] on div at bounding box center [267, 351] width 19 height 17
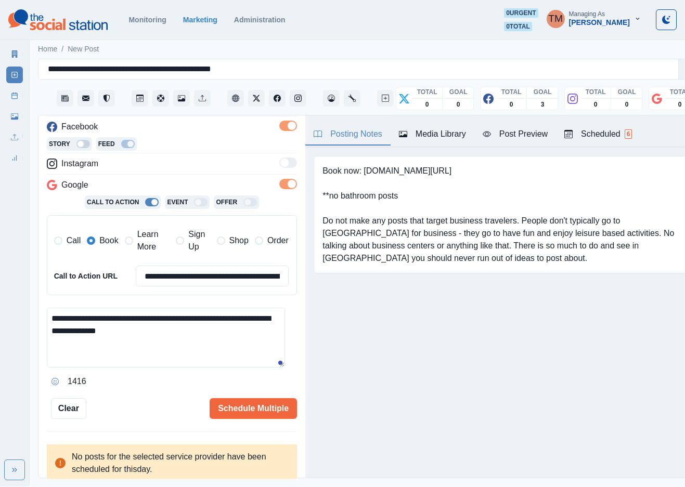
click at [532, 136] on div "Post Preview" at bounding box center [515, 134] width 65 height 12
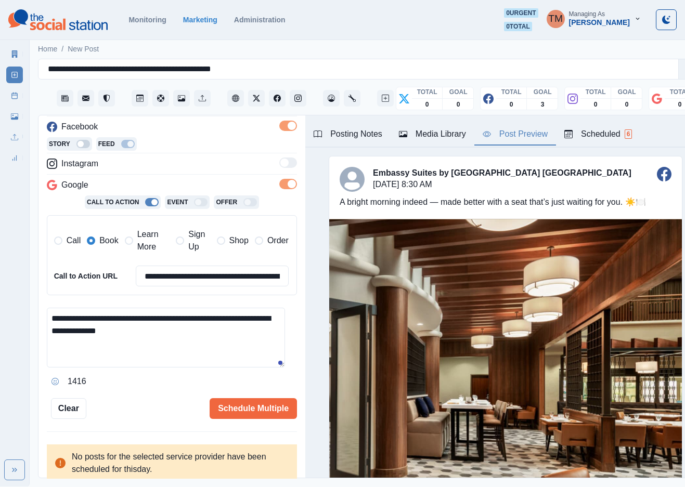
click at [226, 322] on textarea "**********" at bounding box center [166, 338] width 238 height 60
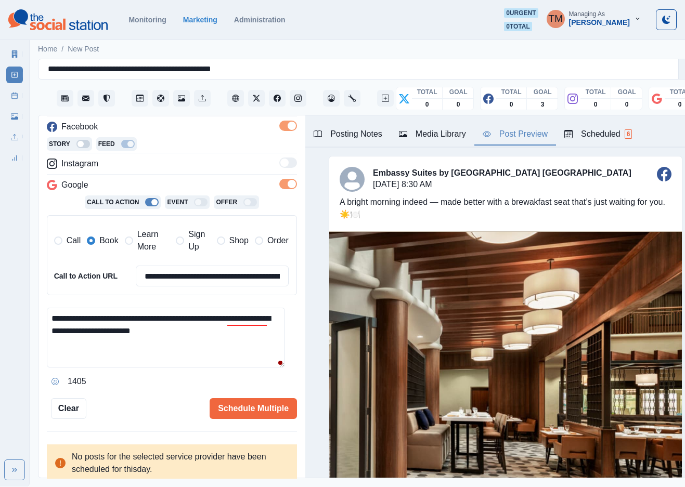
drag, startPoint x: 250, startPoint y: 328, endPoint x: 223, endPoint y: 367, distance: 47.5
click at [220, 371] on div "**********" at bounding box center [172, 349] width 250 height 82
click at [247, 337] on div "breakfast" at bounding box center [256, 334] width 38 height 17
drag, startPoint x: 206, startPoint y: 337, endPoint x: 32, endPoint y: 326, distance: 174.6
click at [32, 326] on main "**********" at bounding box center [372, 261] width 685 height 449
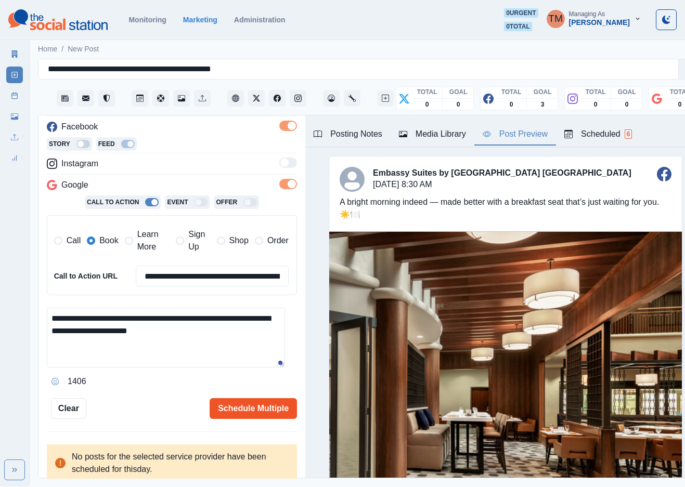
type textarea "**********"
click at [244, 407] on button "Schedule Multiple" at bounding box center [253, 408] width 87 height 21
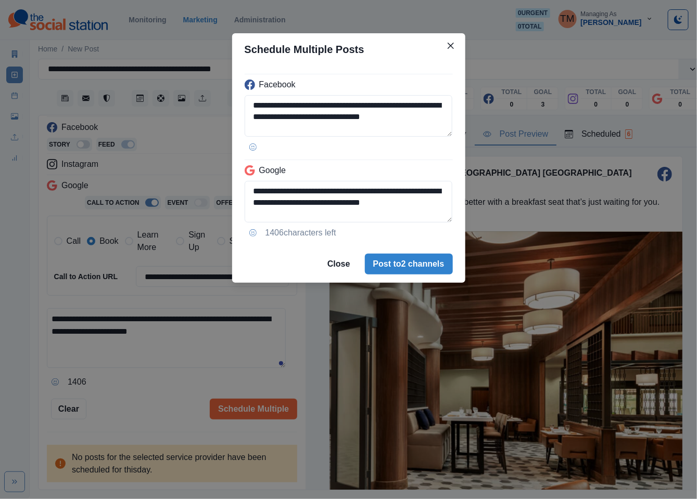
drag, startPoint x: 130, startPoint y: 398, endPoint x: 136, endPoint y: 391, distance: 10.0
click at [131, 398] on div "**********" at bounding box center [348, 249] width 697 height 499
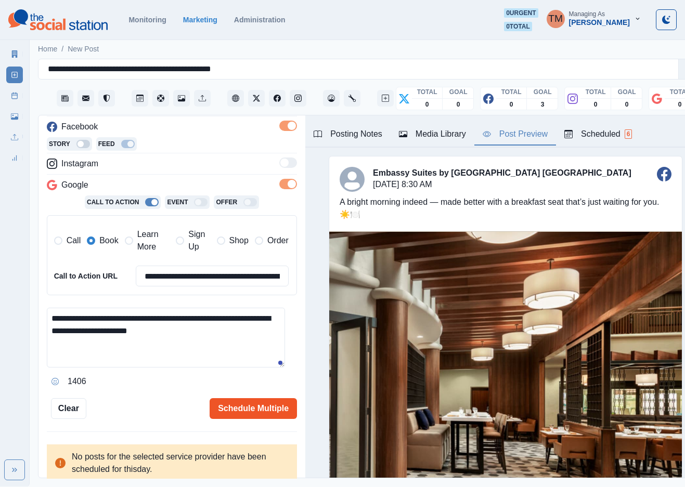
click at [263, 403] on button "Schedule Multiple" at bounding box center [253, 408] width 87 height 21
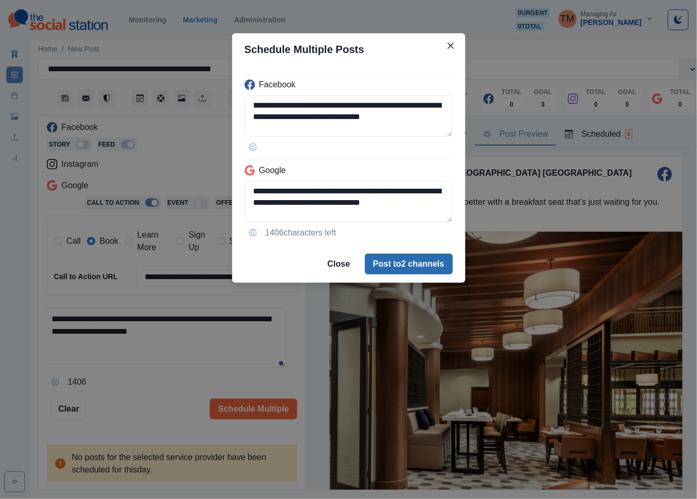
click at [439, 271] on button "Post to 2 channels" at bounding box center [409, 264] width 88 height 21
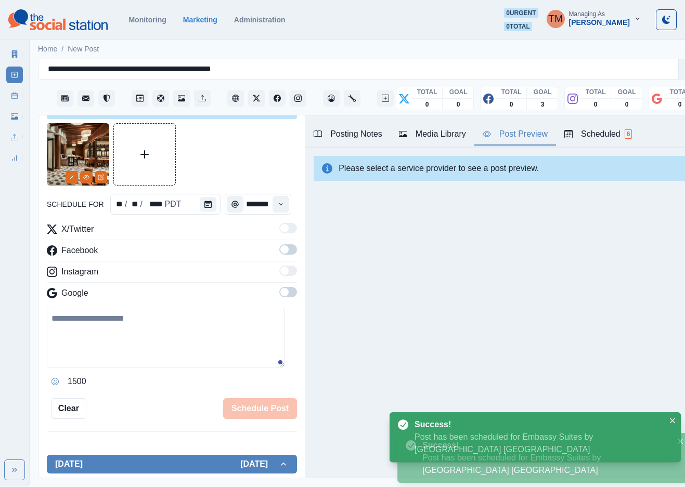
scroll to position [0, 0]
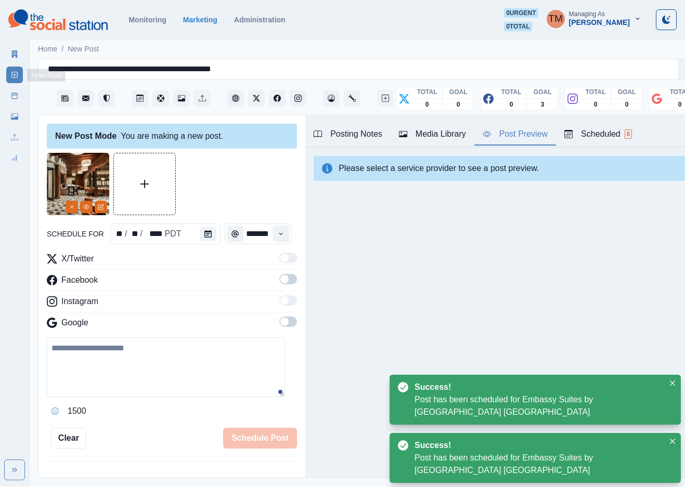
click at [16, 99] on icon at bounding box center [14, 95] width 7 height 7
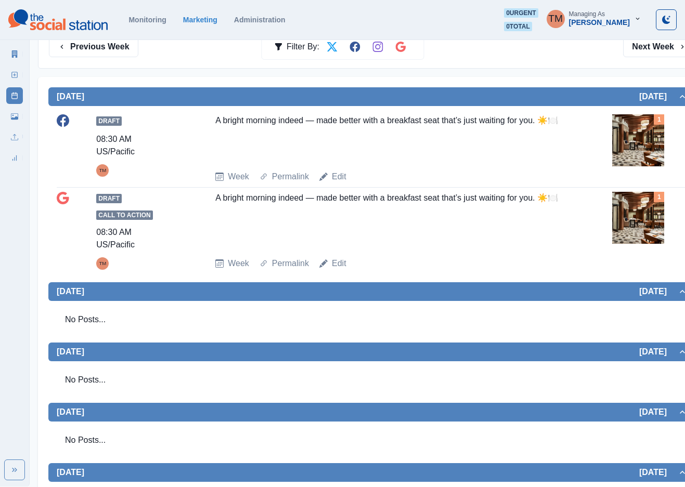
scroll to position [234, 0]
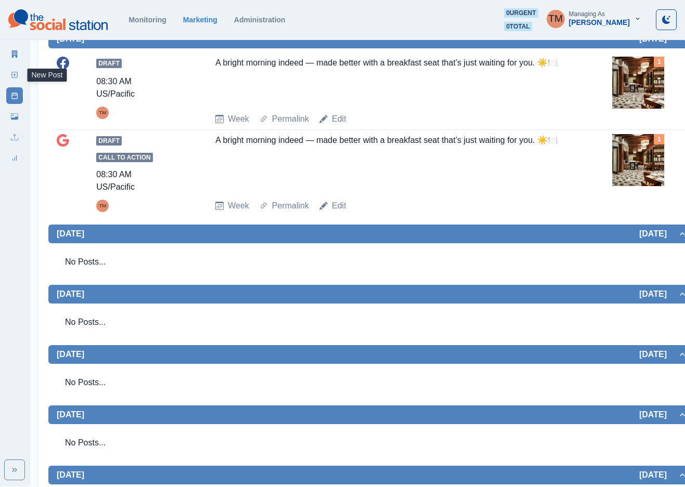
click at [19, 77] on link "New Post" at bounding box center [14, 75] width 17 height 17
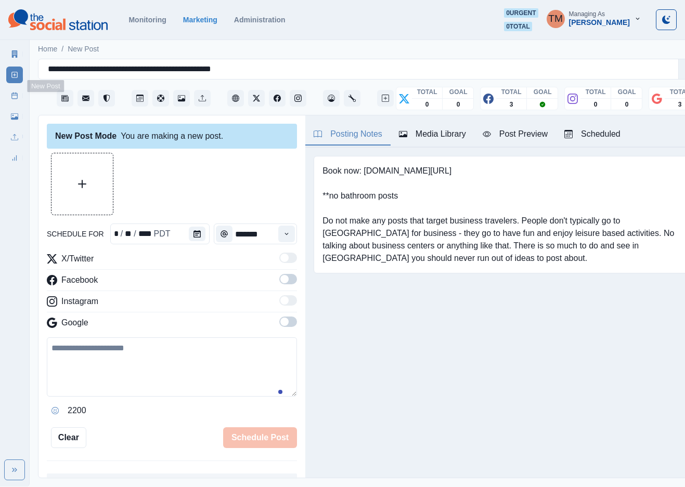
scroll to position [11, 0]
click at [147, 354] on textarea at bounding box center [172, 367] width 250 height 59
paste textarea "**********"
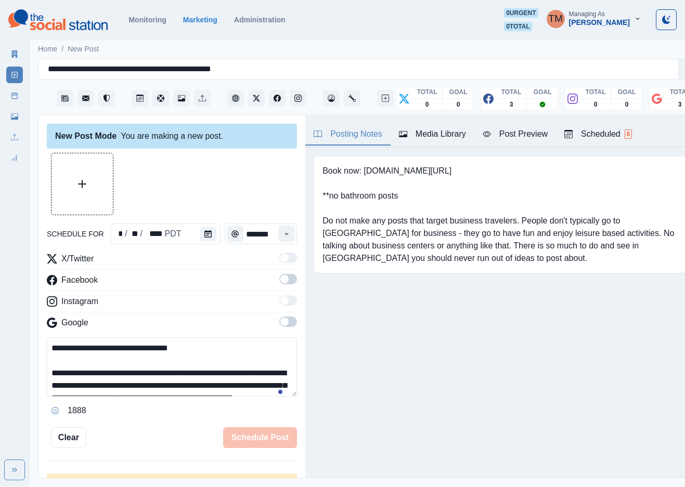
scroll to position [83, 0]
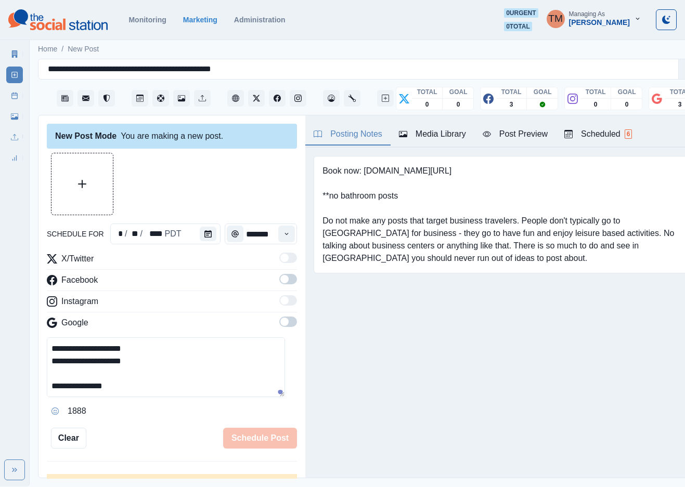
type textarea "**********"
drag, startPoint x: 277, startPoint y: 272, endPoint x: 281, endPoint y: 301, distance: 29.5
click at [279, 274] on span at bounding box center [288, 279] width 18 height 10
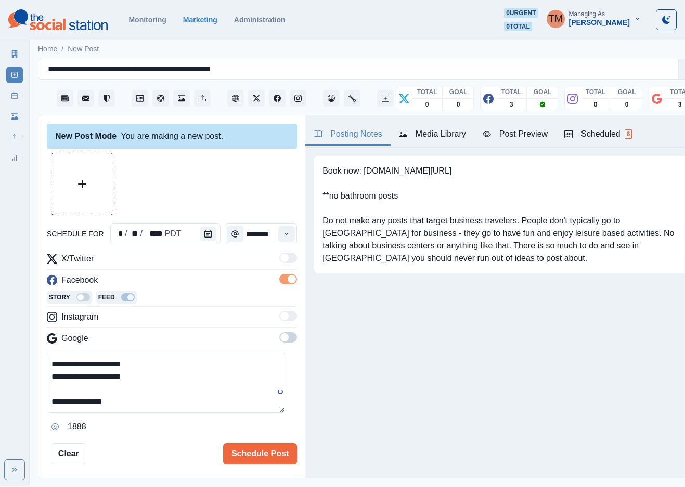
click at [281, 332] on span at bounding box center [288, 337] width 18 height 10
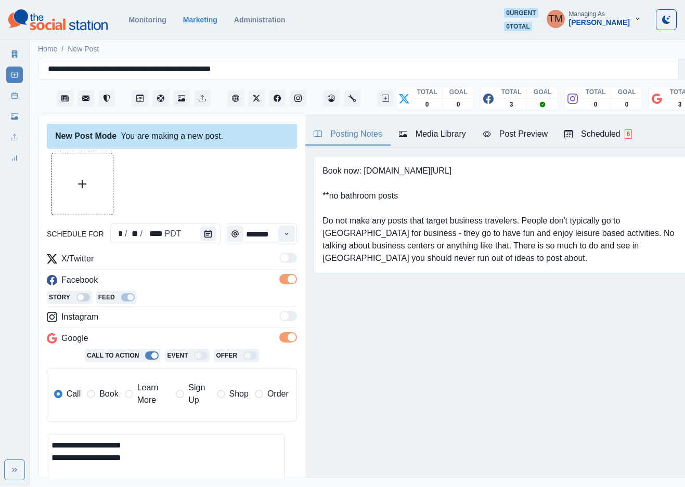
click at [109, 388] on span "Book" at bounding box center [108, 394] width 19 height 12
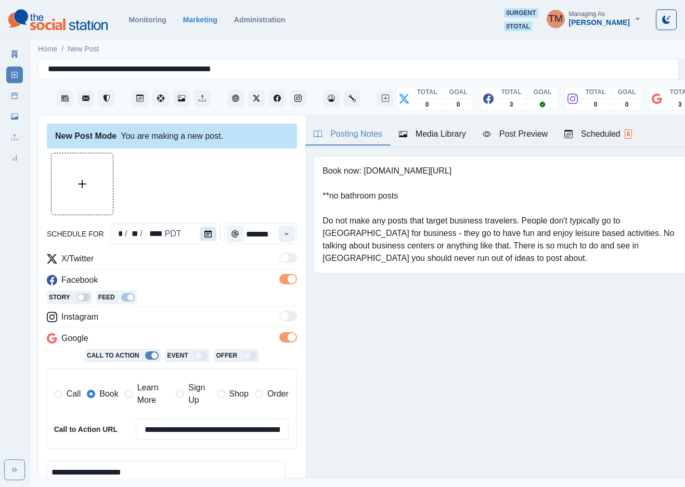
click at [208, 227] on button "Calendar" at bounding box center [208, 234] width 17 height 15
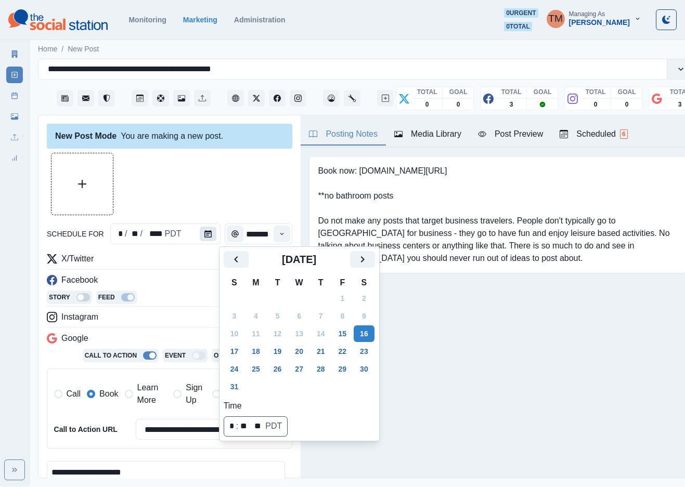
scroll to position [0, 0]
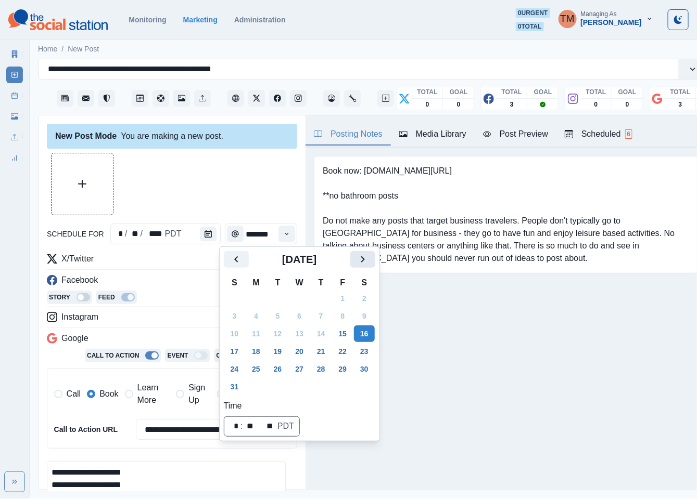
click at [369, 261] on button "Next" at bounding box center [362, 259] width 25 height 17
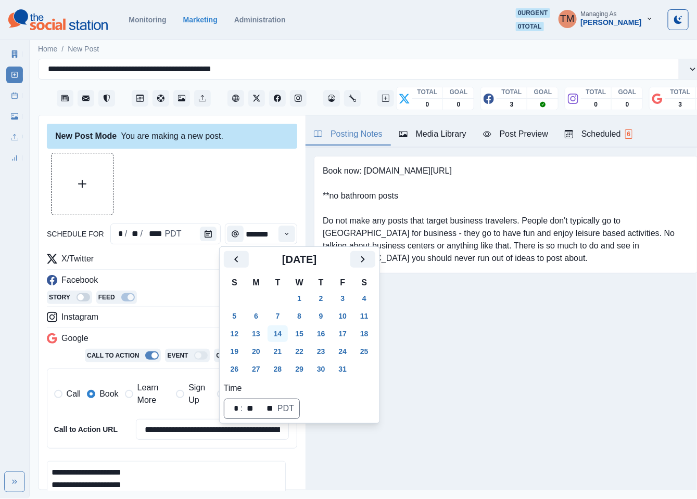
click at [278, 332] on button "14" at bounding box center [277, 334] width 21 height 17
click at [188, 192] on div at bounding box center [172, 184] width 250 height 62
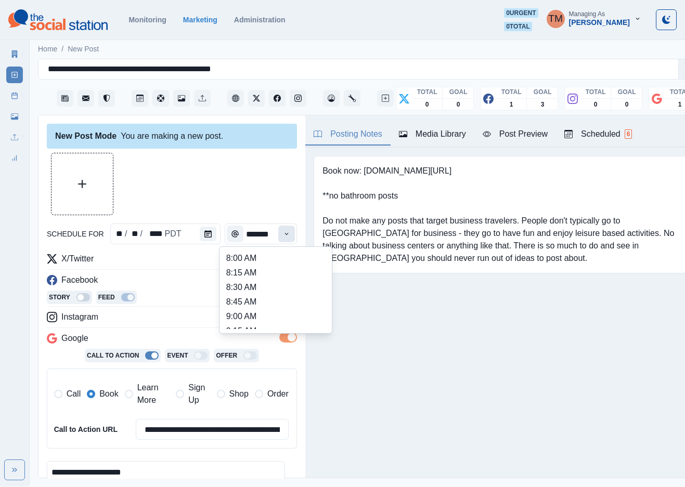
click at [278, 236] on button "Time" at bounding box center [286, 234] width 17 height 17
click at [273, 236] on button "Time" at bounding box center [281, 234] width 17 height 17
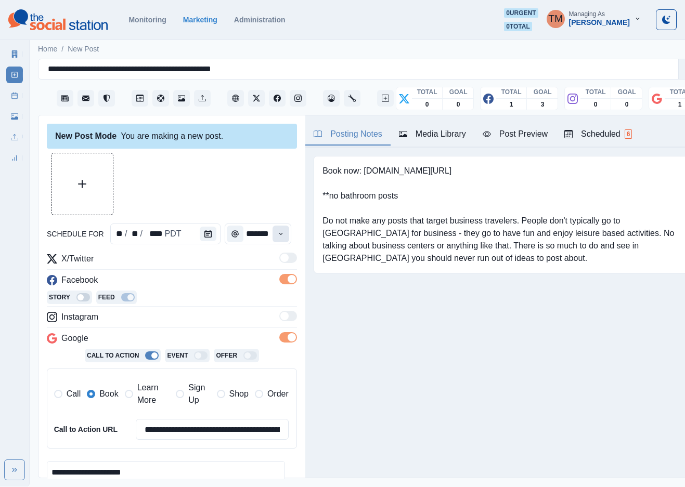
click at [277, 234] on icon "Time" at bounding box center [280, 233] width 7 height 7
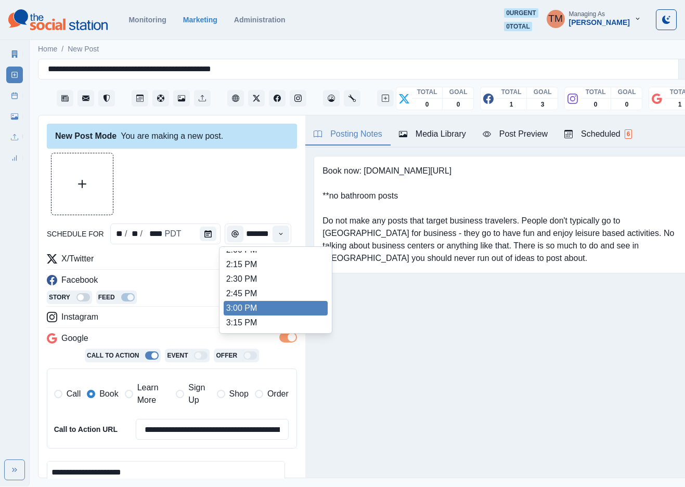
scroll to position [390, 0]
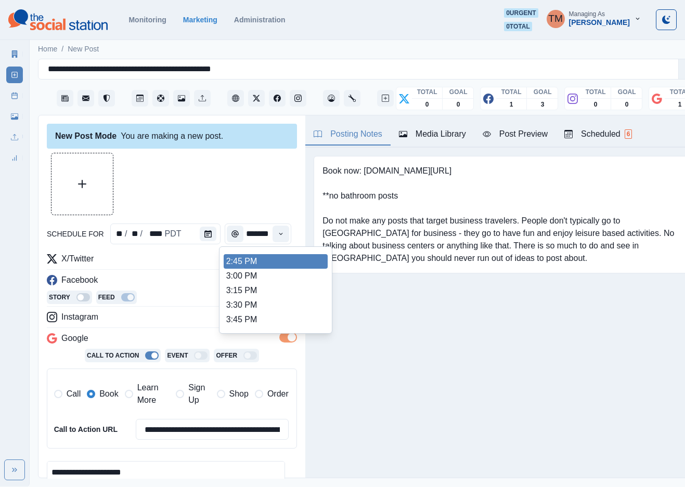
click at [303, 259] on li "2:45 PM" at bounding box center [276, 261] width 104 height 15
type input "*******"
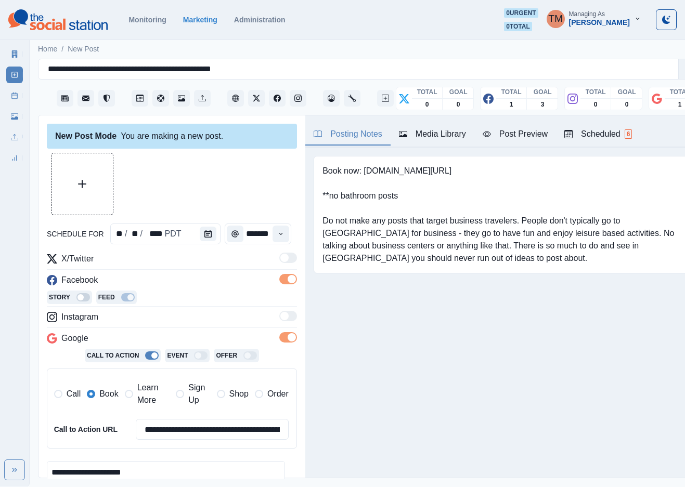
drag, startPoint x: 258, startPoint y: 201, endPoint x: 147, endPoint y: 180, distance: 112.3
click at [256, 200] on div at bounding box center [172, 184] width 250 height 62
click at [92, 178] on button "Upload Media" at bounding box center [82, 183] width 61 height 61
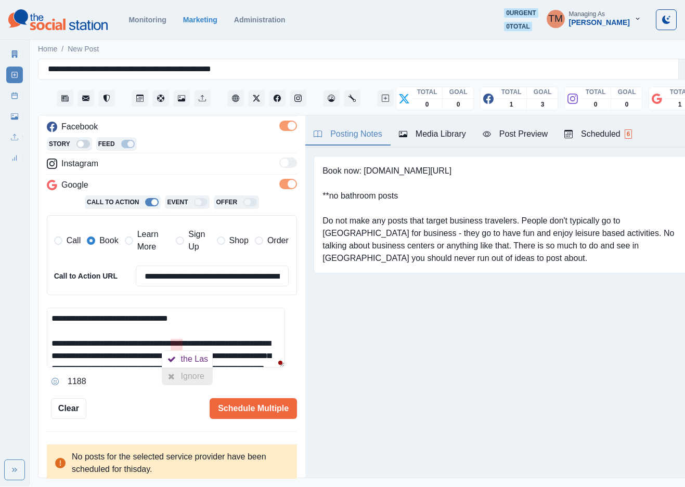
click at [178, 369] on div at bounding box center [171, 376] width 19 height 17
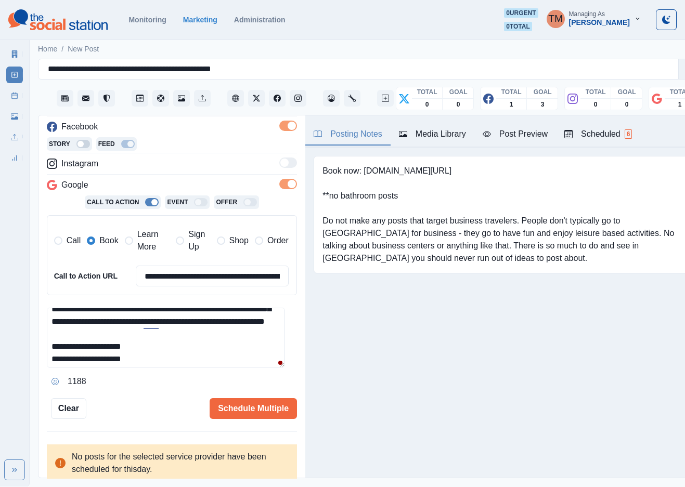
scroll to position [47, 0]
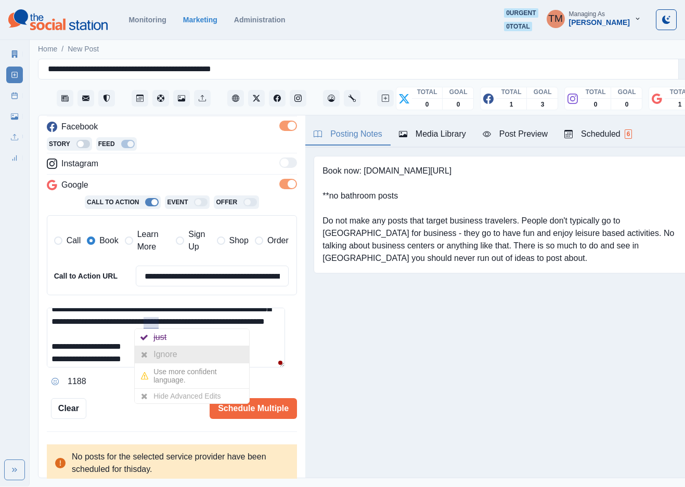
click at [164, 346] on div "Ignore" at bounding box center [167, 354] width 28 height 17
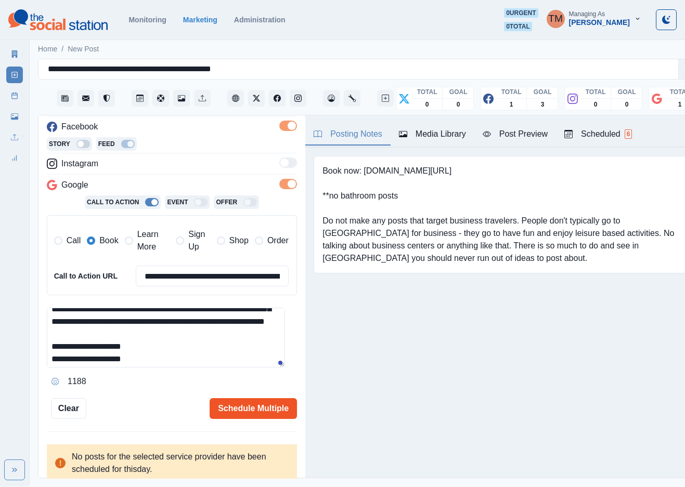
click at [217, 406] on button "Schedule Multiple" at bounding box center [253, 408] width 87 height 21
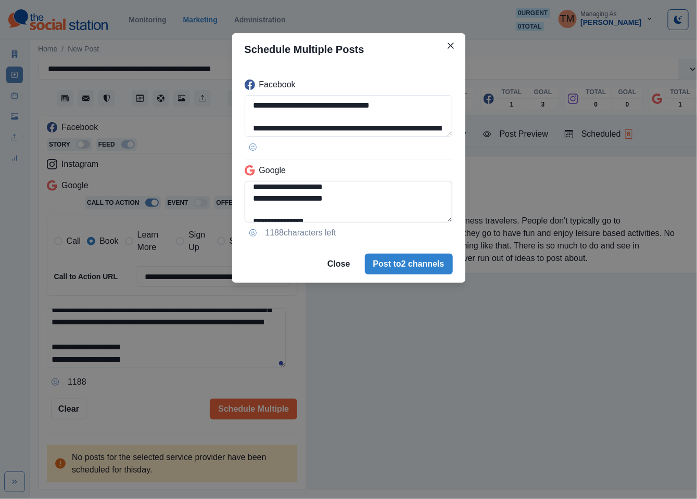
scroll to position [74, 0]
click at [389, 191] on textarea "**********" at bounding box center [348, 202] width 208 height 42
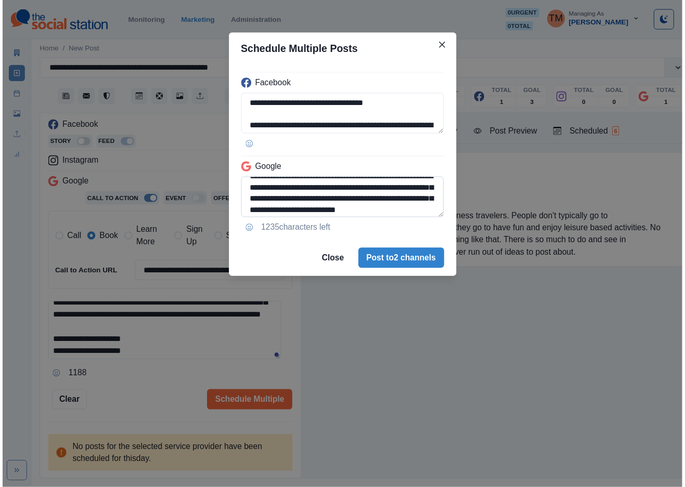
scroll to position [0, 0]
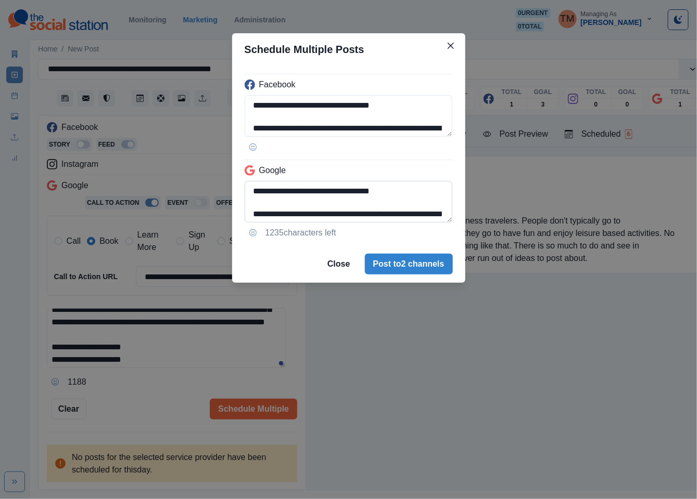
drag, startPoint x: 307, startPoint y: 216, endPoint x: 317, endPoint y: 218, distance: 9.7
click at [307, 216] on textarea "**********" at bounding box center [348, 202] width 208 height 42
paste textarea "*"
click at [258, 215] on textarea "**********" at bounding box center [348, 202] width 208 height 42
type textarea "**********"
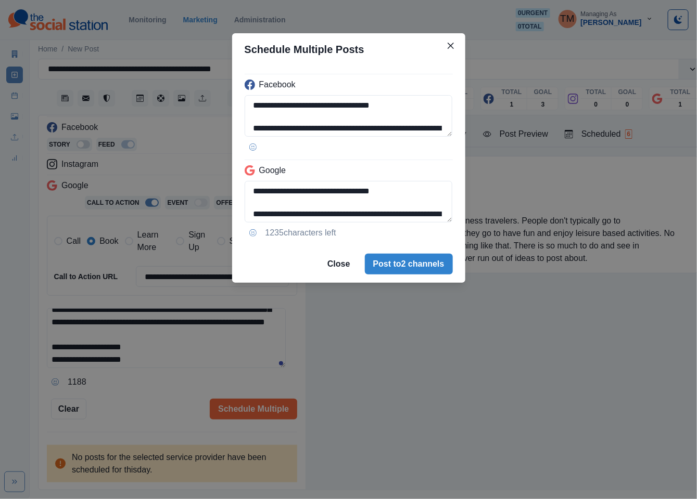
drag, startPoint x: 421, startPoint y: 370, endPoint x: 526, endPoint y: 225, distance: 178.9
click at [423, 370] on div "**********" at bounding box center [348, 249] width 697 height 499
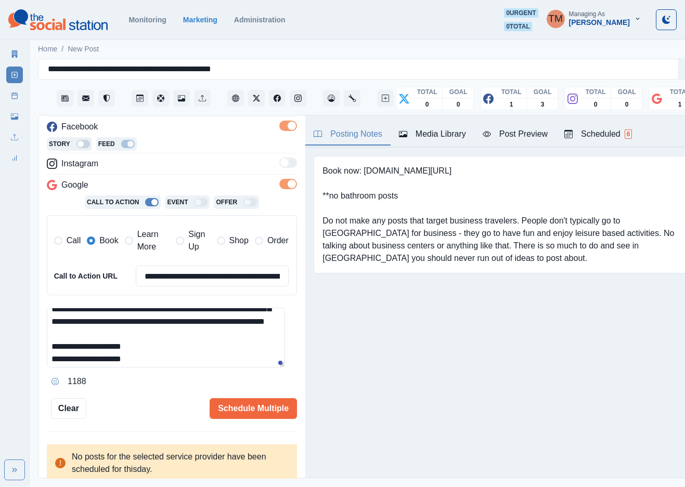
click at [526, 138] on div "Post Preview" at bounding box center [515, 134] width 65 height 12
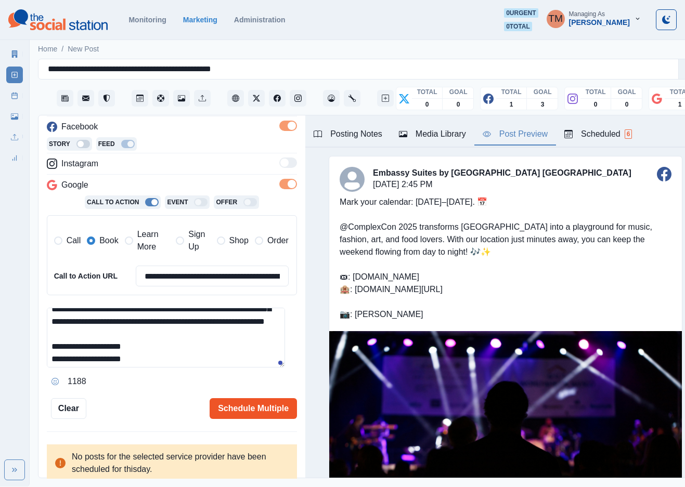
click at [258, 407] on button "Schedule Multiple" at bounding box center [253, 408] width 87 height 21
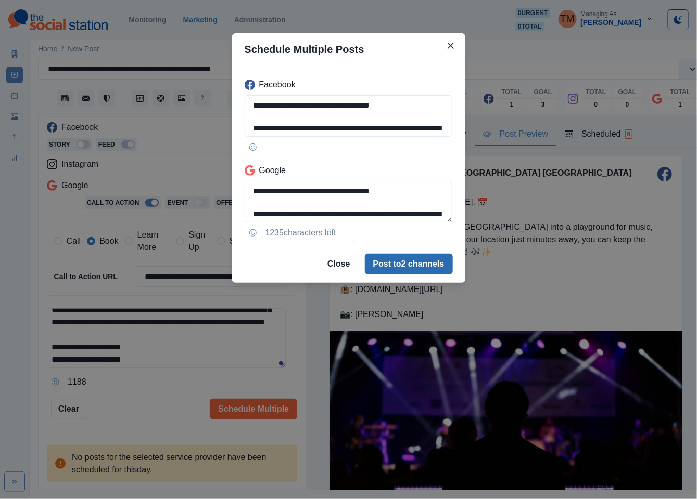
click at [410, 265] on button "Post to 2 channels" at bounding box center [409, 264] width 88 height 21
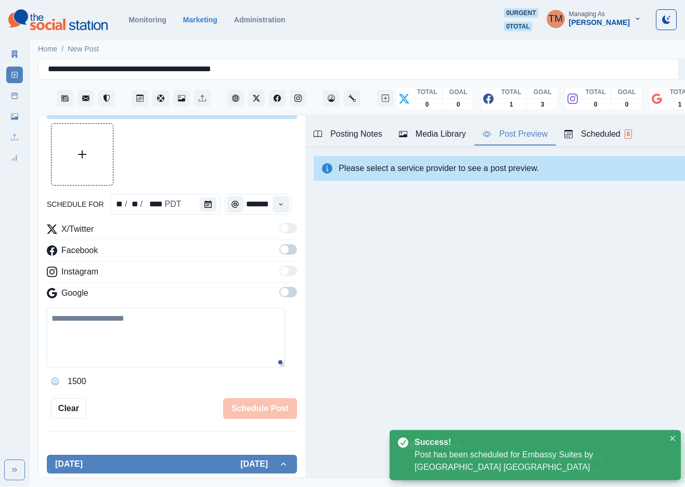
scroll to position [153, 0]
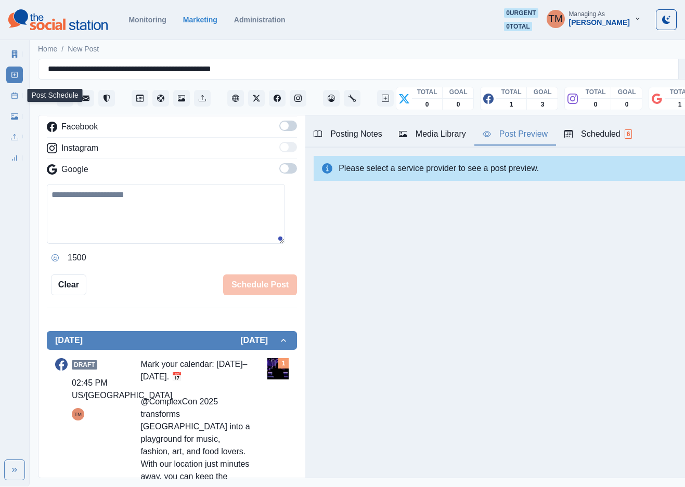
click at [11, 97] on icon at bounding box center [14, 95] width 7 height 7
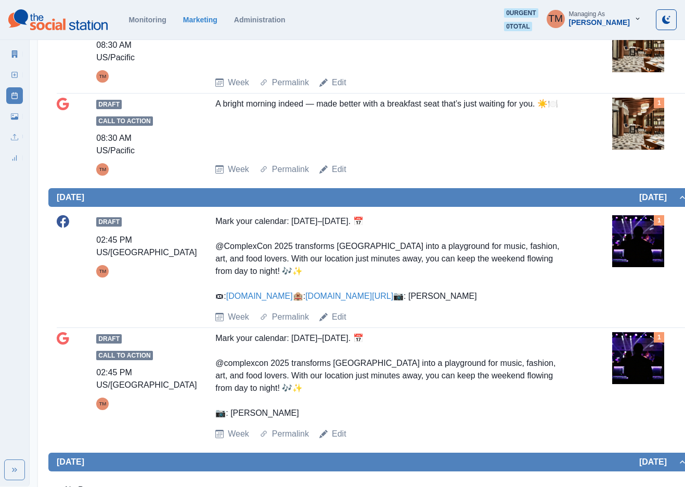
scroll to position [312, 0]
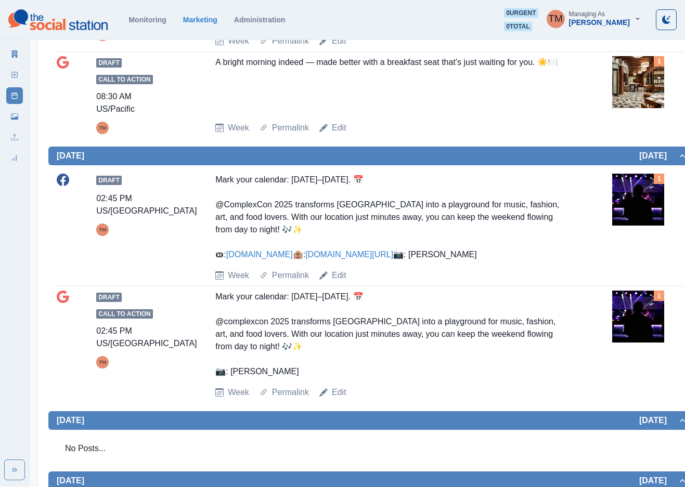
click at [447, 261] on div "Mark your calendar: October 25–26. 📅 @ComplexCon 2025 transforms Las Vegas Conv…" at bounding box center [391, 217] width 353 height 87
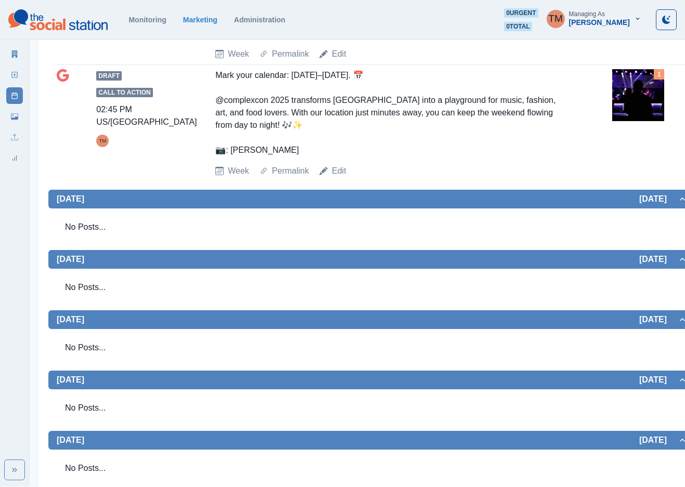
scroll to position [586, 0]
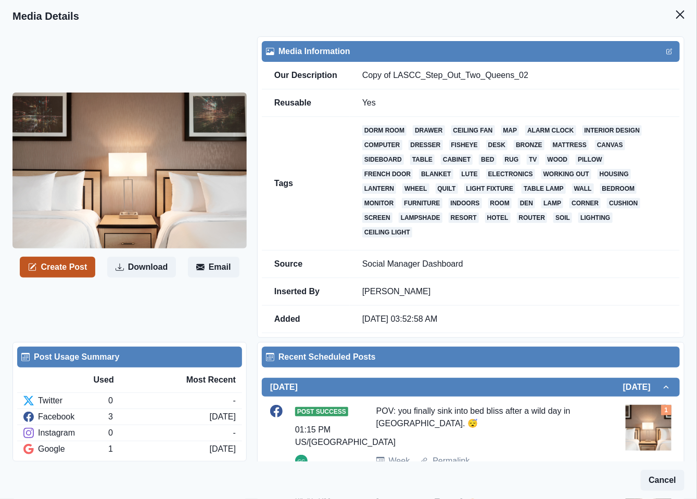
click at [61, 261] on button "Create Post" at bounding box center [57, 267] width 75 height 21
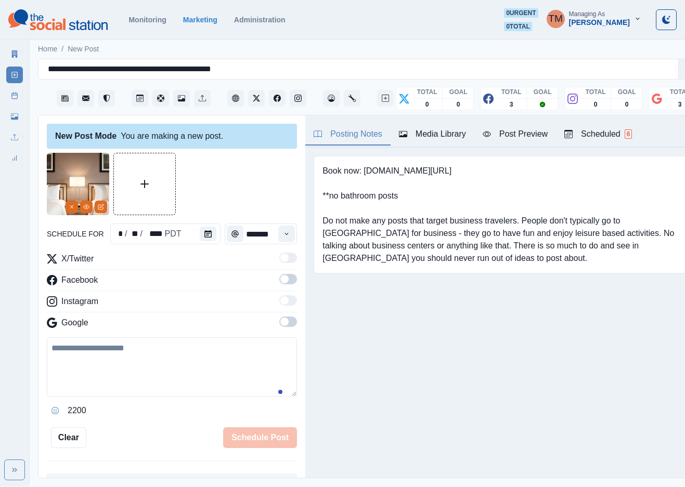
click at [91, 367] on textarea at bounding box center [172, 367] width 250 height 59
paste textarea "**********"
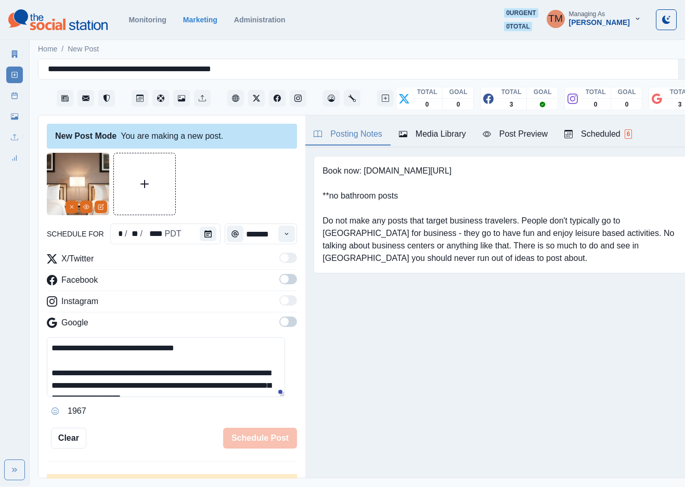
scroll to position [33, 0]
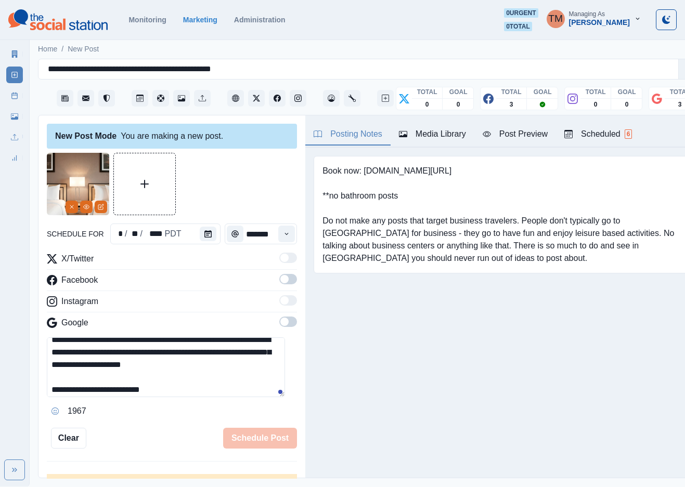
type textarea "**********"
click at [279, 279] on span at bounding box center [288, 279] width 18 height 10
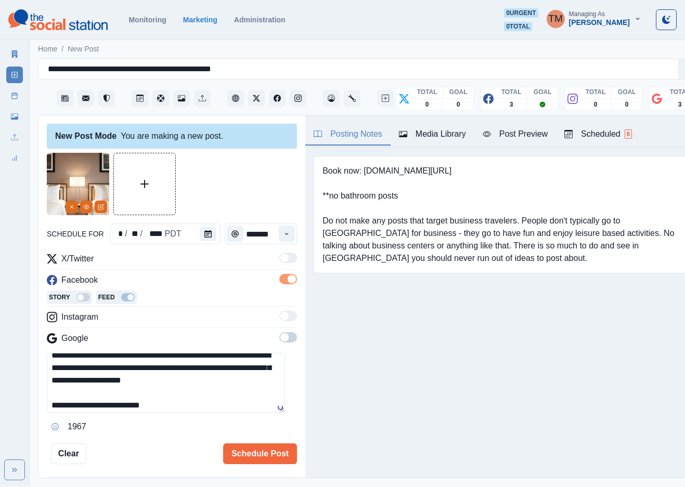
click at [285, 340] on span at bounding box center [288, 337] width 18 height 10
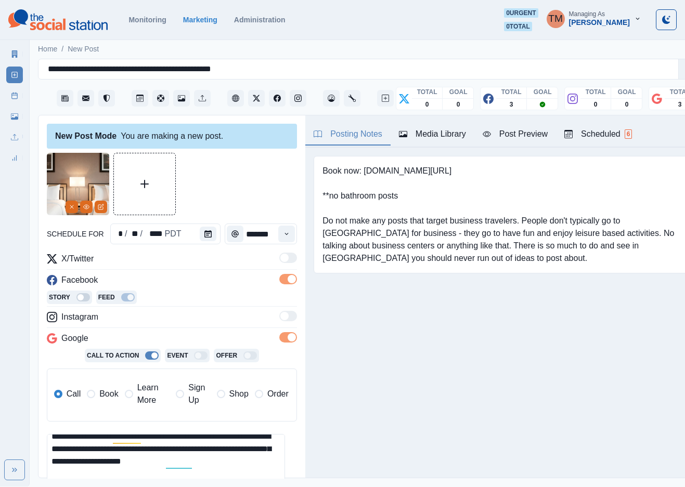
click at [104, 397] on span "Book" at bounding box center [108, 394] width 19 height 12
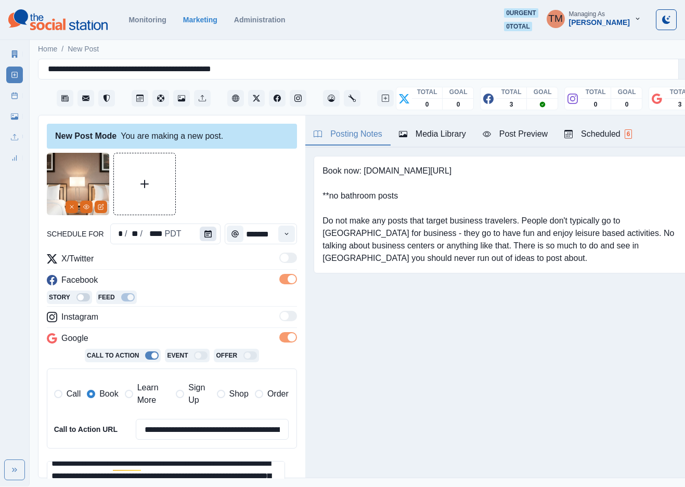
click at [208, 236] on button "Calendar" at bounding box center [208, 234] width 17 height 15
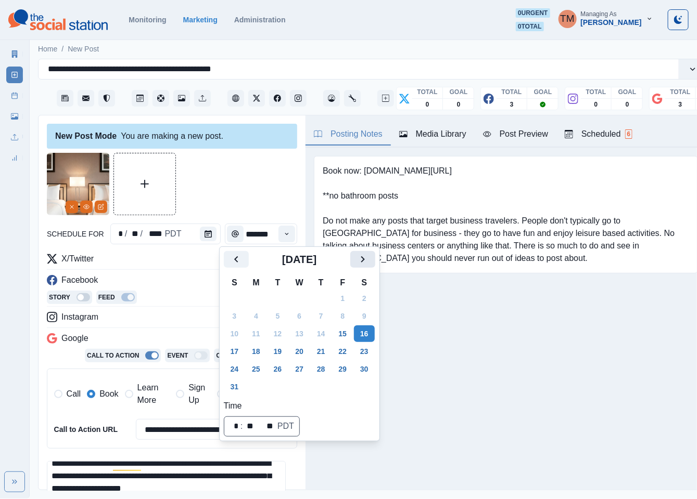
click at [356, 264] on icon "Next" at bounding box center [362, 259] width 12 height 12
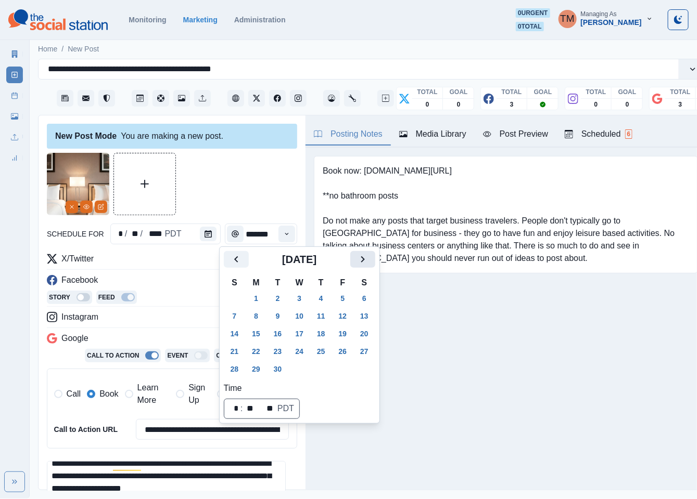
click at [356, 264] on icon "Next" at bounding box center [362, 259] width 12 height 12
click at [325, 334] on button "16" at bounding box center [321, 334] width 21 height 17
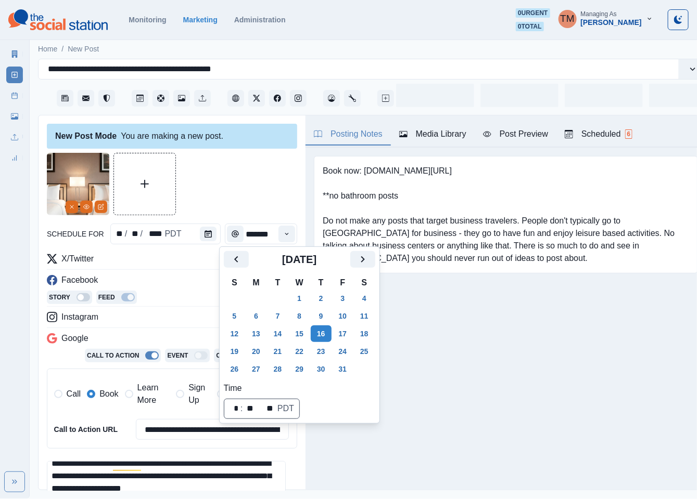
click at [222, 203] on div at bounding box center [172, 184] width 250 height 62
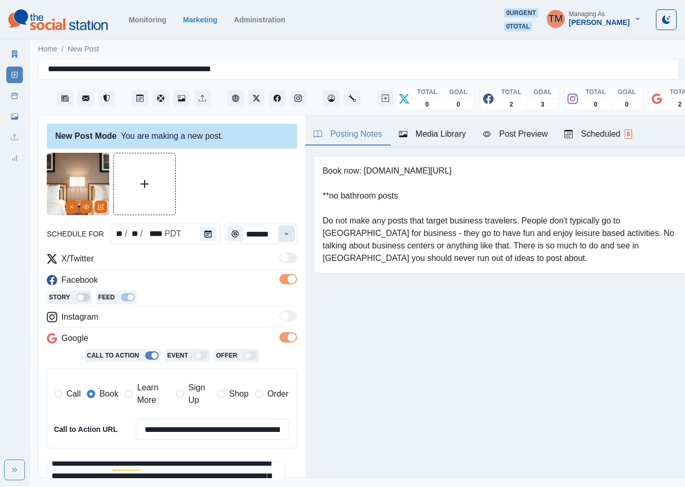
click at [278, 228] on button "Time" at bounding box center [286, 234] width 17 height 17
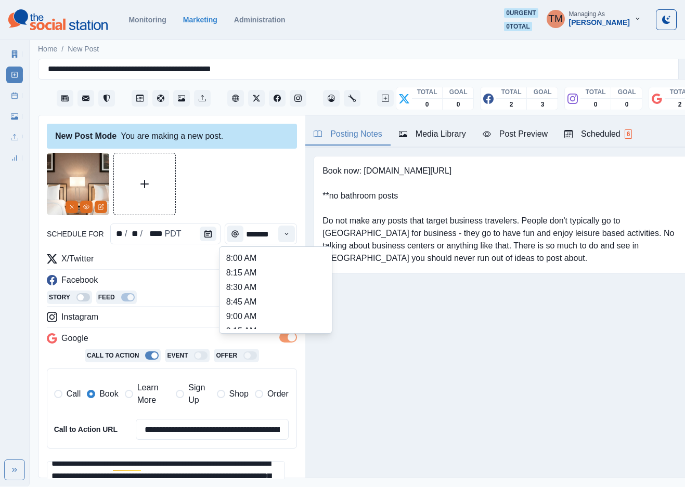
scroll to position [234, 0]
click at [235, 294] on li "12:45 PM" at bounding box center [276, 301] width 104 height 15
click at [242, 297] on li "12:45 PM" at bounding box center [276, 302] width 104 height 15
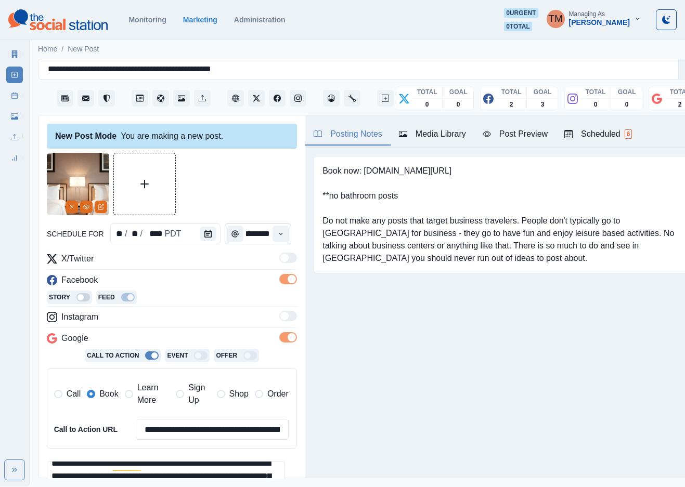
type input "********"
click at [249, 197] on div at bounding box center [172, 184] width 250 height 62
click at [506, 136] on div "Post Preview" at bounding box center [515, 134] width 65 height 12
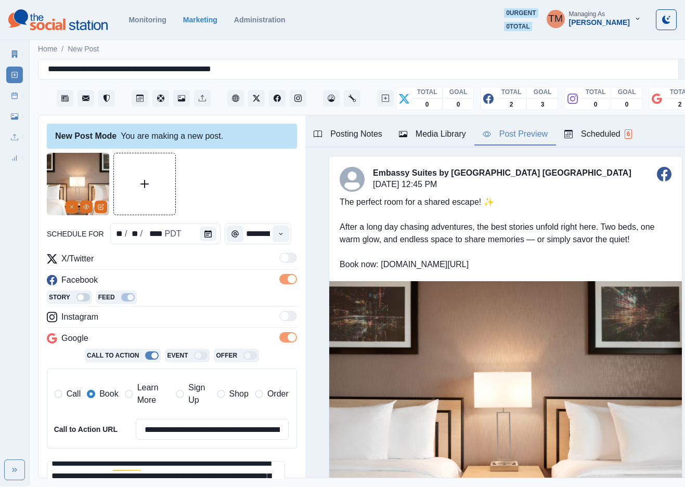
scroll to position [153, 0]
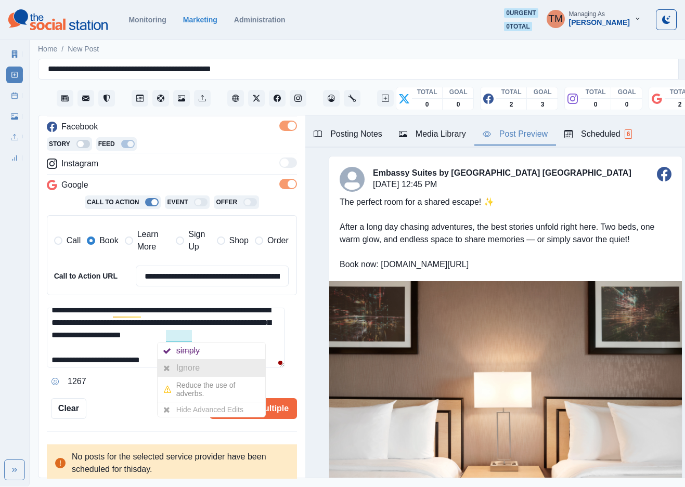
click at [184, 367] on div "Ignore" at bounding box center [190, 368] width 28 height 17
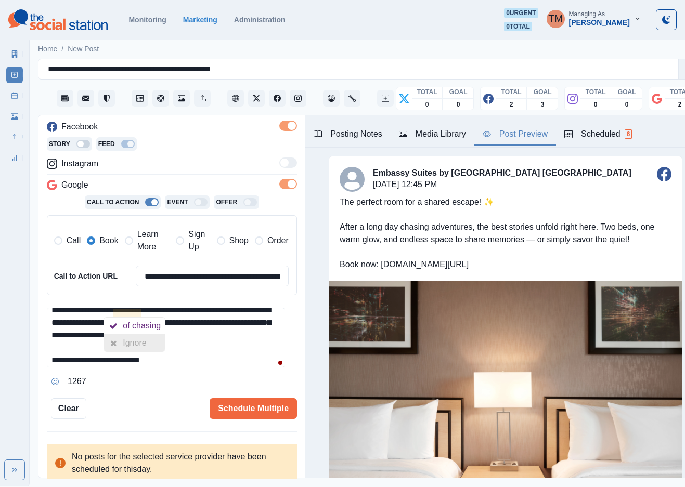
click at [136, 348] on div "Ignore" at bounding box center [137, 343] width 28 height 17
click at [230, 357] on textarea "**********" at bounding box center [166, 338] width 238 height 60
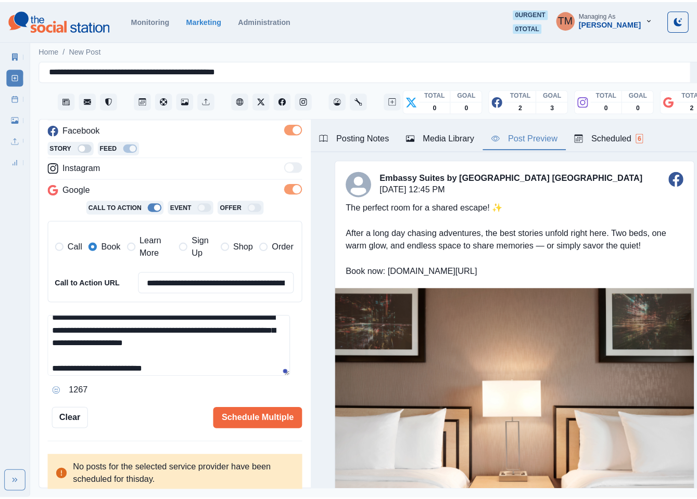
scroll to position [390, 0]
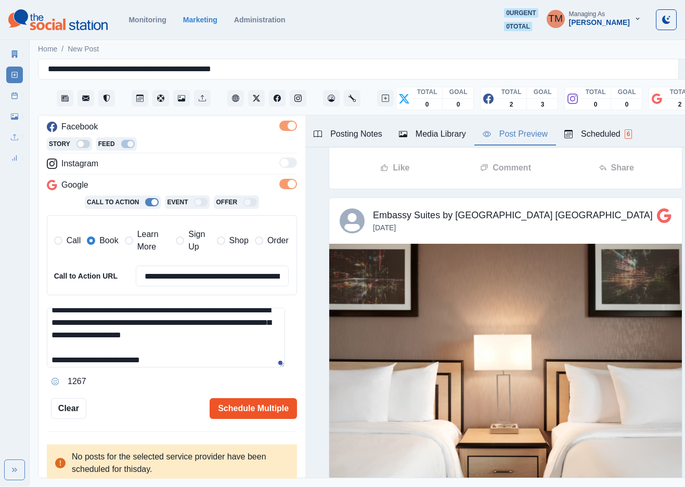
click at [239, 410] on button "Schedule Multiple" at bounding box center [253, 408] width 87 height 21
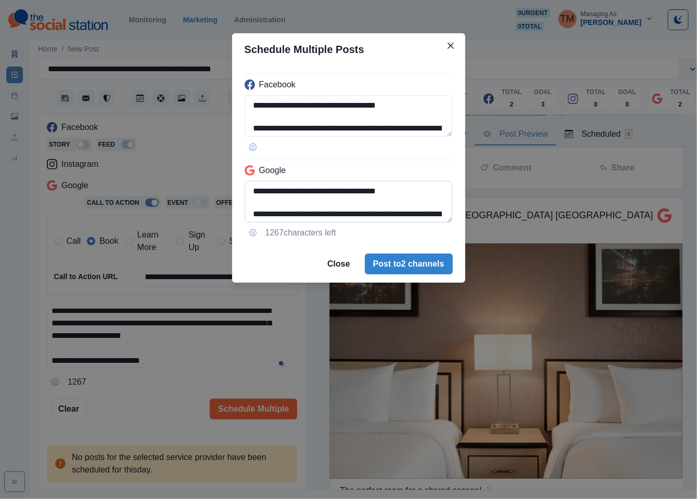
scroll to position [60, 0]
drag, startPoint x: 359, startPoint y: 189, endPoint x: 407, endPoint y: 231, distance: 64.5
click at [407, 231] on div "**********" at bounding box center [348, 156] width 233 height 180
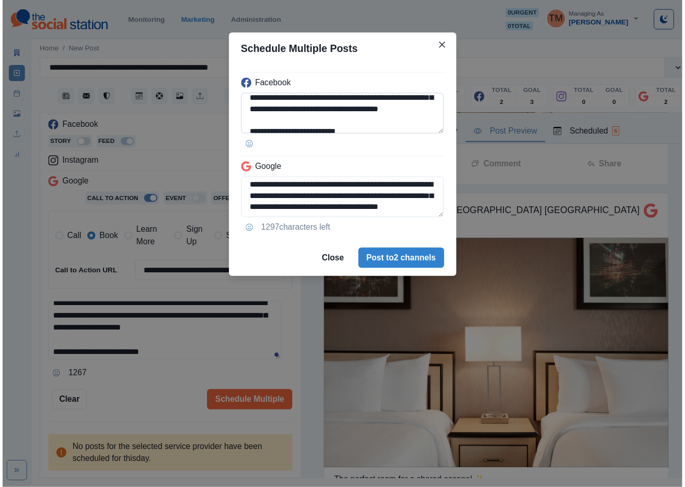
scroll to position [59, 0]
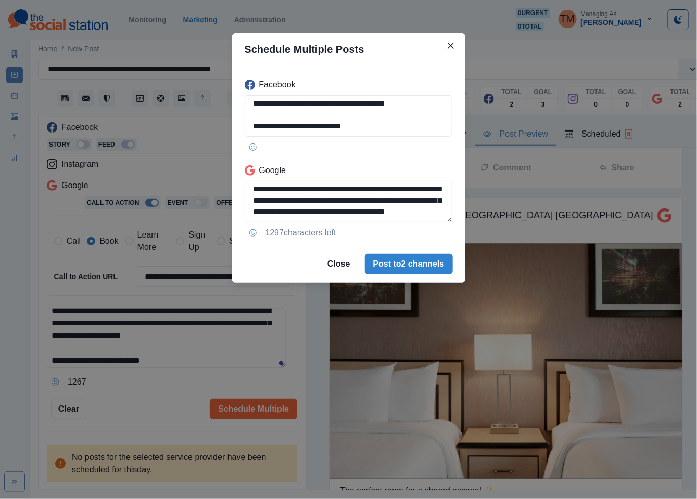
type textarea "**********"
click at [128, 382] on div "**********" at bounding box center [348, 249] width 697 height 499
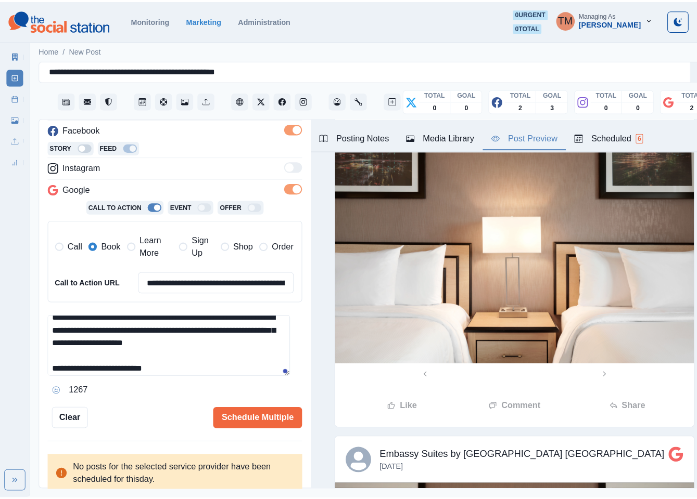
scroll to position [0, 0]
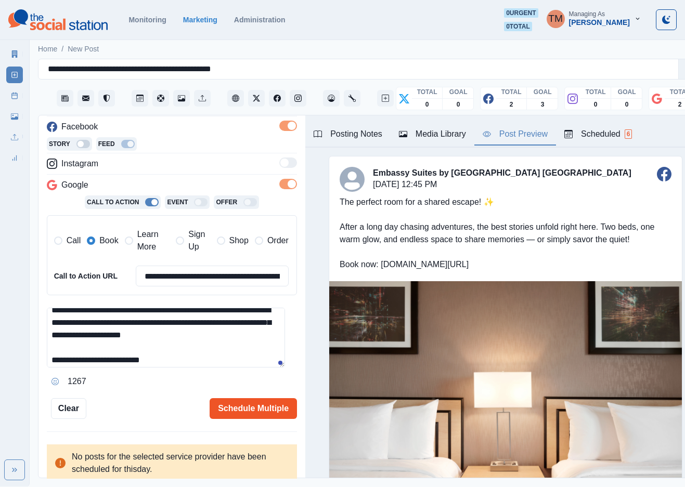
click at [210, 408] on button "Schedule Multiple" at bounding box center [253, 408] width 87 height 21
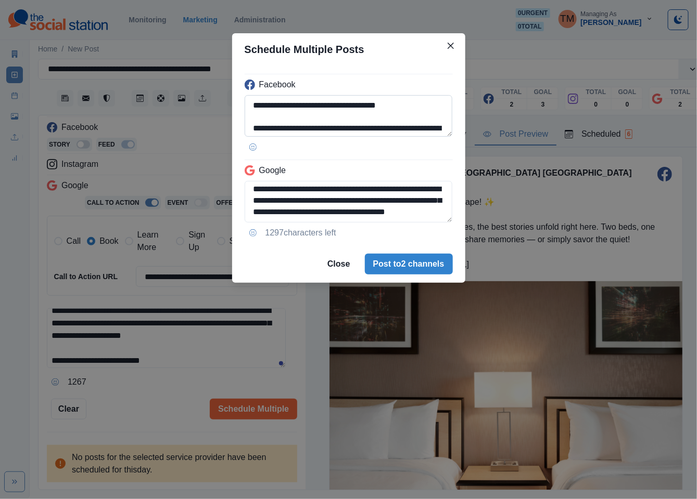
scroll to position [59, 0]
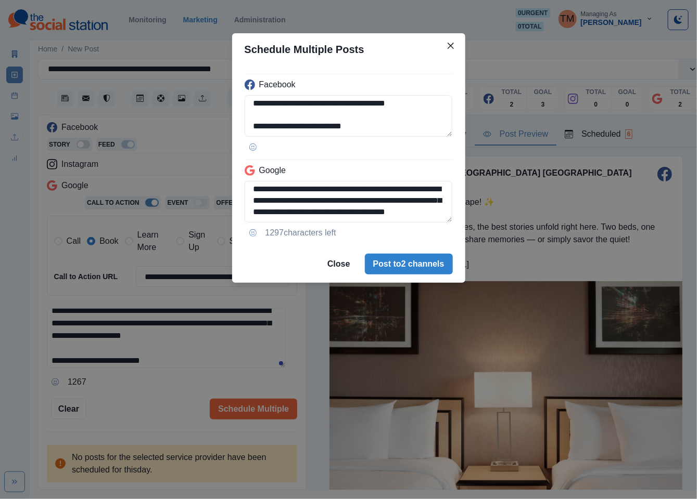
click at [147, 398] on div "**********" at bounding box center [348, 249] width 697 height 499
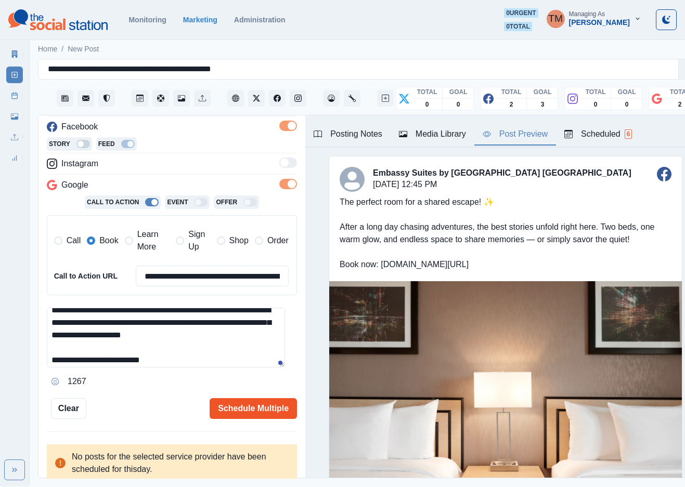
click at [247, 414] on button "Schedule Multiple" at bounding box center [253, 408] width 87 height 21
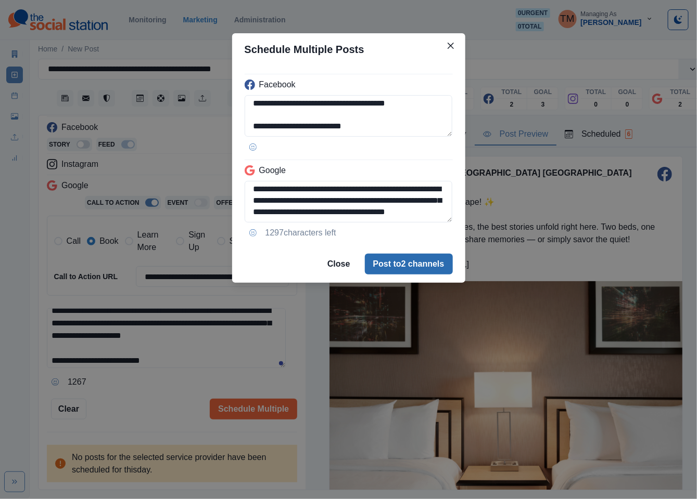
click at [423, 271] on button "Post to 2 channels" at bounding box center [409, 264] width 88 height 21
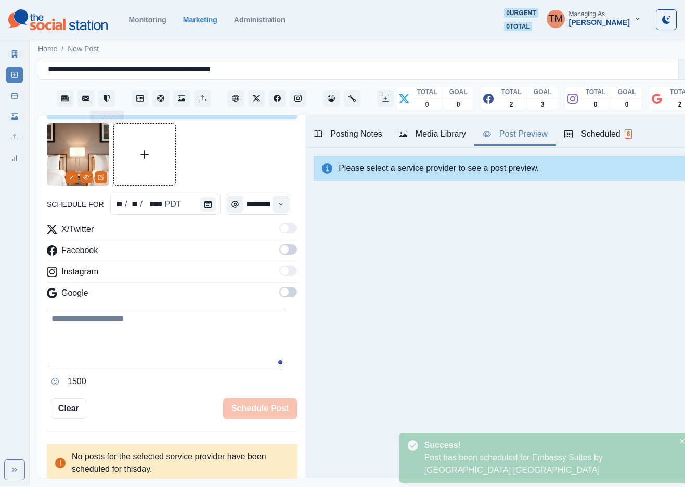
scroll to position [0, 0]
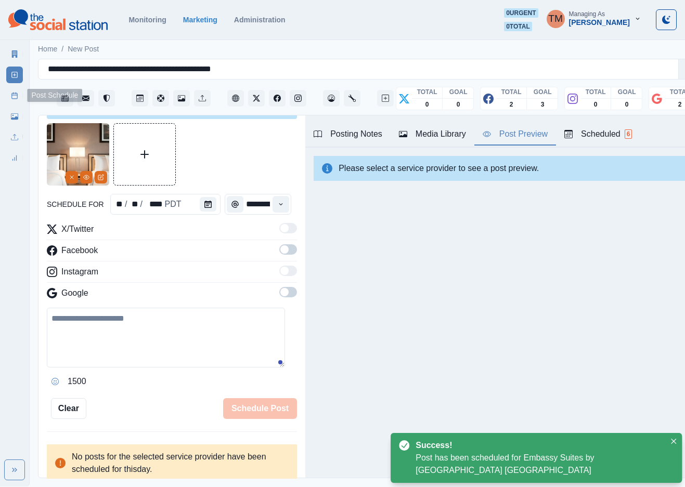
click at [8, 93] on link "Post Schedule" at bounding box center [14, 95] width 17 height 17
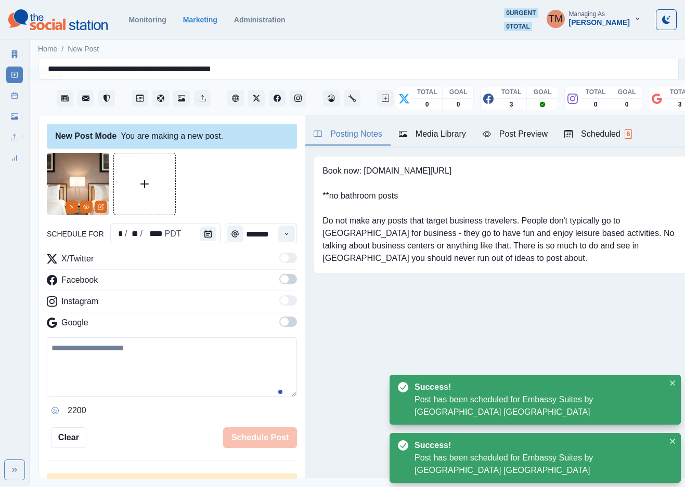
click at [14, 97] on icon at bounding box center [14, 95] width 7 height 7
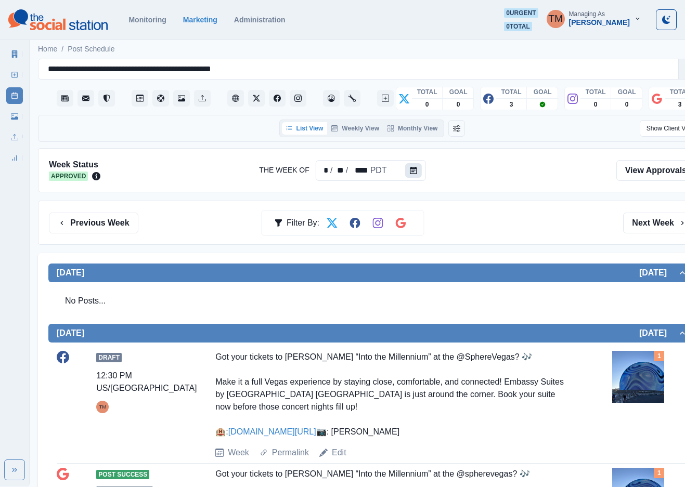
click at [410, 169] on icon "Calendar" at bounding box center [413, 170] width 7 height 7
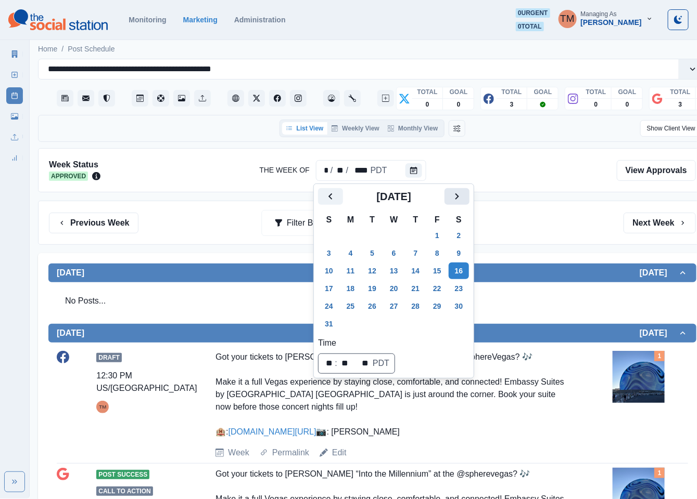
click at [448, 194] on button "Next" at bounding box center [456, 196] width 25 height 17
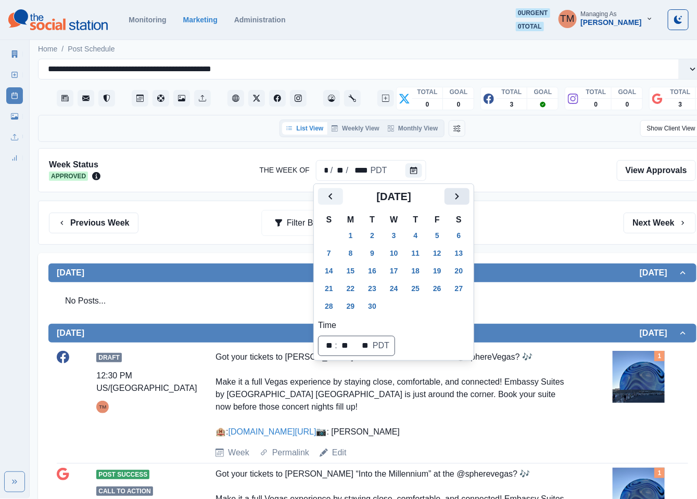
click at [449, 194] on button "Next" at bounding box center [456, 196] width 25 height 17
click at [350, 256] on button "6" at bounding box center [350, 253] width 21 height 17
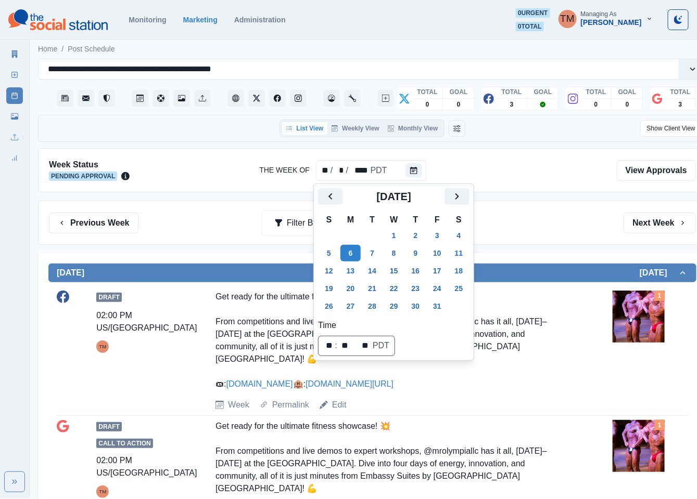
click at [509, 238] on div "Previous Week Filter By: Next Week" at bounding box center [372, 223] width 668 height 44
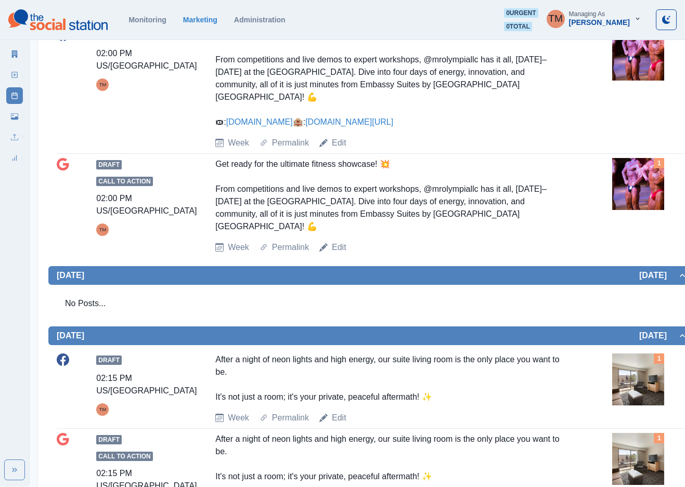
scroll to position [234, 0]
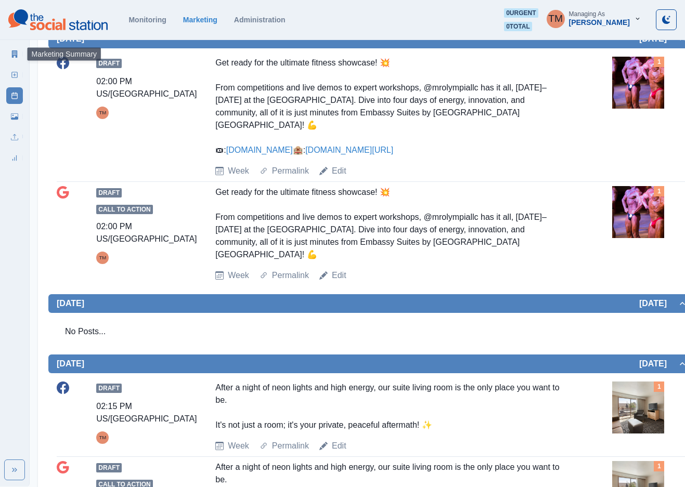
click at [16, 52] on icon at bounding box center [15, 53] width 6 height 7
